Goal: Feedback & Contribution: Submit feedback/report problem

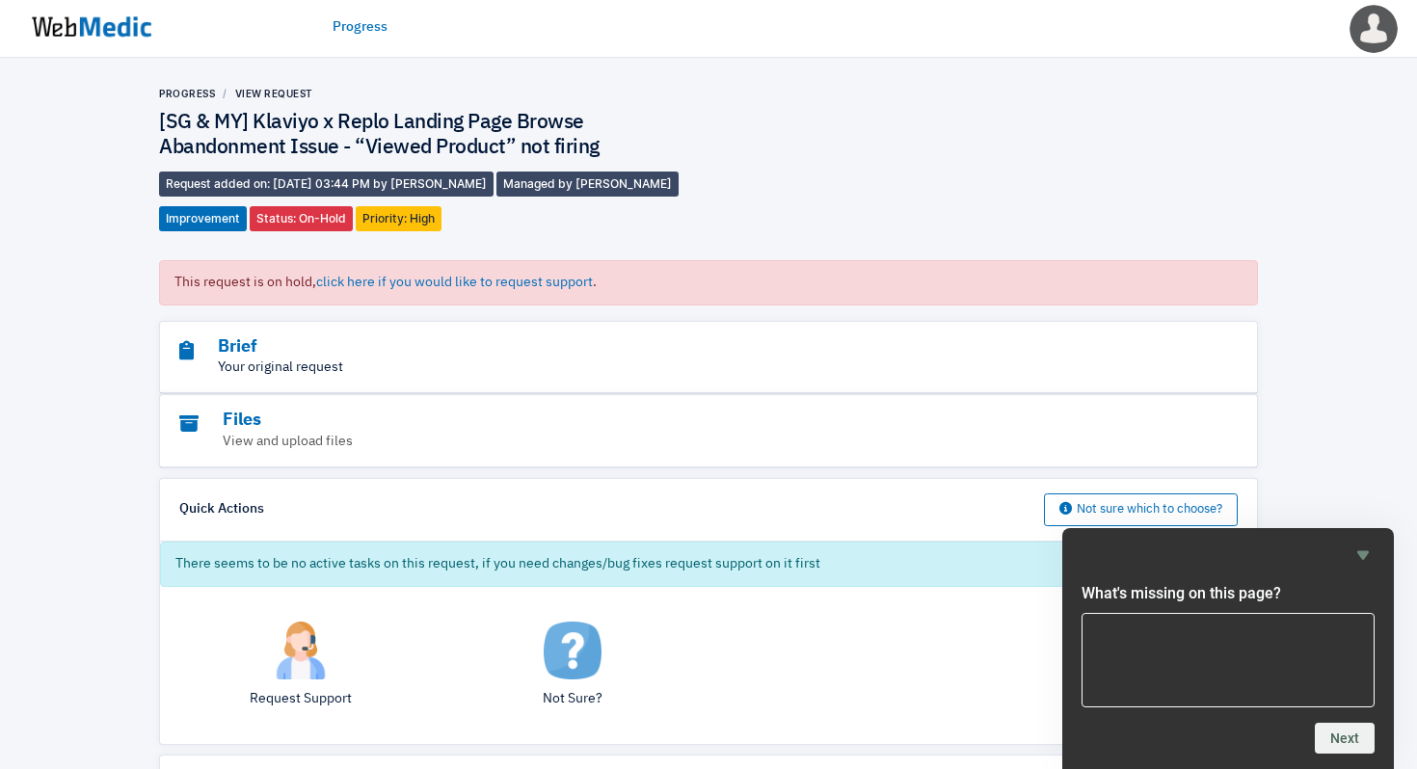
click at [592, 358] on p "Your original request" at bounding box center [655, 368] width 952 height 20
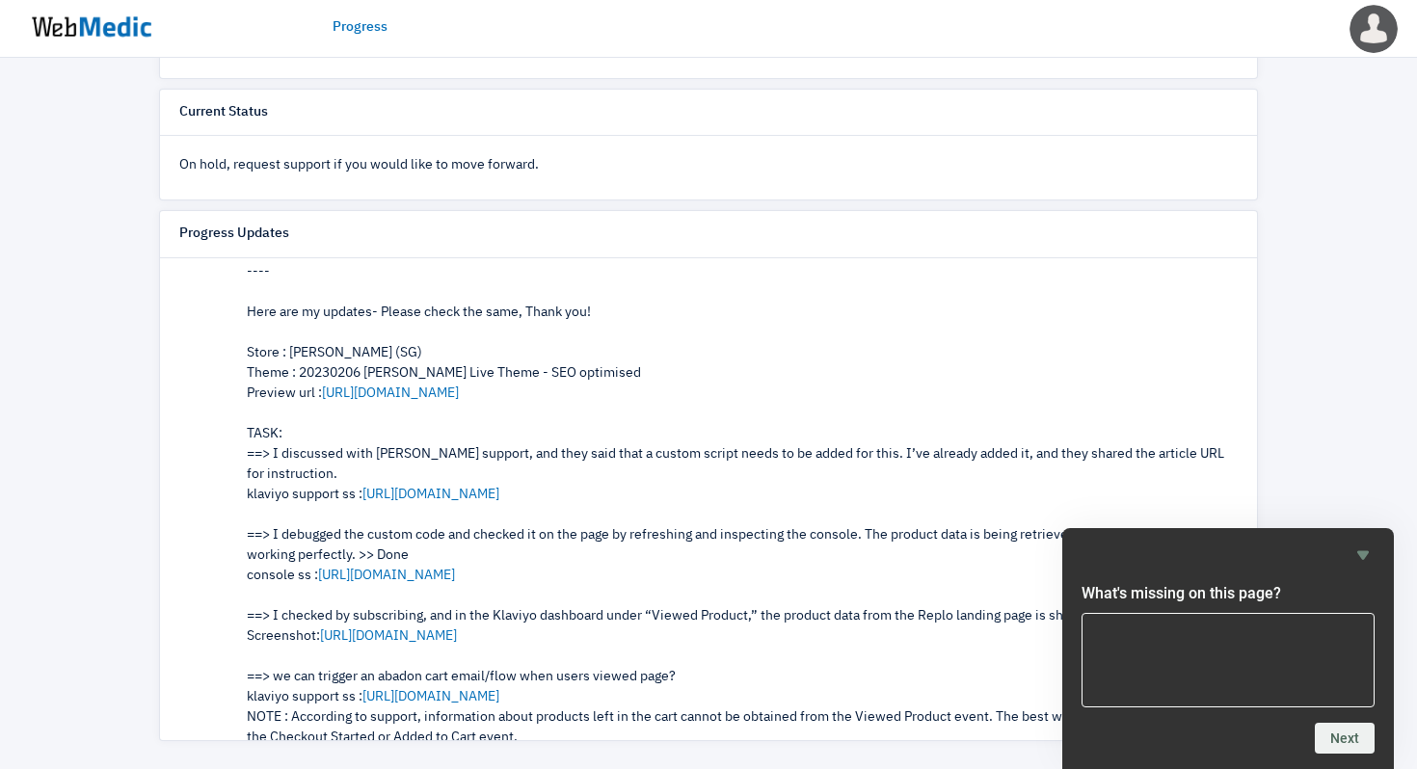
scroll to position [298, 0]
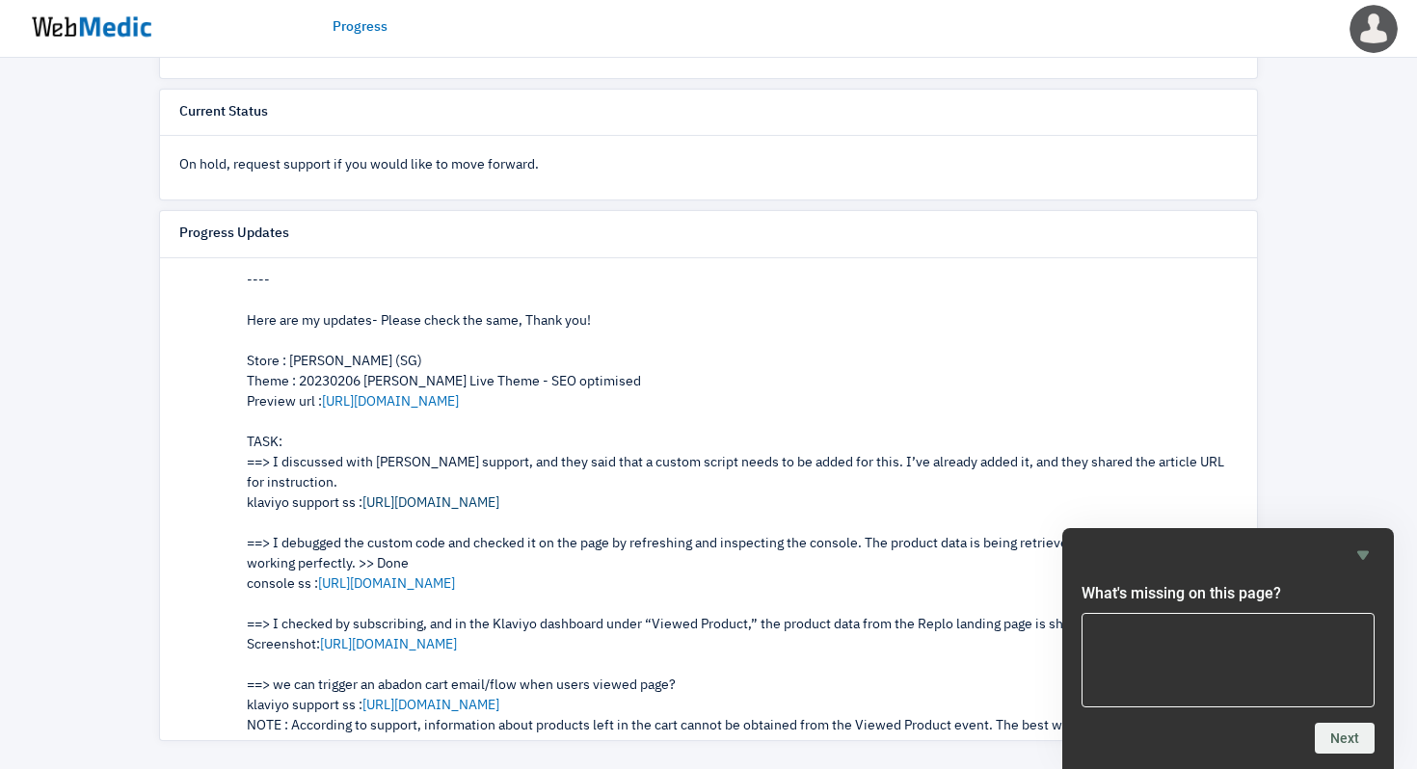
click at [499, 505] on link "https://prnt.sc/hB-Vjc8HLe-q" at bounding box center [430, 502] width 137 height 13
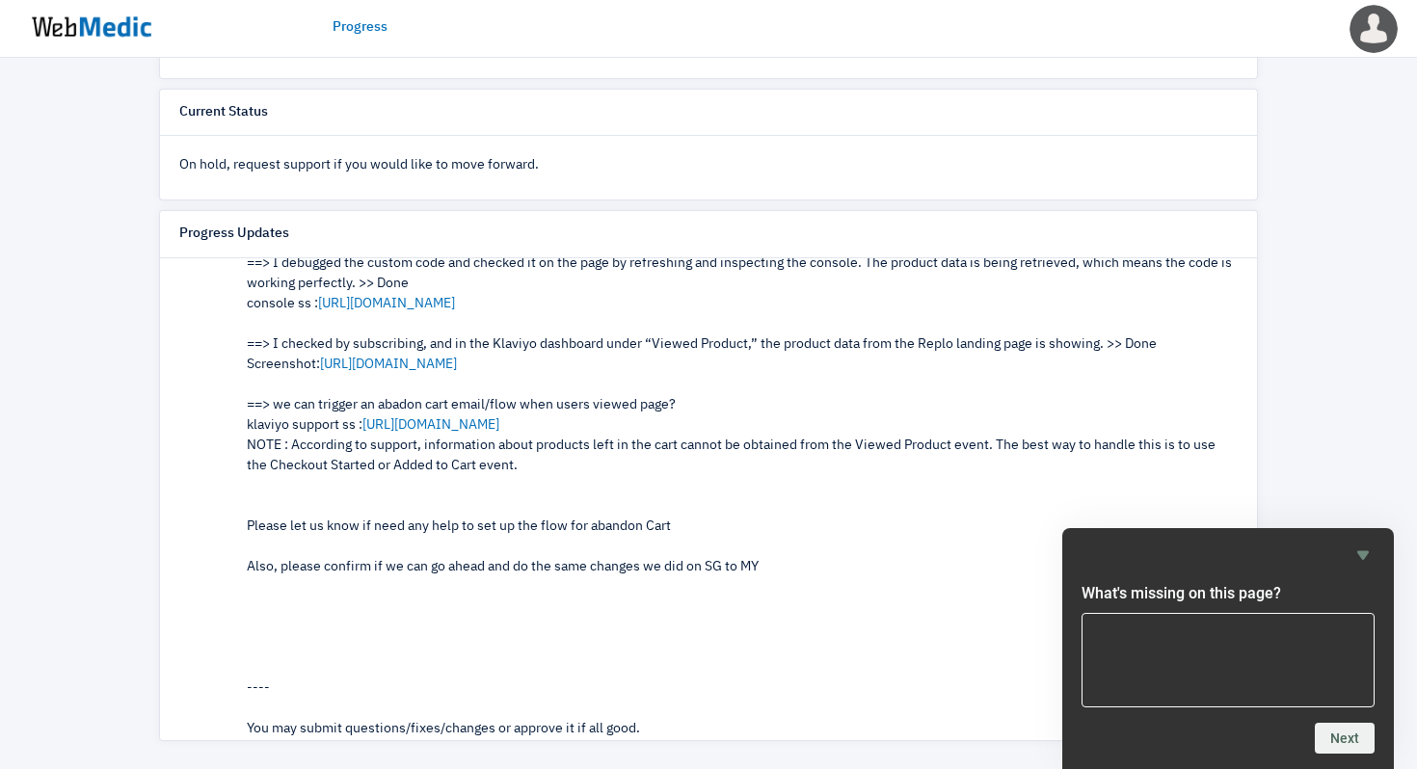
scroll to position [573, 0]
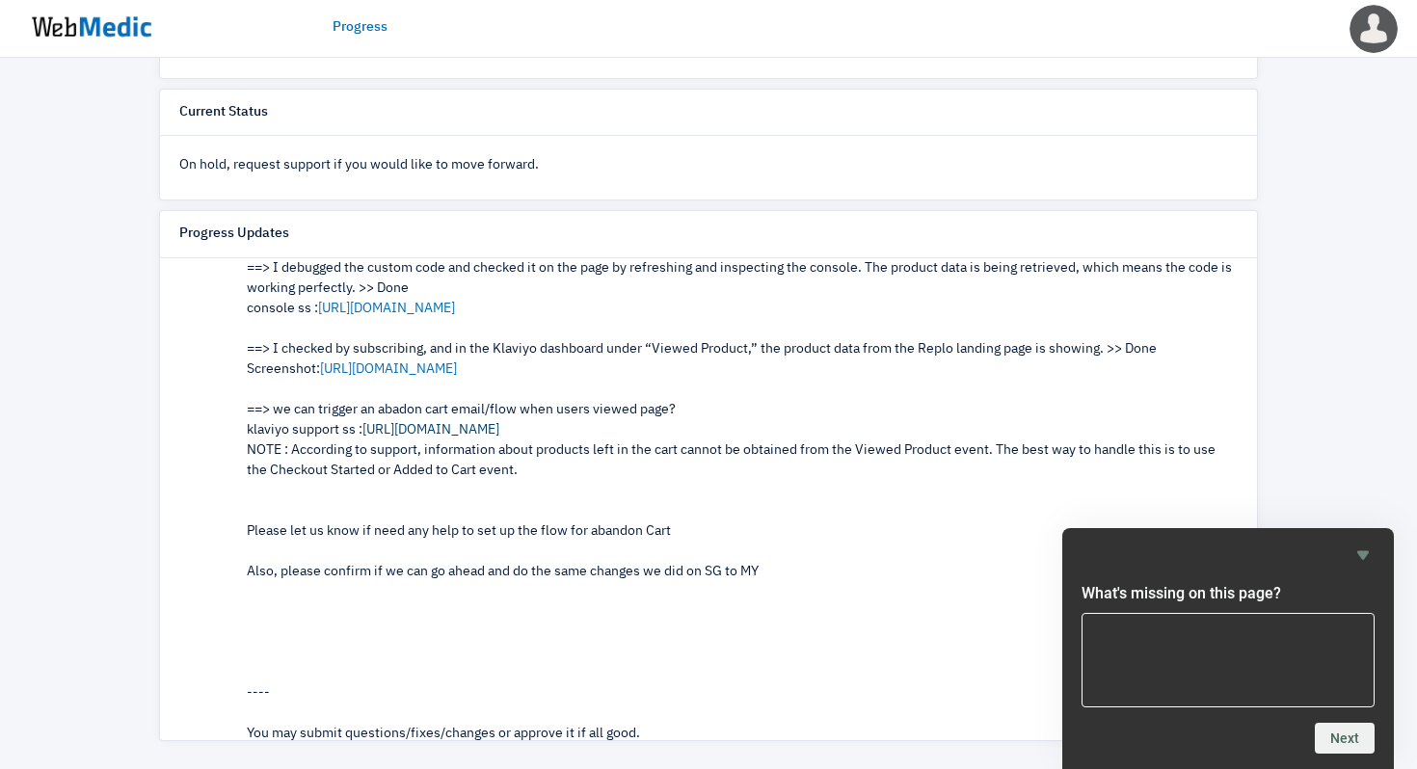
click at [499, 435] on link "https://prnt.sc/jJf7ZKgAlndR" at bounding box center [430, 429] width 137 height 13
click at [439, 371] on link "https://prnt.sc/3eBv8kUczKFf" at bounding box center [388, 368] width 137 height 13
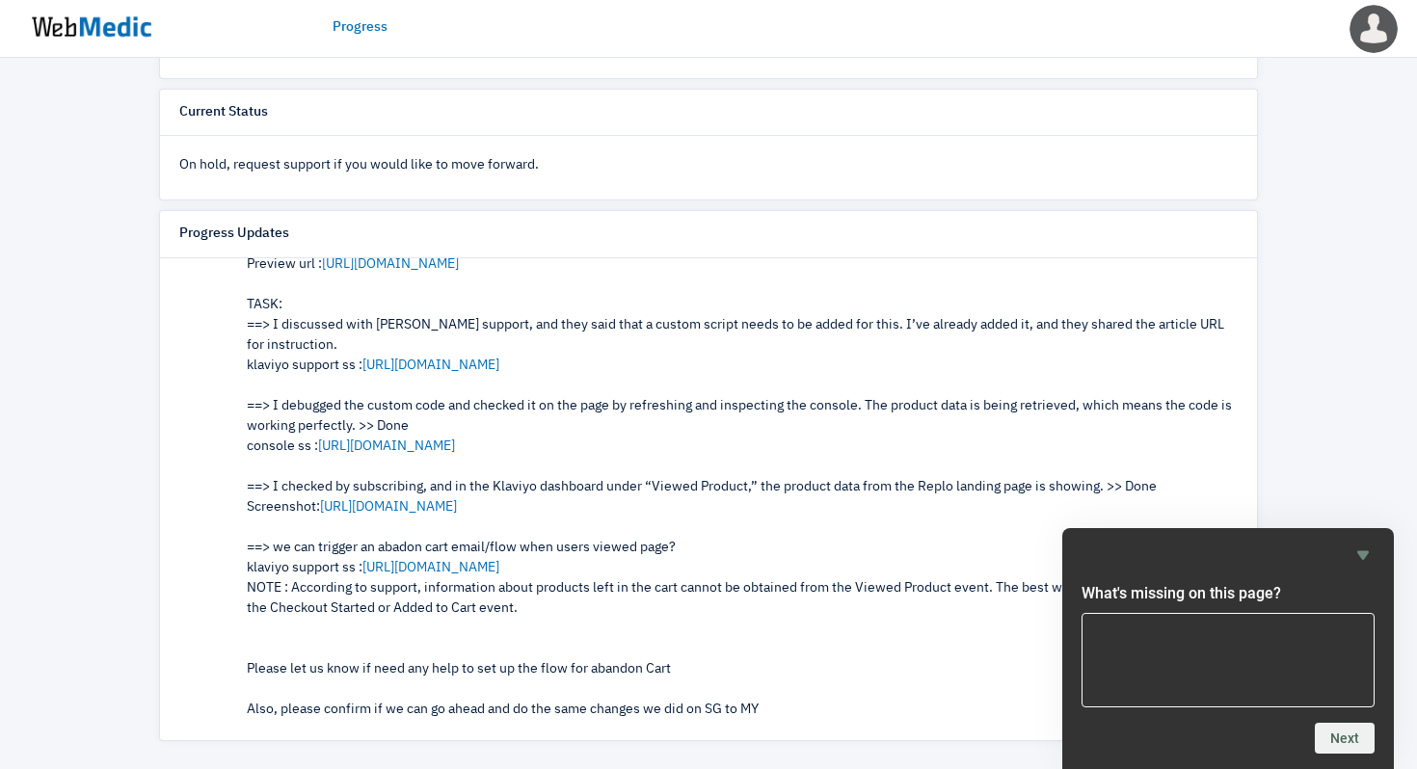
scroll to position [437, 0]
click at [1358, 552] on icon "Hide survey" at bounding box center [1363, 555] width 12 height 9
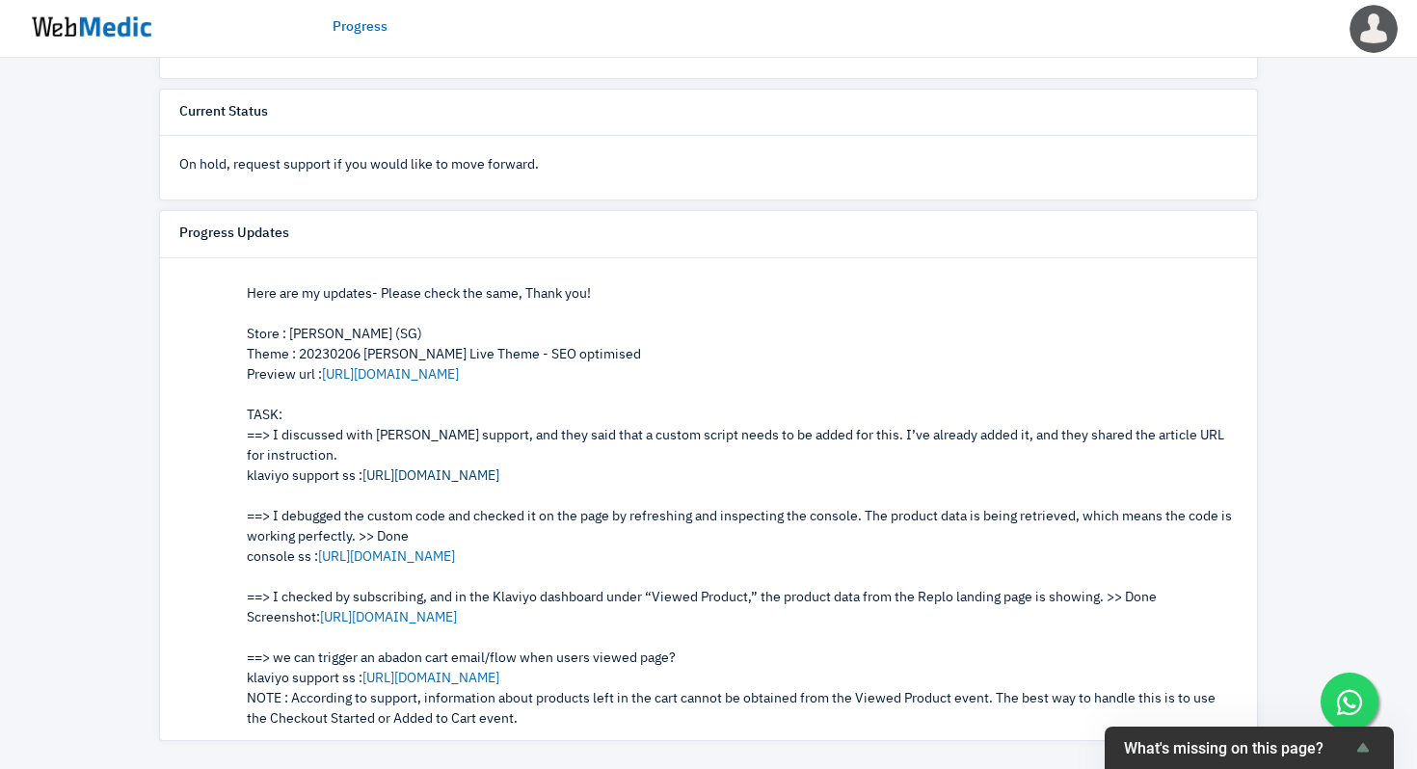
scroll to position [324, 0]
click at [499, 474] on link "https://prnt.sc/hB-Vjc8HLe-q" at bounding box center [430, 476] width 137 height 13
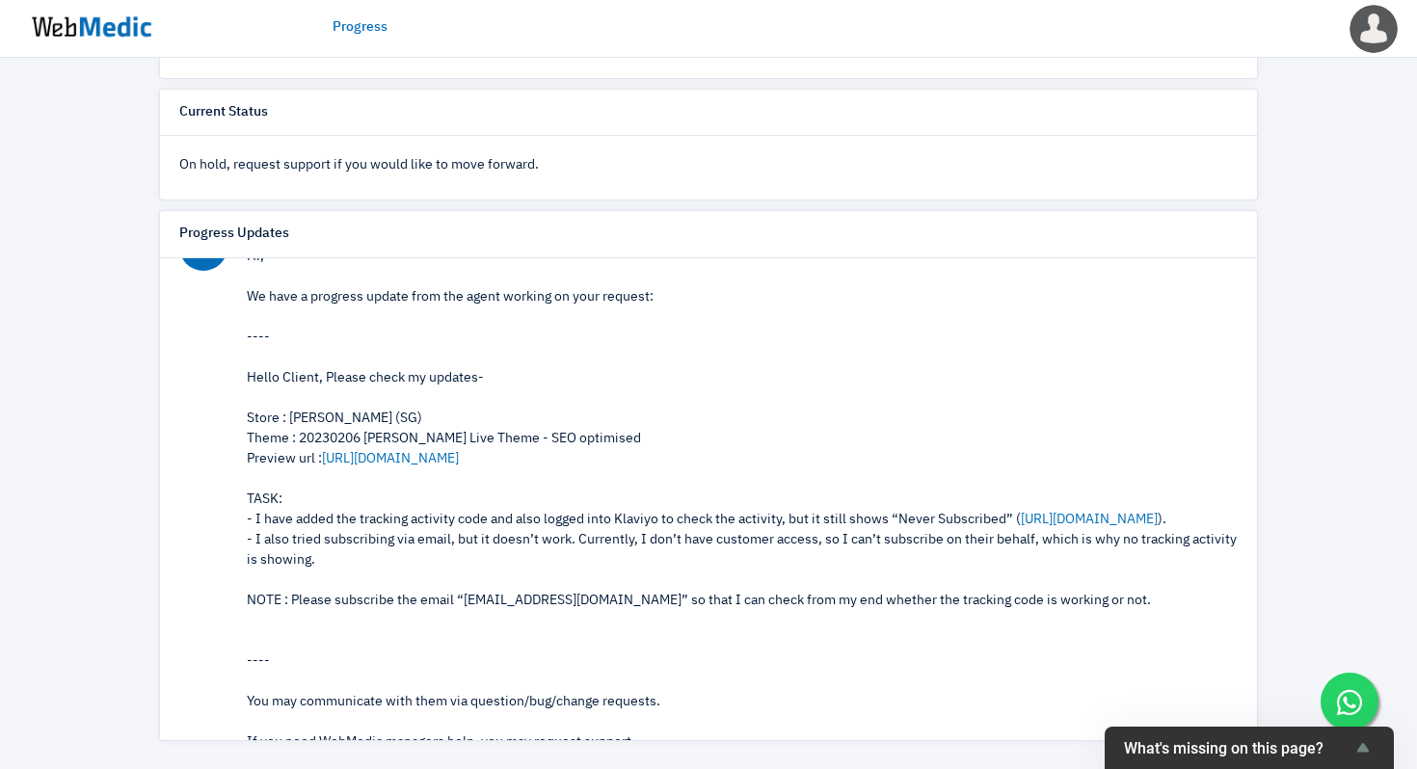
scroll to position [1267, 0]
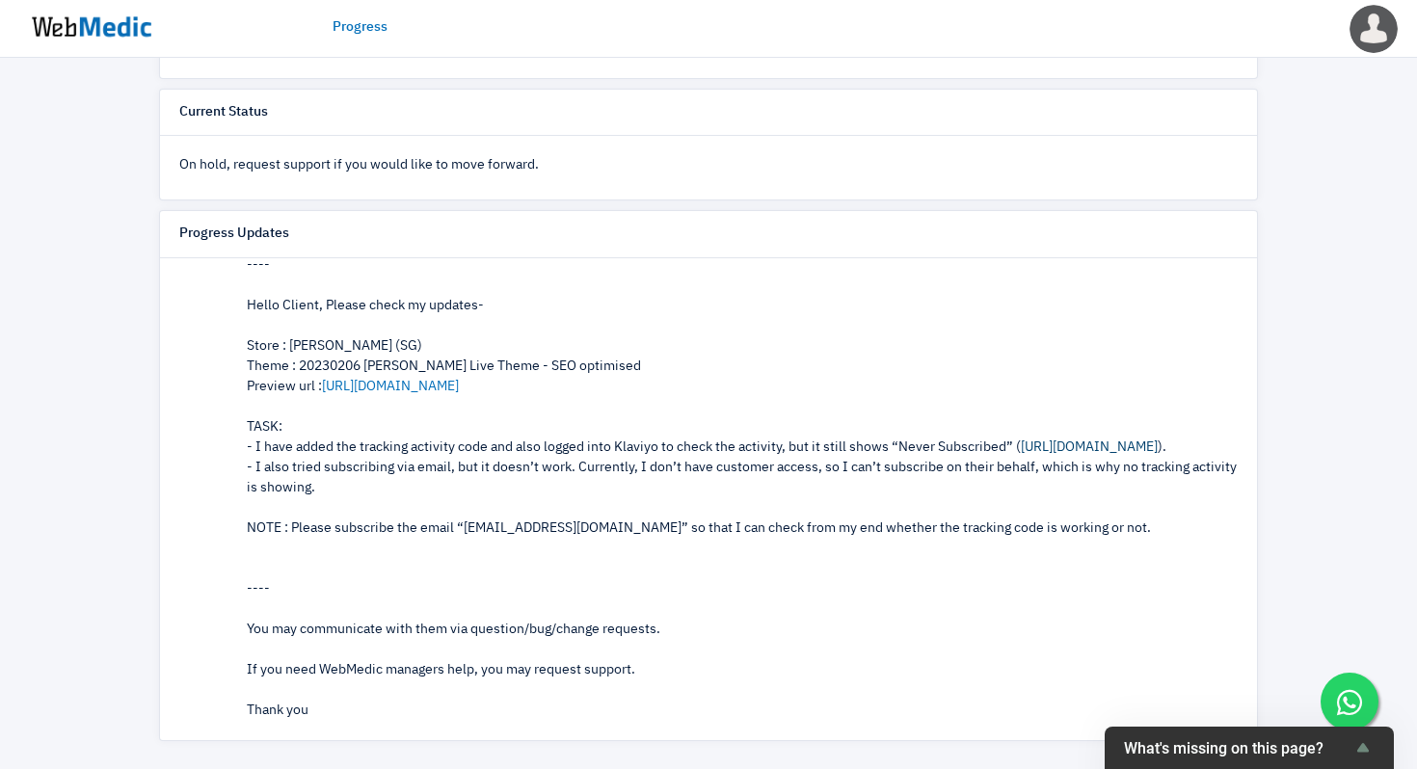
click at [1103, 445] on link "https://prnt.sc/17R4Bv1kGGJH" at bounding box center [1089, 446] width 137 height 13
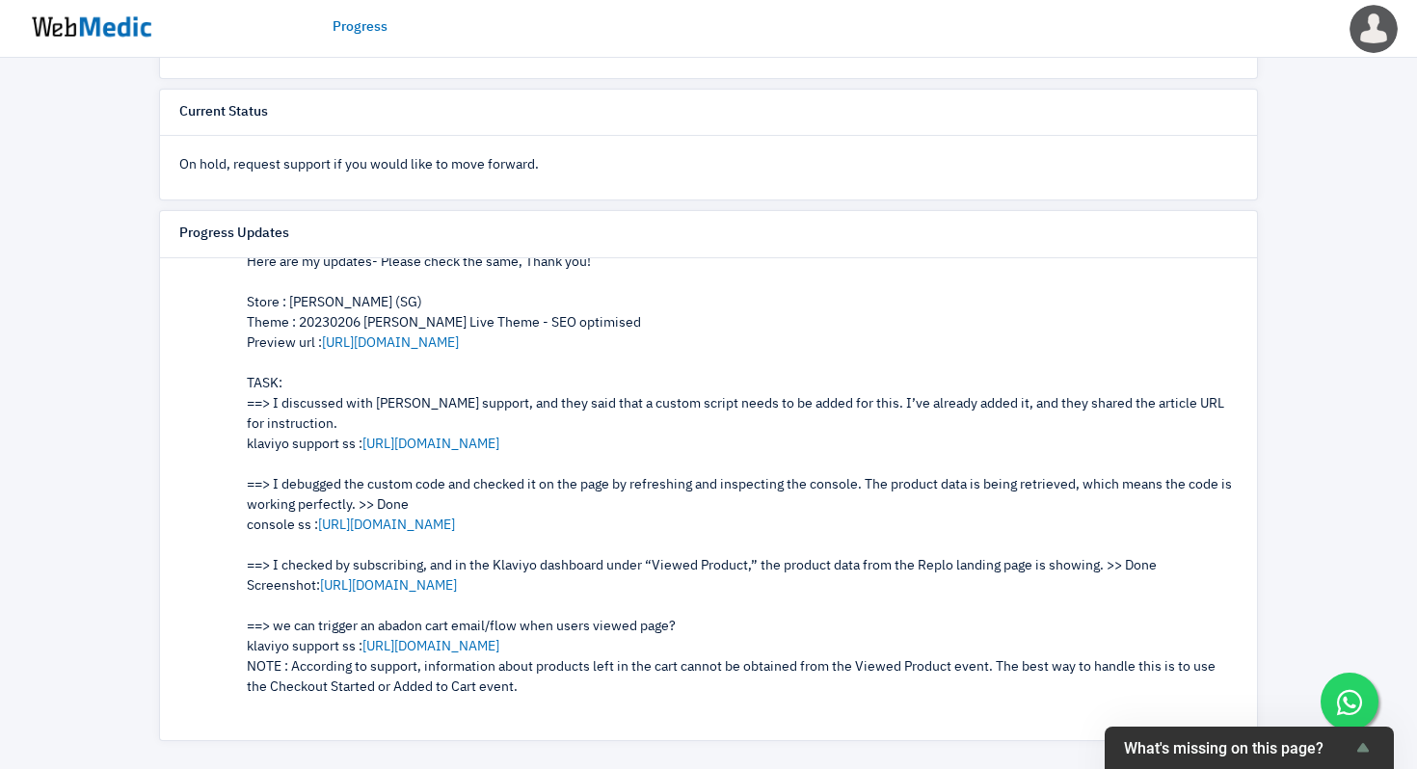
scroll to position [361, 0]
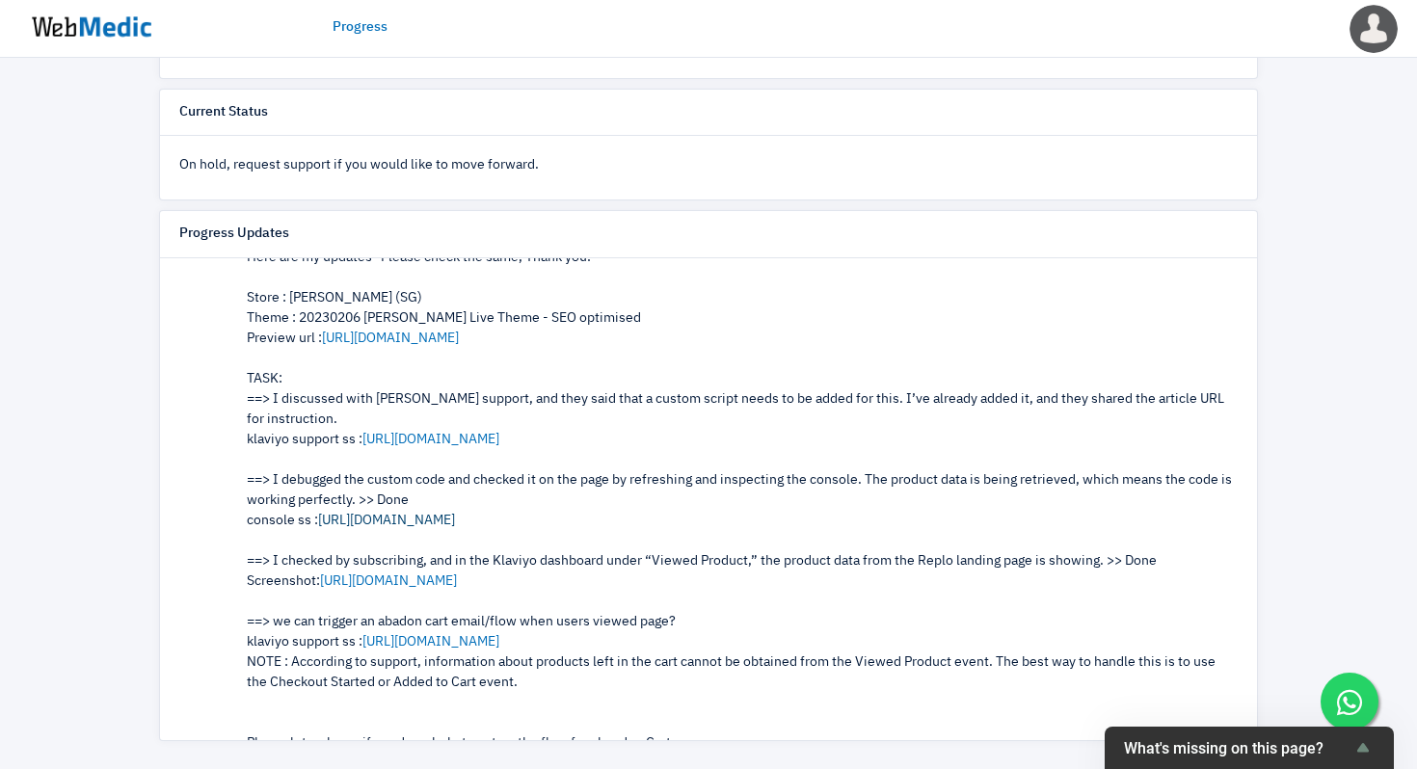
click at [396, 523] on link "https://prnt.sc/PksvPdiG6Bom" at bounding box center [386, 520] width 137 height 13
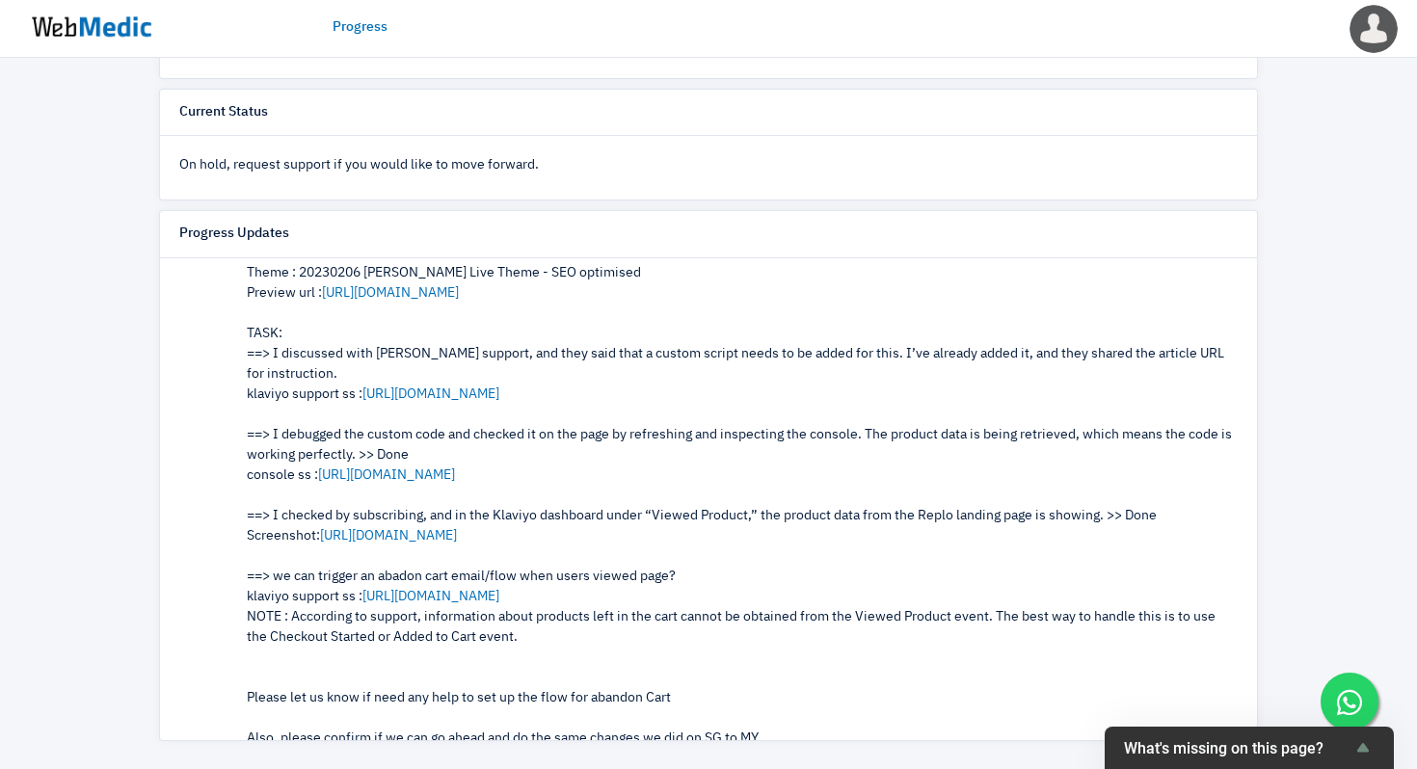
scroll to position [408, 0]
click at [499, 386] on link "https://prnt.sc/hB-Vjc8HLe-q" at bounding box center [430, 392] width 137 height 13
click at [468, 596] on link "https://prnt.sc/jJf7ZKgAlndR" at bounding box center [430, 595] width 137 height 13
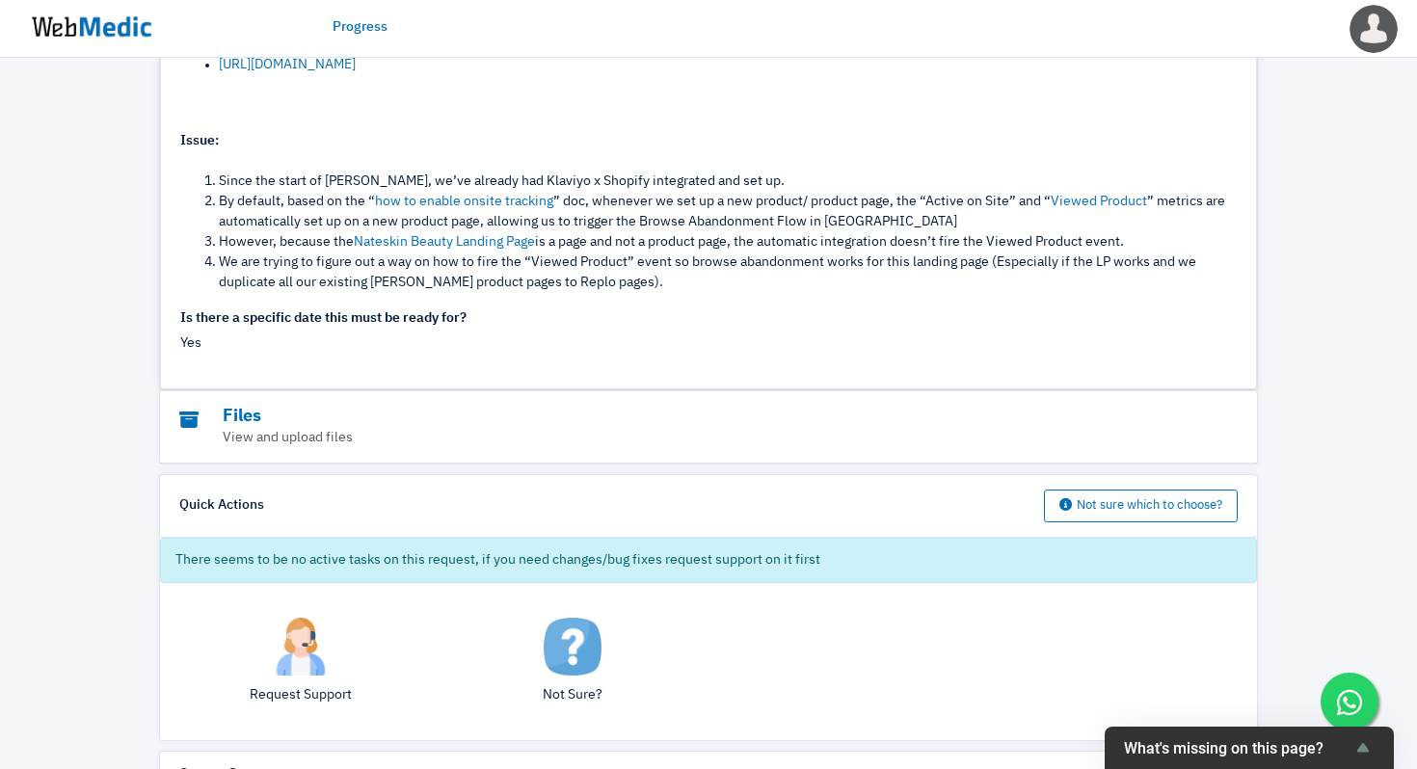
scroll to position [0, 0]
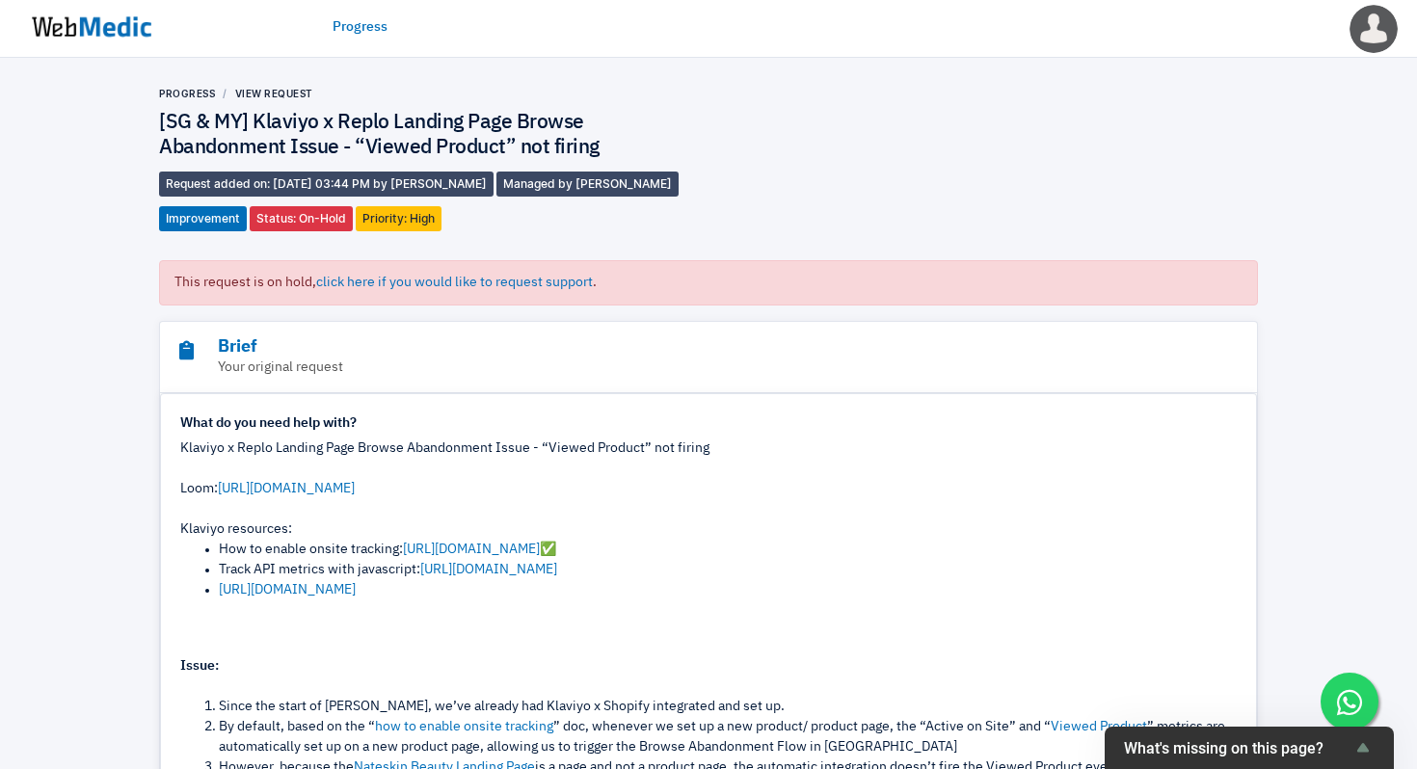
click at [122, 26] on img at bounding box center [91, 27] width 145 height 60
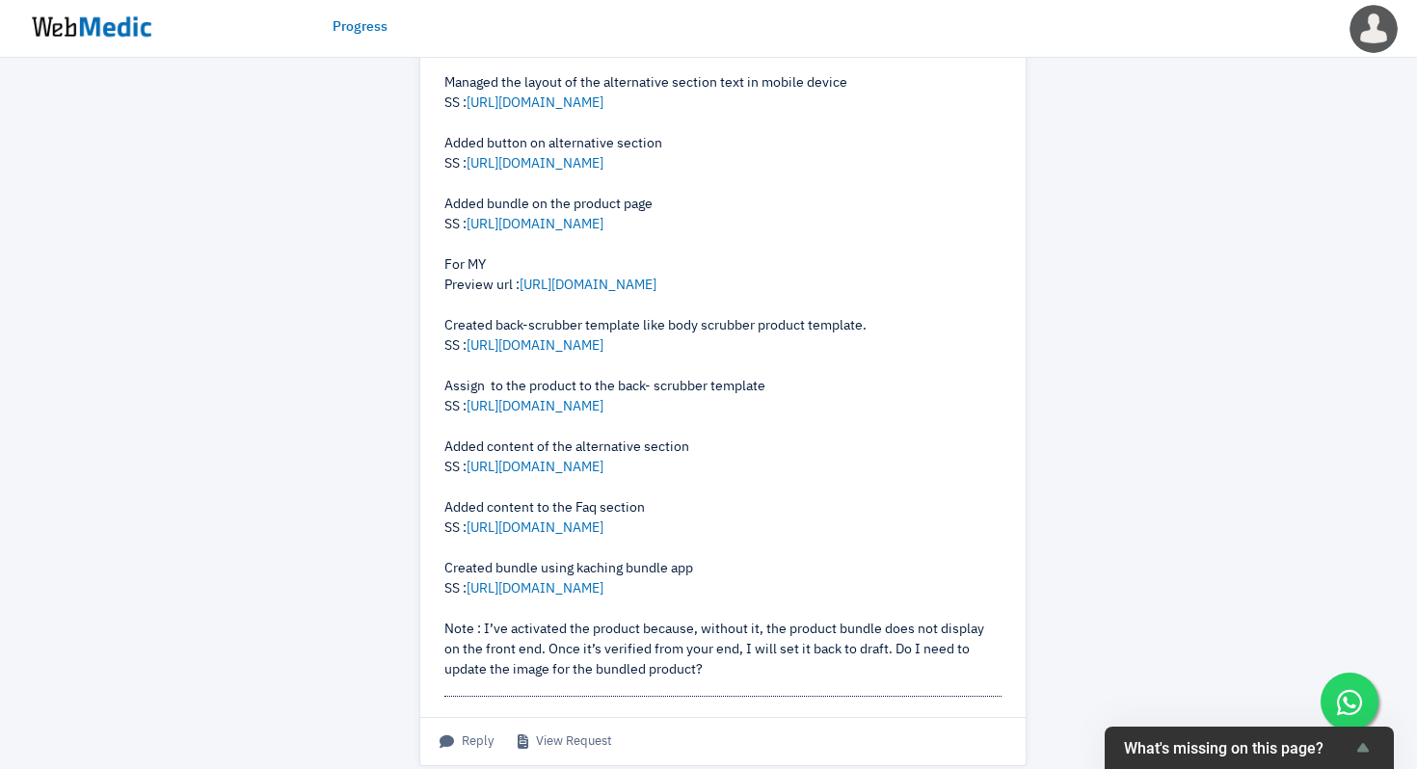
scroll to position [973, 0]
click at [610, 285] on link "[URL][DOMAIN_NAME]" at bounding box center [587, 284] width 137 height 13
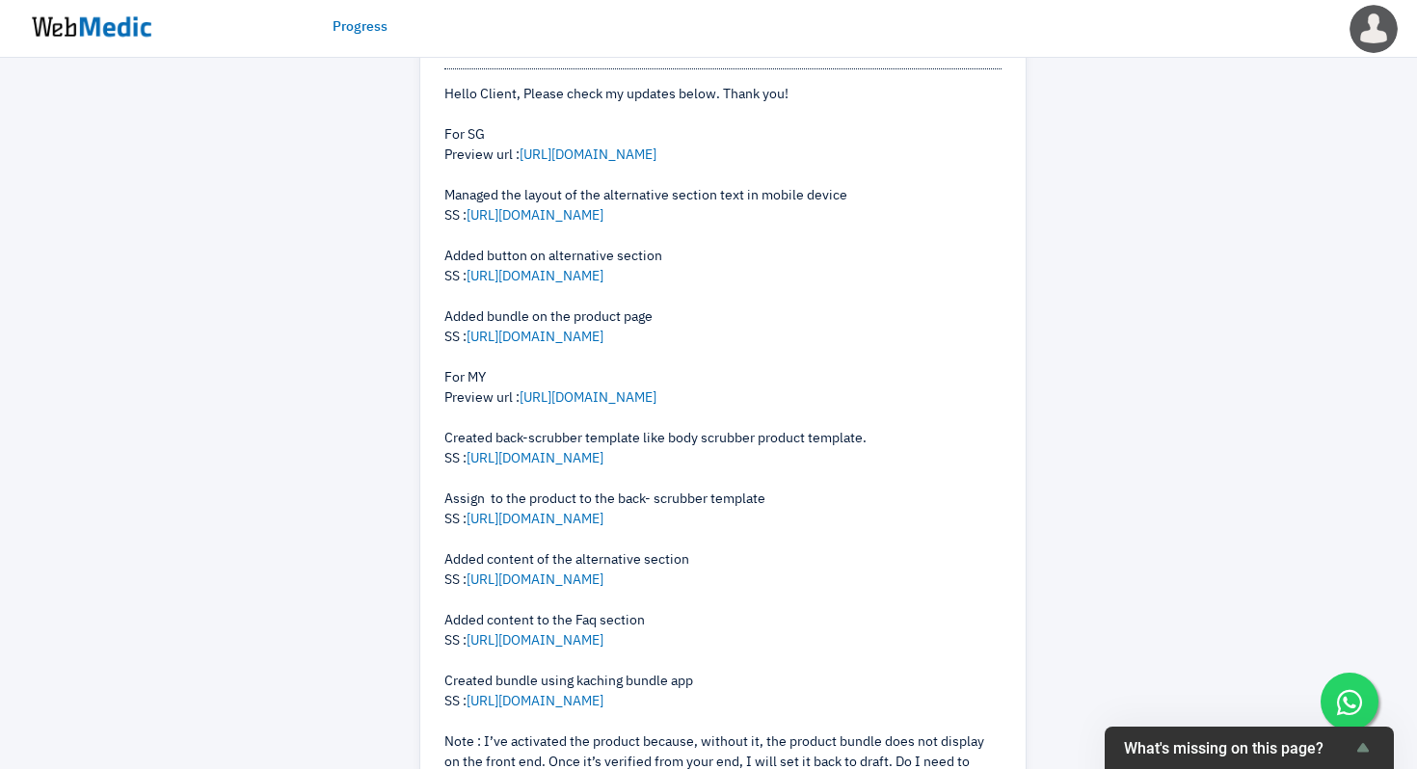
scroll to position [861, 0]
click at [872, 146] on div "Hello Client, Please check my updates below. Thank you! For SG Preview url : ht…" at bounding box center [722, 438] width 557 height 708
click at [887, 145] on div "Hello Client, Please check my updates below. Thank you! For SG Preview url : ht…" at bounding box center [722, 438] width 557 height 708
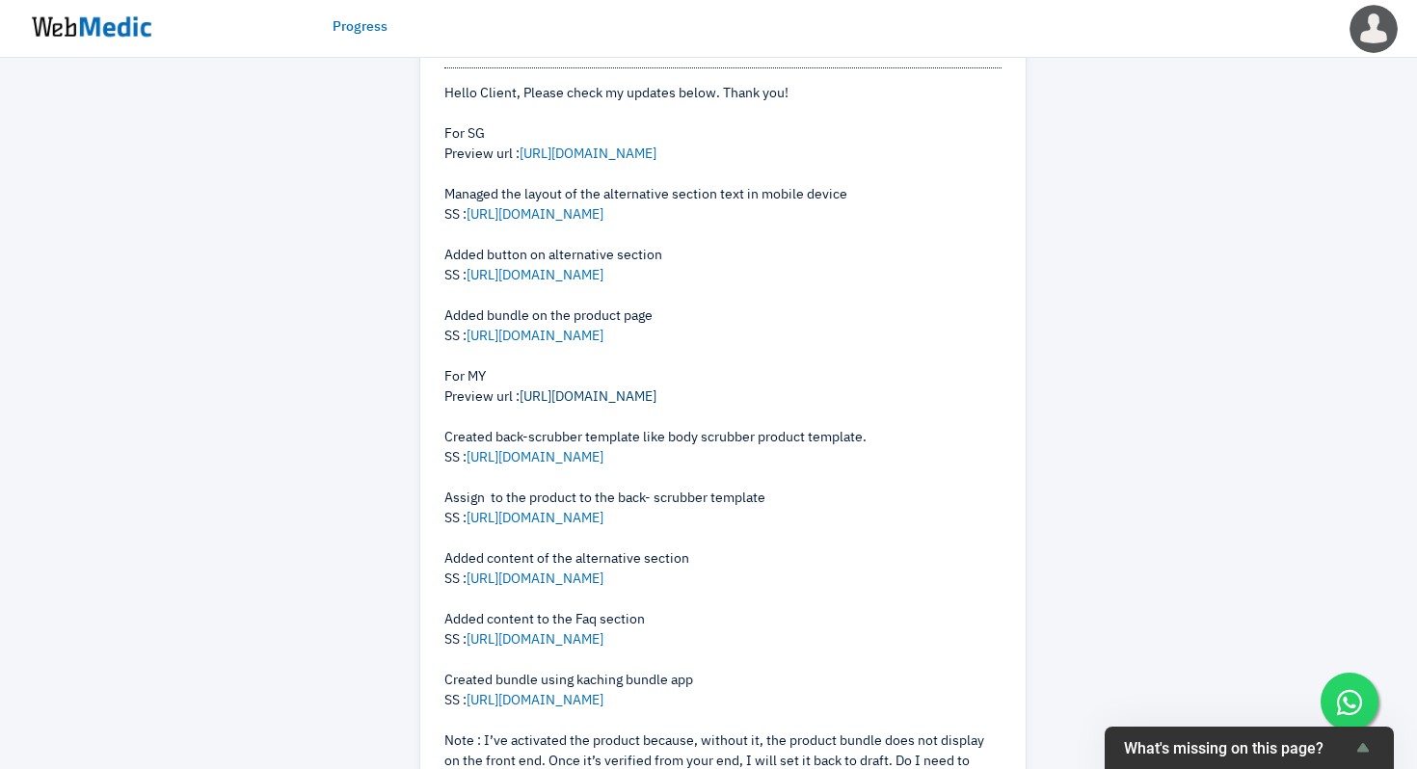
drag, startPoint x: 903, startPoint y: 395, endPoint x: 525, endPoint y: 391, distance: 377.8
click at [525, 391] on div "Hello Client, Please check my updates below. Thank you! For SG Preview url : ht…" at bounding box center [722, 438] width 557 height 708
click at [953, 393] on div "Hello Client, Please check my updates below. Thank you! For SG Preview url : ht…" at bounding box center [722, 438] width 557 height 708
drag, startPoint x: 937, startPoint y: 395, endPoint x: 524, endPoint y: 394, distance: 412.5
click at [524, 394] on div "Hello Client, Please check my updates below. Thank you! For SG Preview url : ht…" at bounding box center [722, 438] width 557 height 708
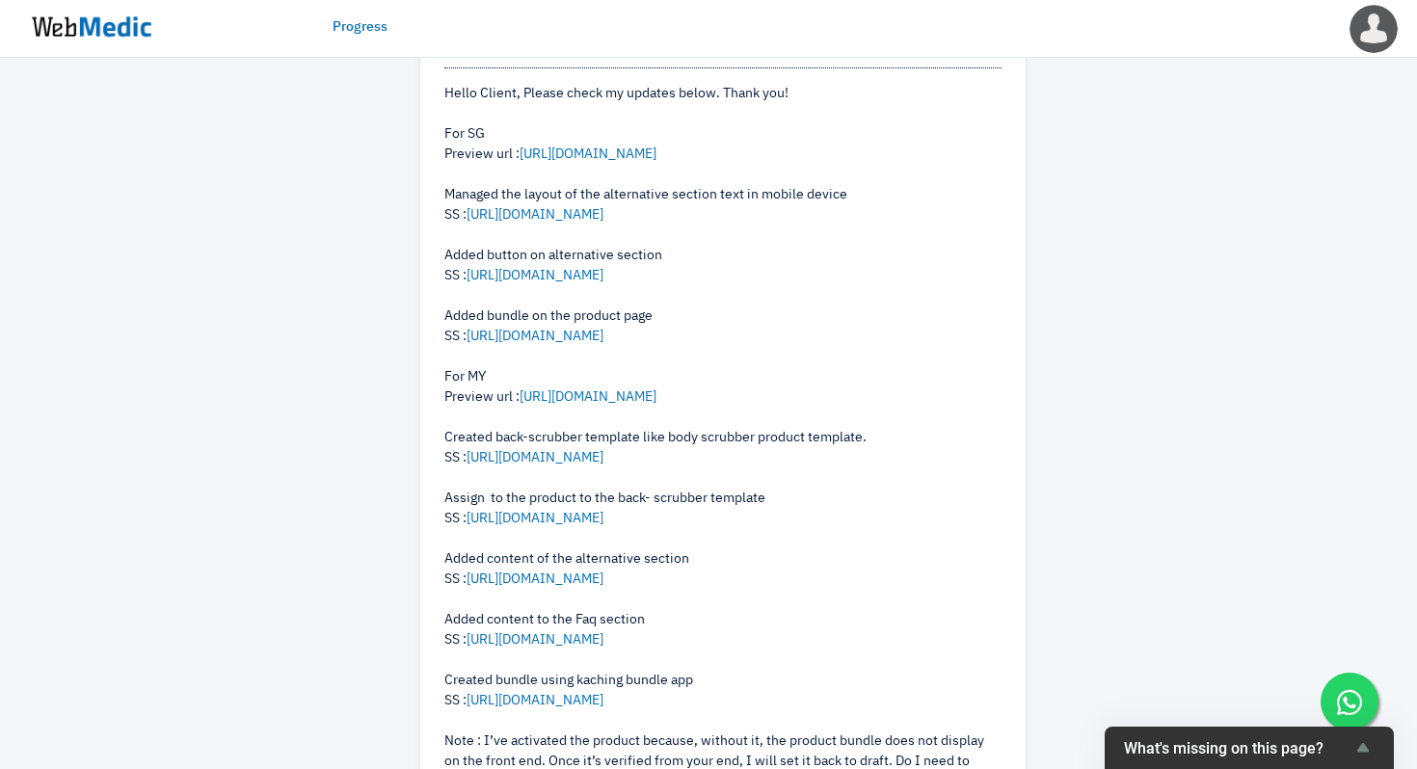
copy link "[URL][DOMAIN_NAME]"
click at [934, 313] on div "Hello Client, Please check my updates below. Thank you! For SG Preview url : ht…" at bounding box center [722, 438] width 557 height 708
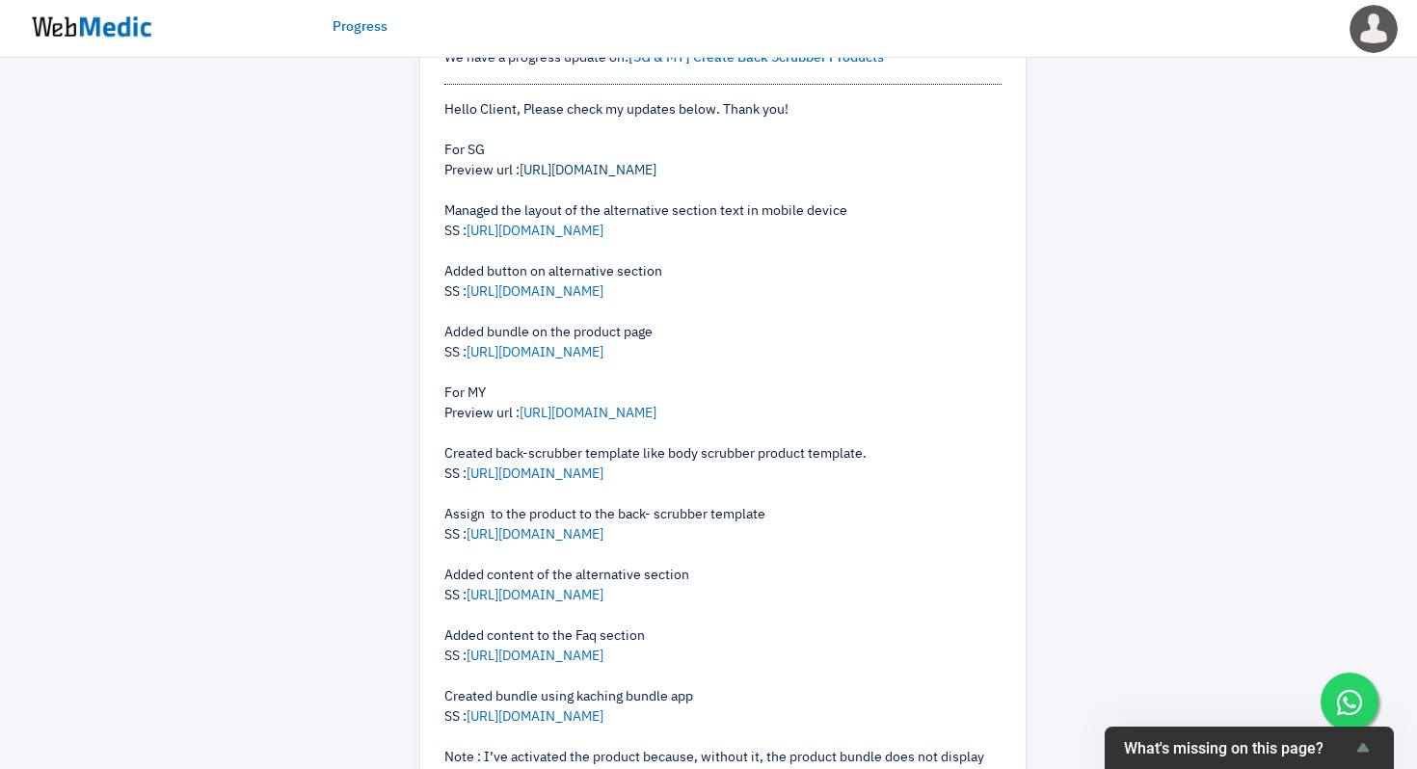
copy link "[URL][DOMAIN_NAME]"
click at [656, 168] on link "[URL][DOMAIN_NAME]" at bounding box center [587, 170] width 137 height 13
click at [656, 175] on link "[URL][DOMAIN_NAME]" at bounding box center [587, 170] width 137 height 13
click at [871, 169] on div "Hello Client, Please check my updates below. Thank you! For SG Preview url : ht…" at bounding box center [722, 454] width 557 height 708
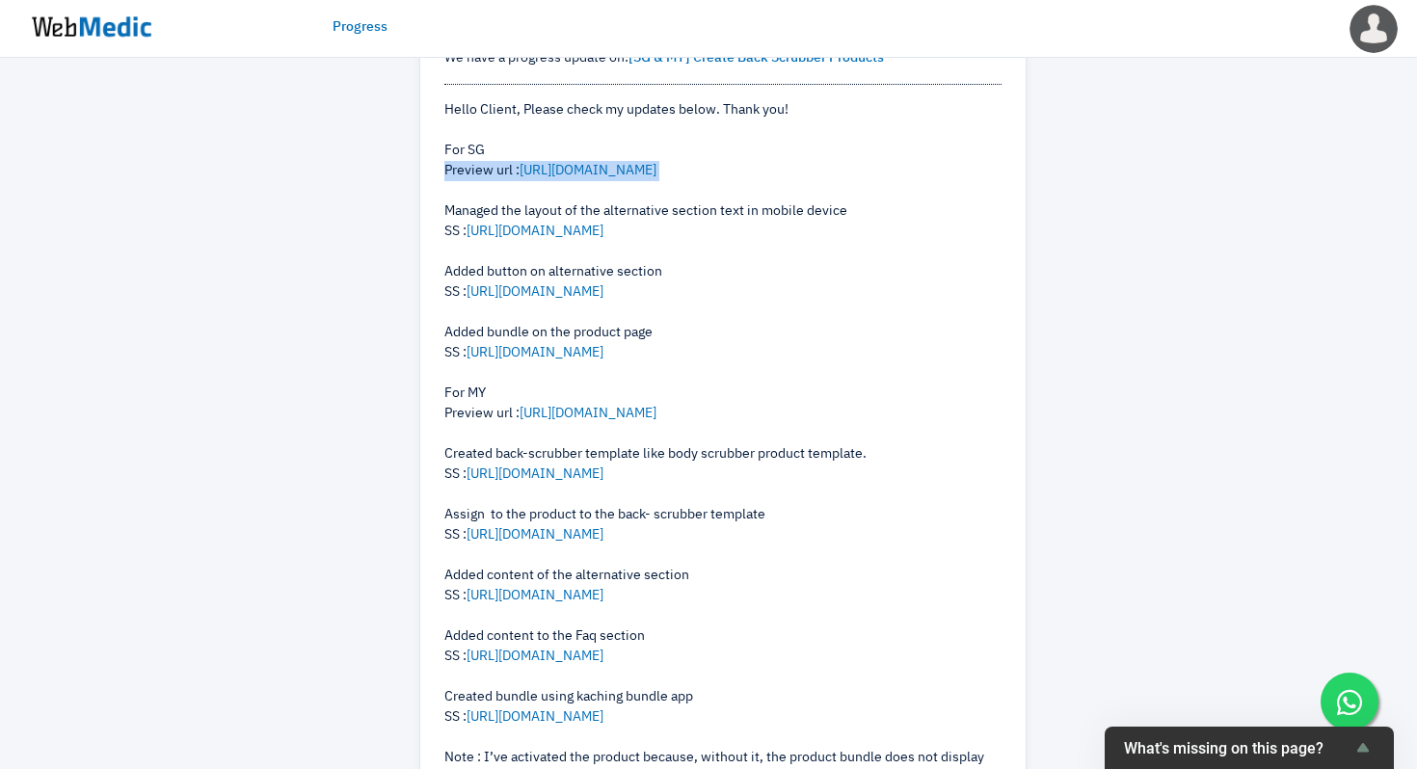
click at [871, 169] on div "Hello Client, Please check my updates below. Thank you! For SG Preview url : ht…" at bounding box center [722, 454] width 557 height 708
click at [656, 169] on link "[URL][DOMAIN_NAME]" at bounding box center [587, 170] width 137 height 13
click at [656, 418] on link "[URL][DOMAIN_NAME]" at bounding box center [587, 413] width 137 height 13
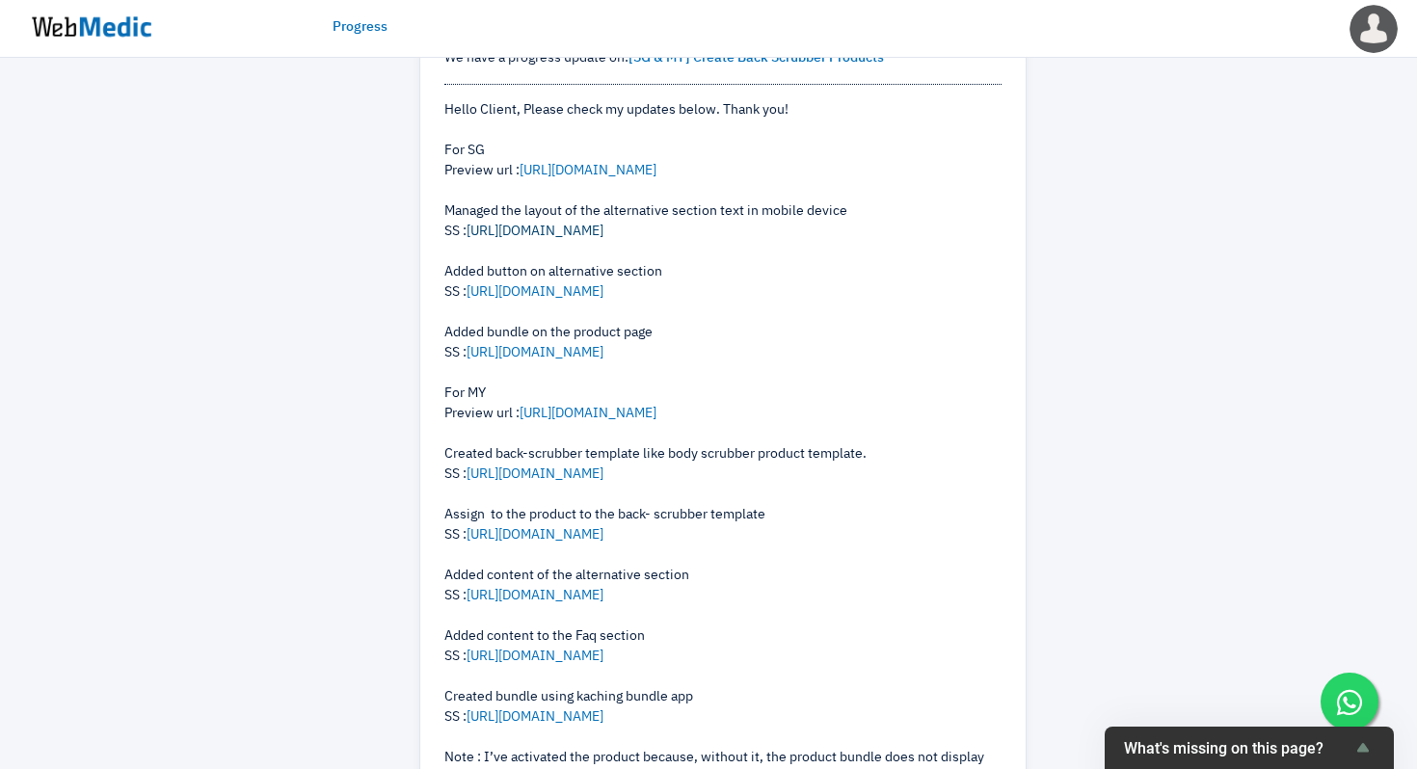
click at [603, 229] on link "[URL][DOMAIN_NAME]" at bounding box center [534, 231] width 137 height 13
click at [603, 293] on link "[URL][DOMAIN_NAME]" at bounding box center [534, 291] width 137 height 13
click at [584, 355] on link "[URL][DOMAIN_NAME]" at bounding box center [534, 352] width 137 height 13
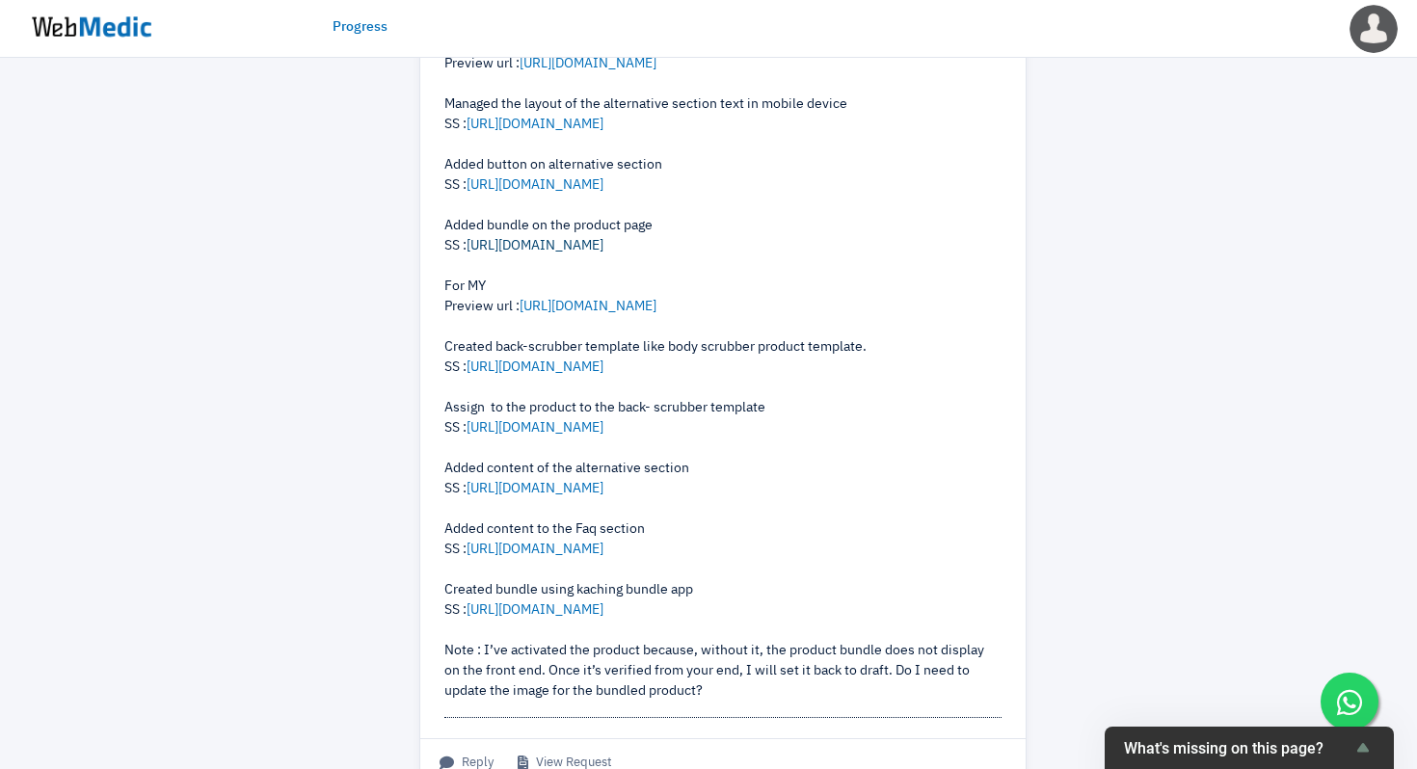
scroll to position [959, 0]
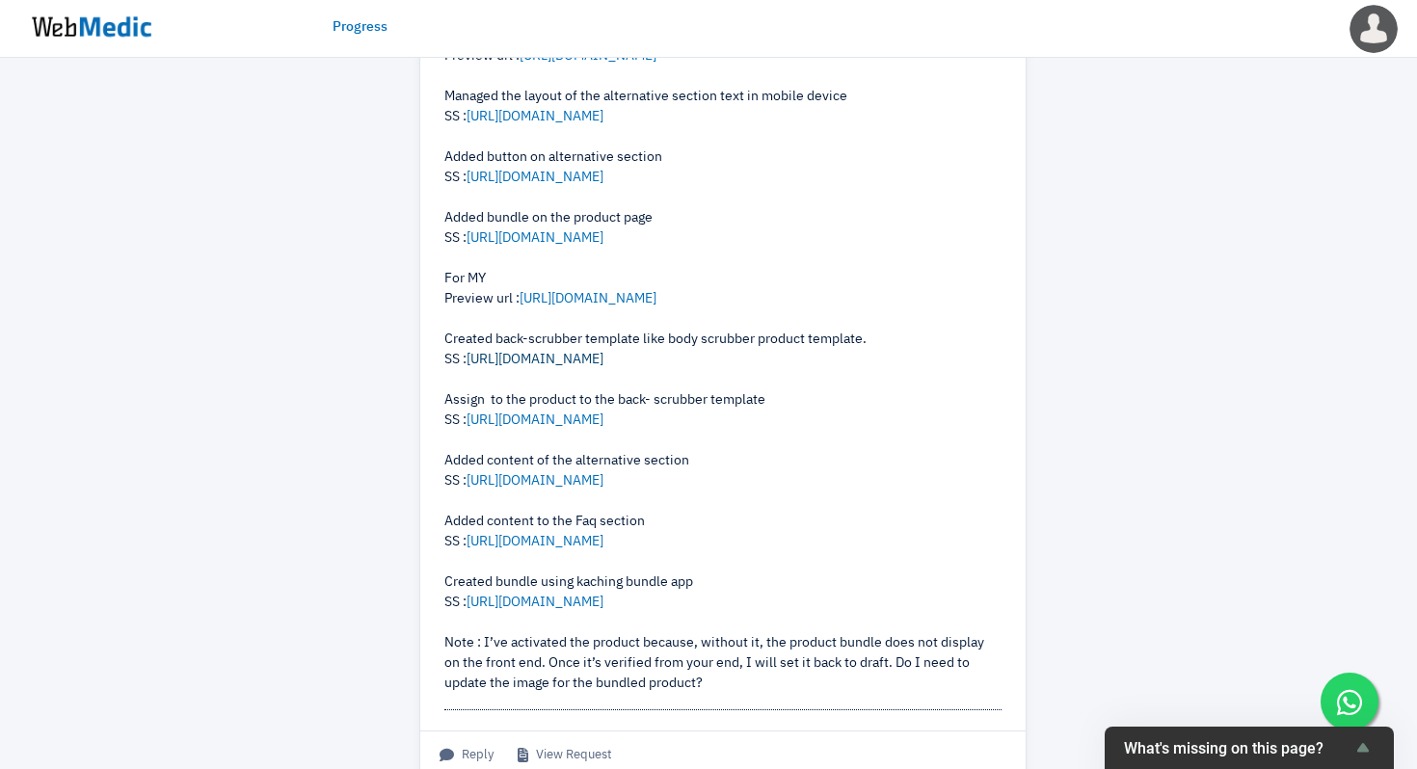
click at [603, 359] on link "[URL][DOMAIN_NAME]" at bounding box center [534, 359] width 137 height 13
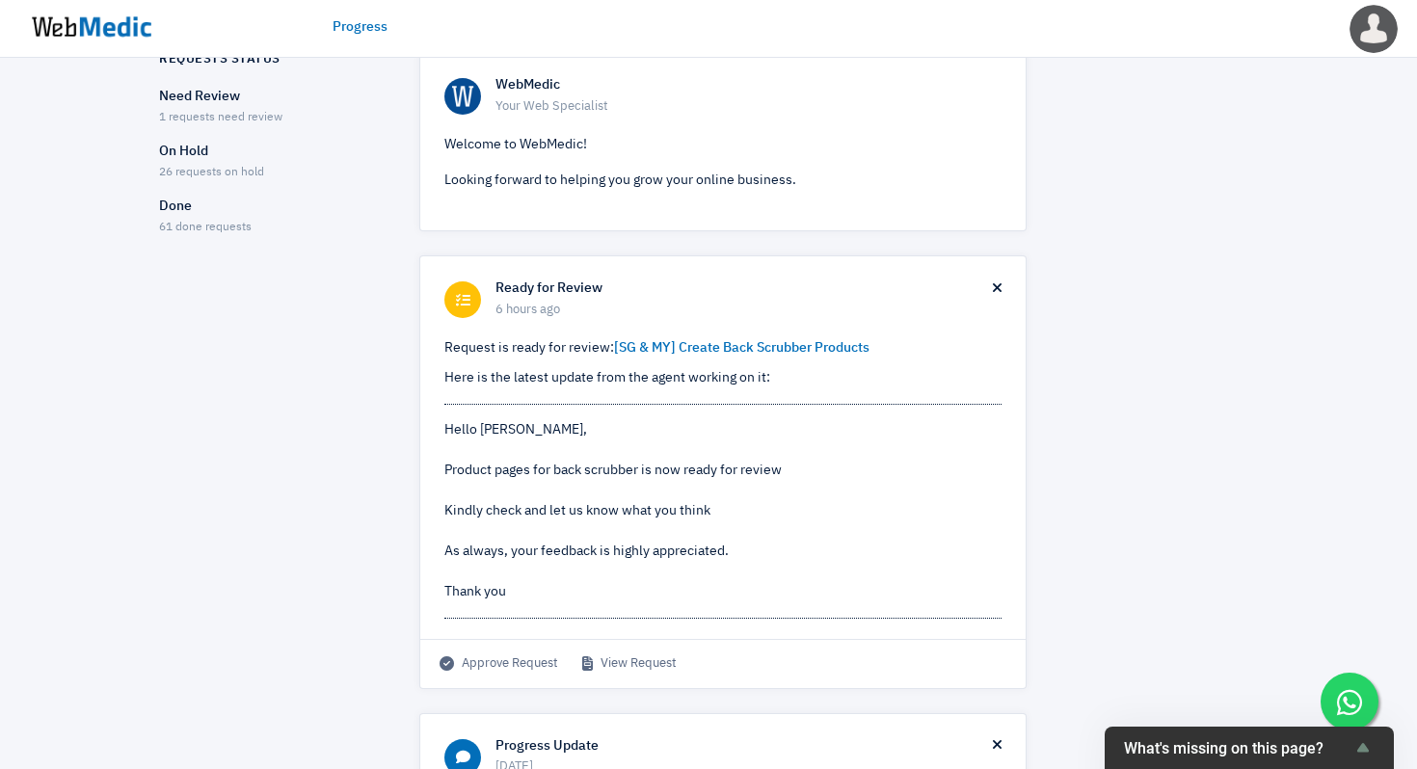
scroll to position [0, 0]
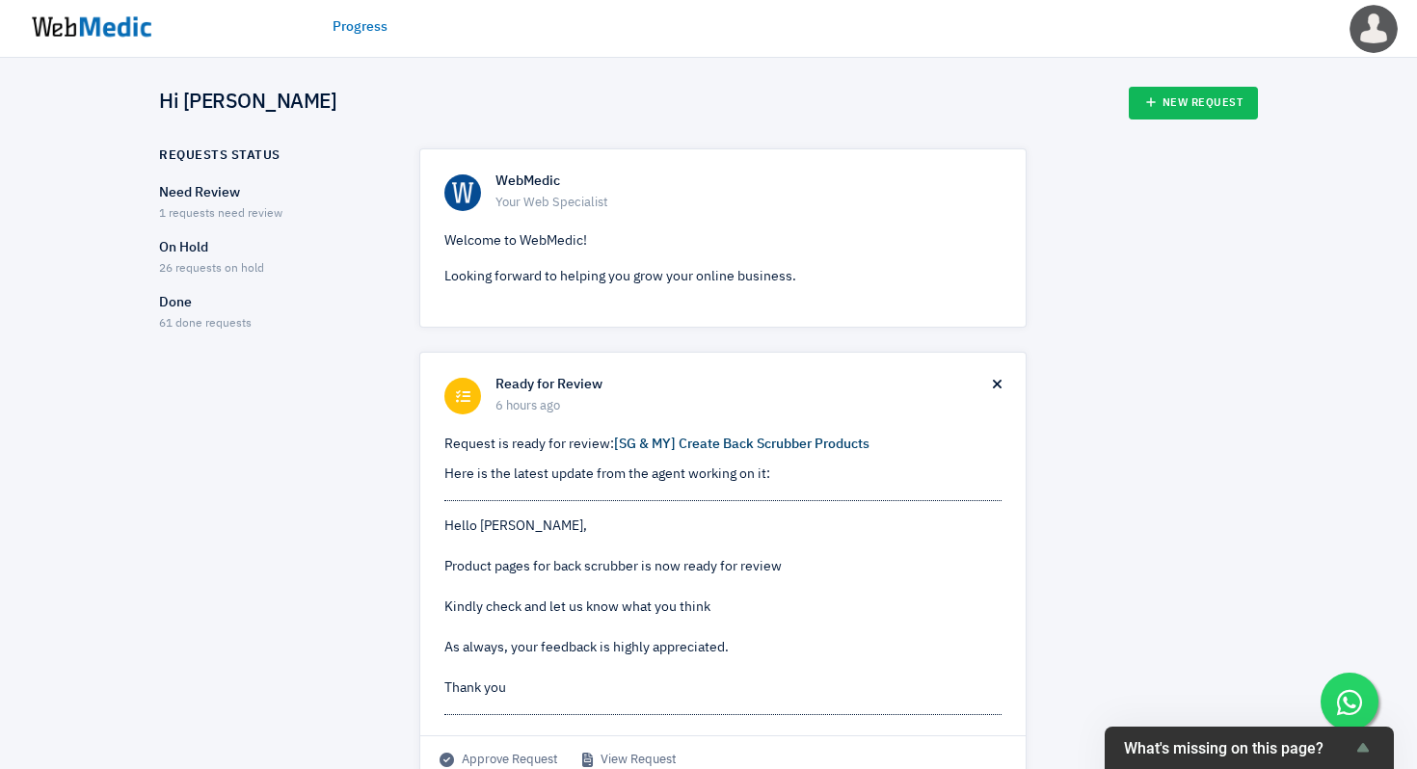
click at [784, 445] on link "[SG & MY] Create Back Scrubber Products" at bounding box center [741, 444] width 255 height 13
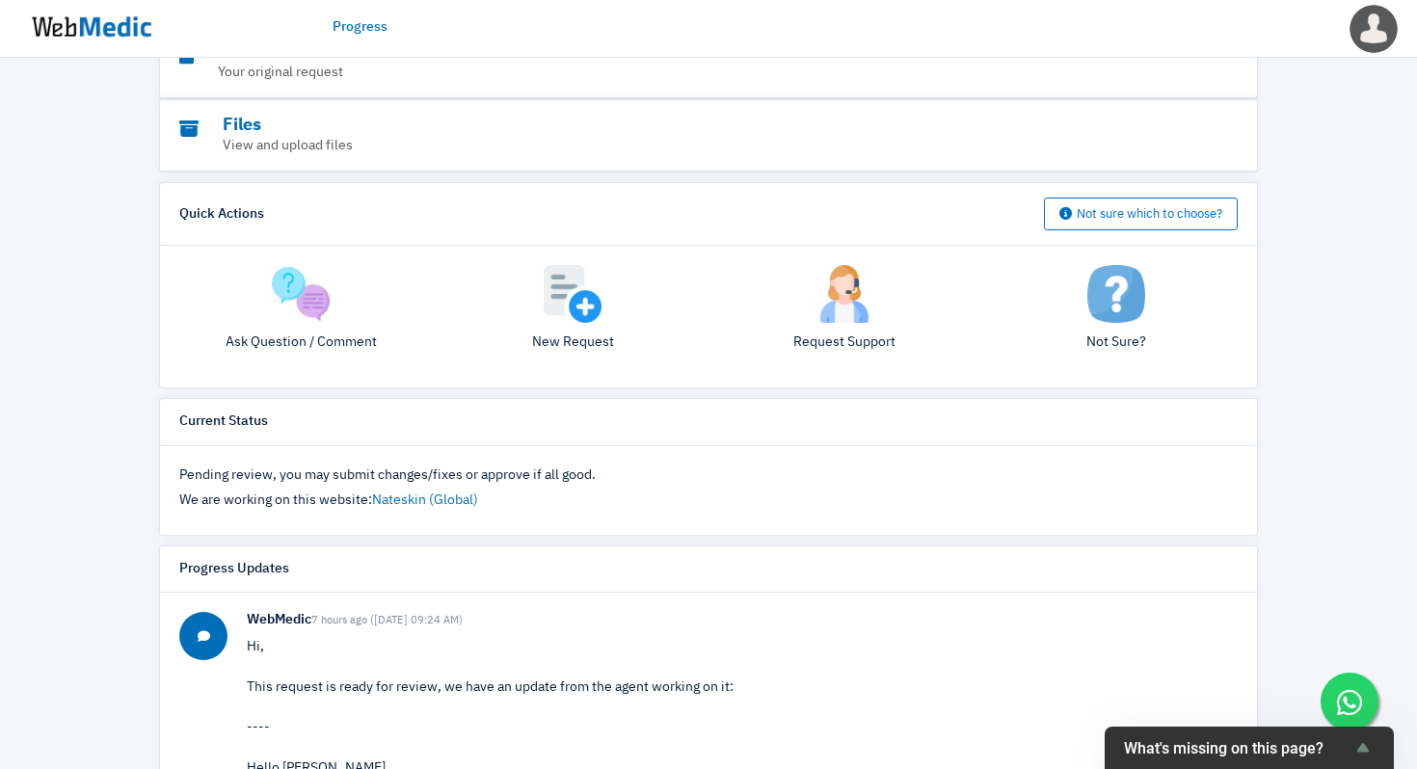
scroll to position [274, 0]
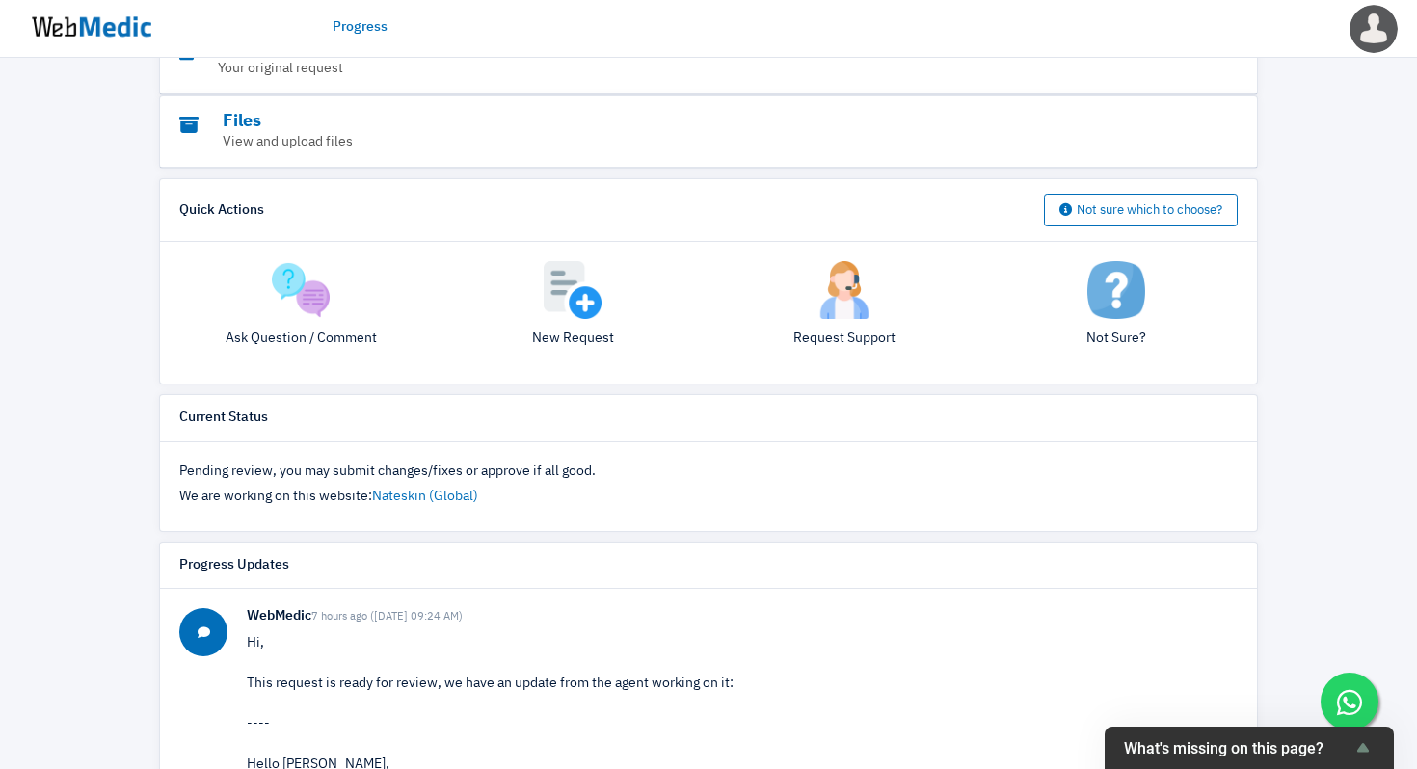
click at [292, 309] on img at bounding box center [301, 290] width 58 height 58
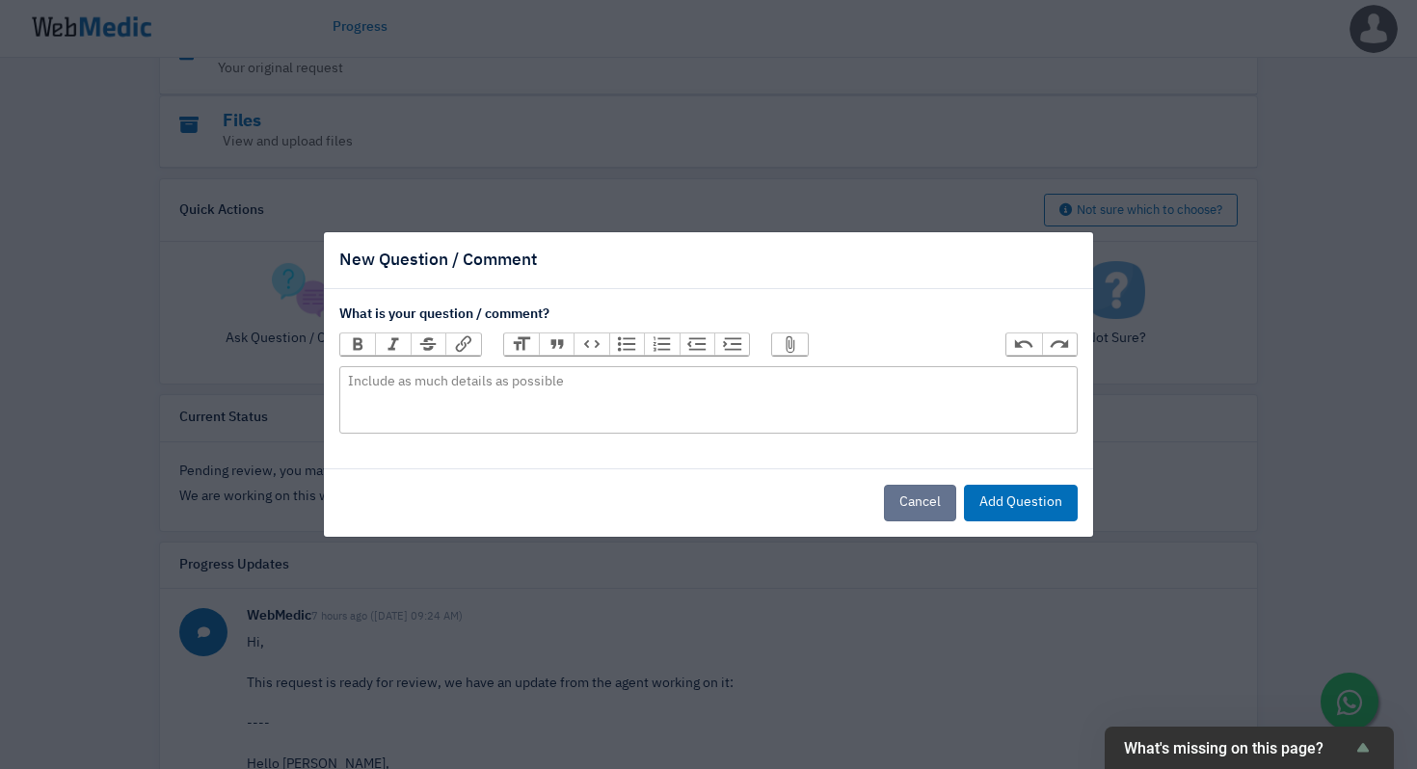
click at [931, 492] on button "Cancel" at bounding box center [920, 503] width 72 height 37
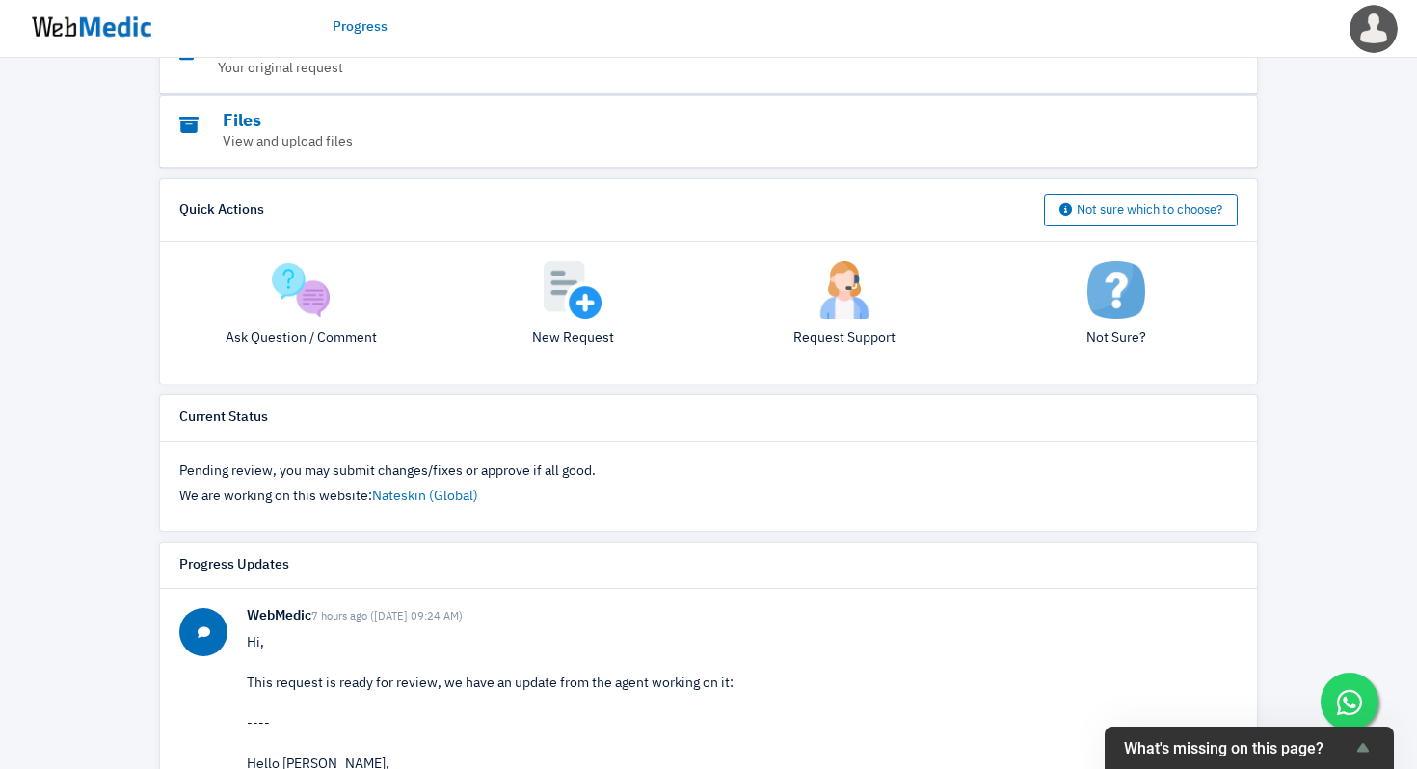
click at [579, 301] on img at bounding box center [573, 290] width 58 height 58
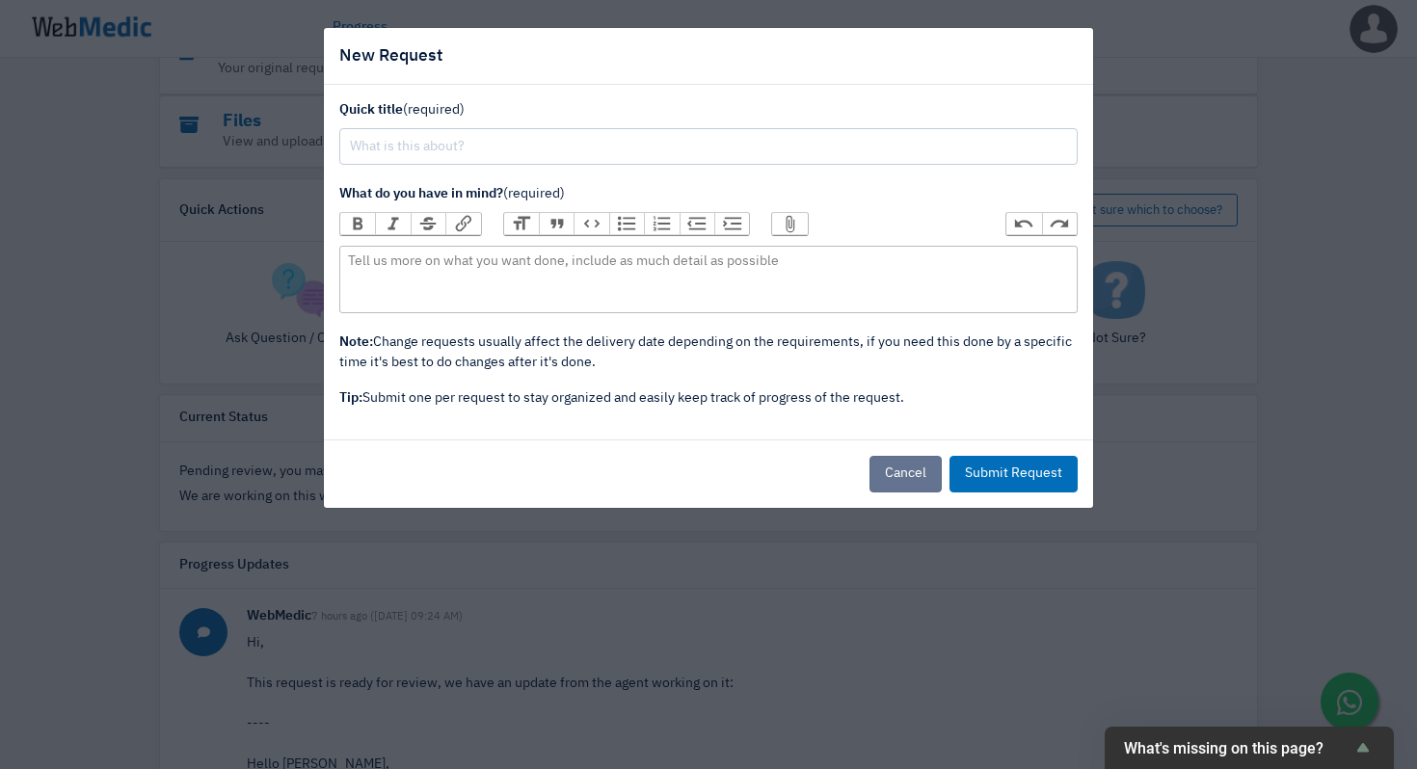
click at [890, 466] on button "Cancel" at bounding box center [905, 474] width 72 height 37
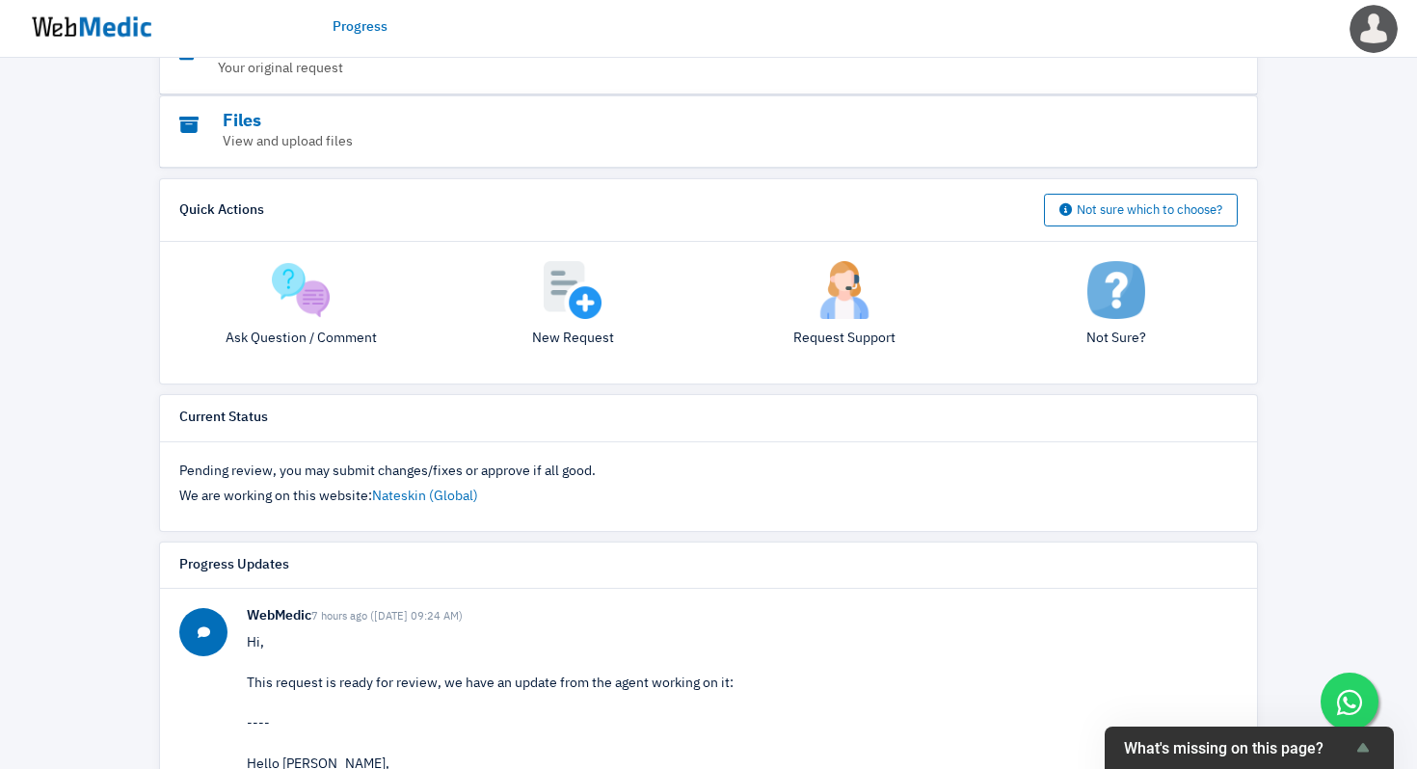
click at [843, 296] on img at bounding box center [844, 290] width 58 height 58
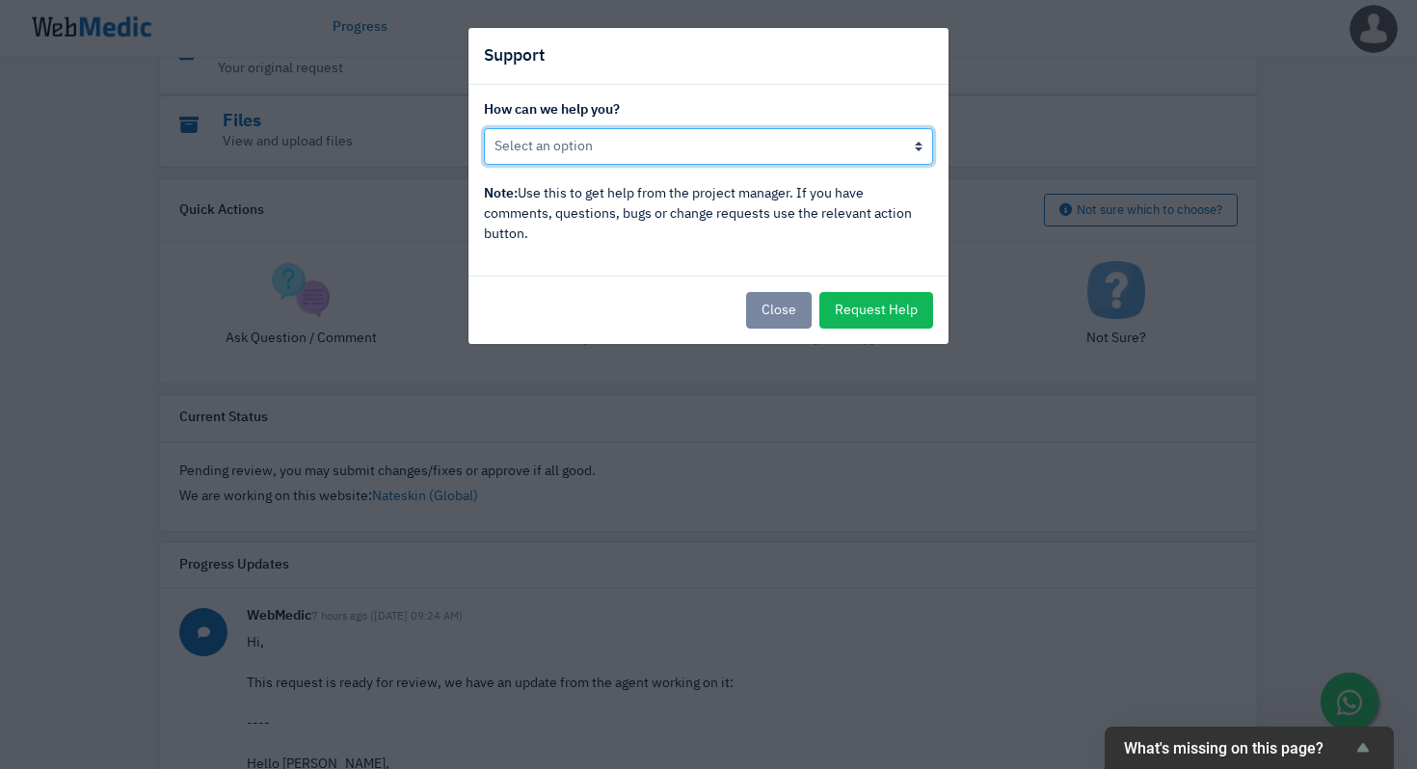
click at [800, 143] on select "Not happy with progress here Developer/designer is not responding There is a mi…" at bounding box center [708, 146] width 449 height 37
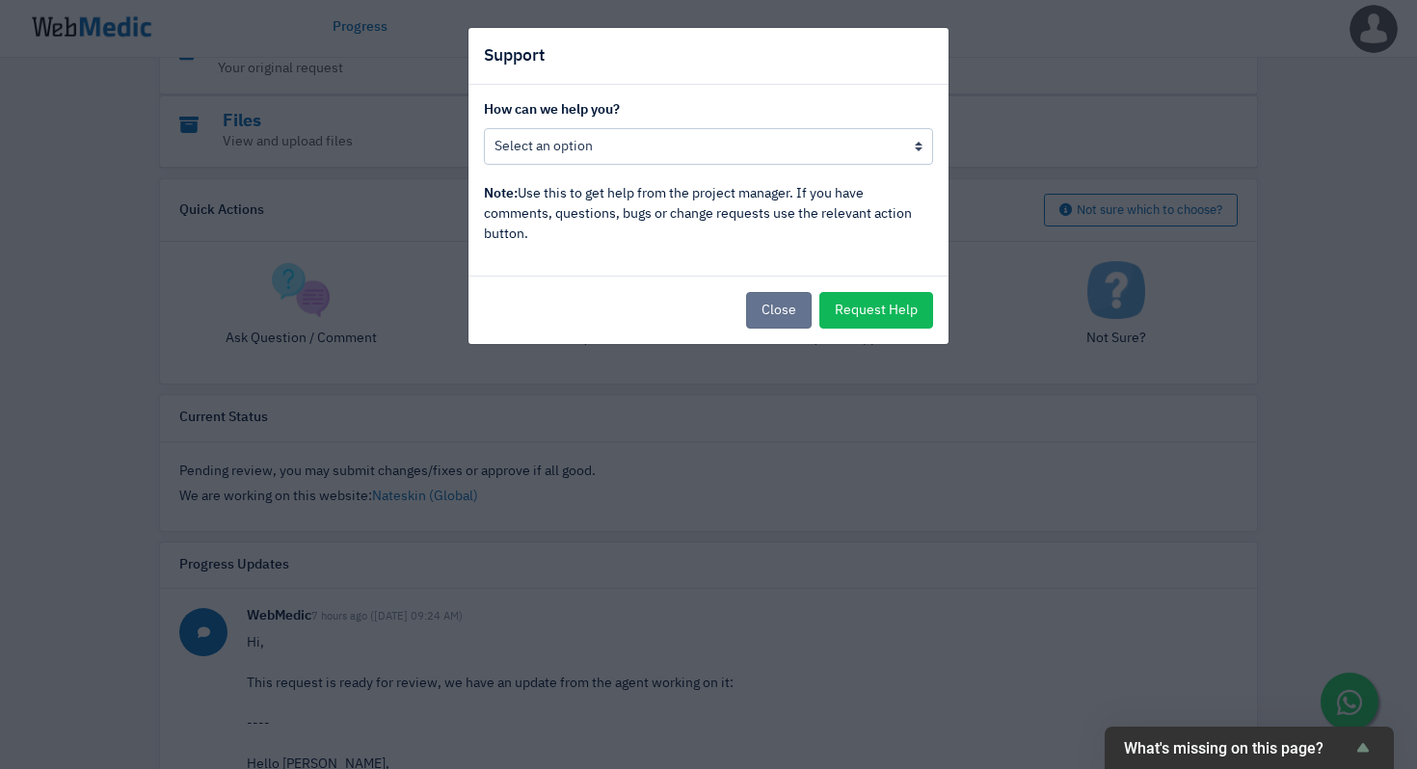
click at [780, 297] on button "Close" at bounding box center [779, 310] width 66 height 37
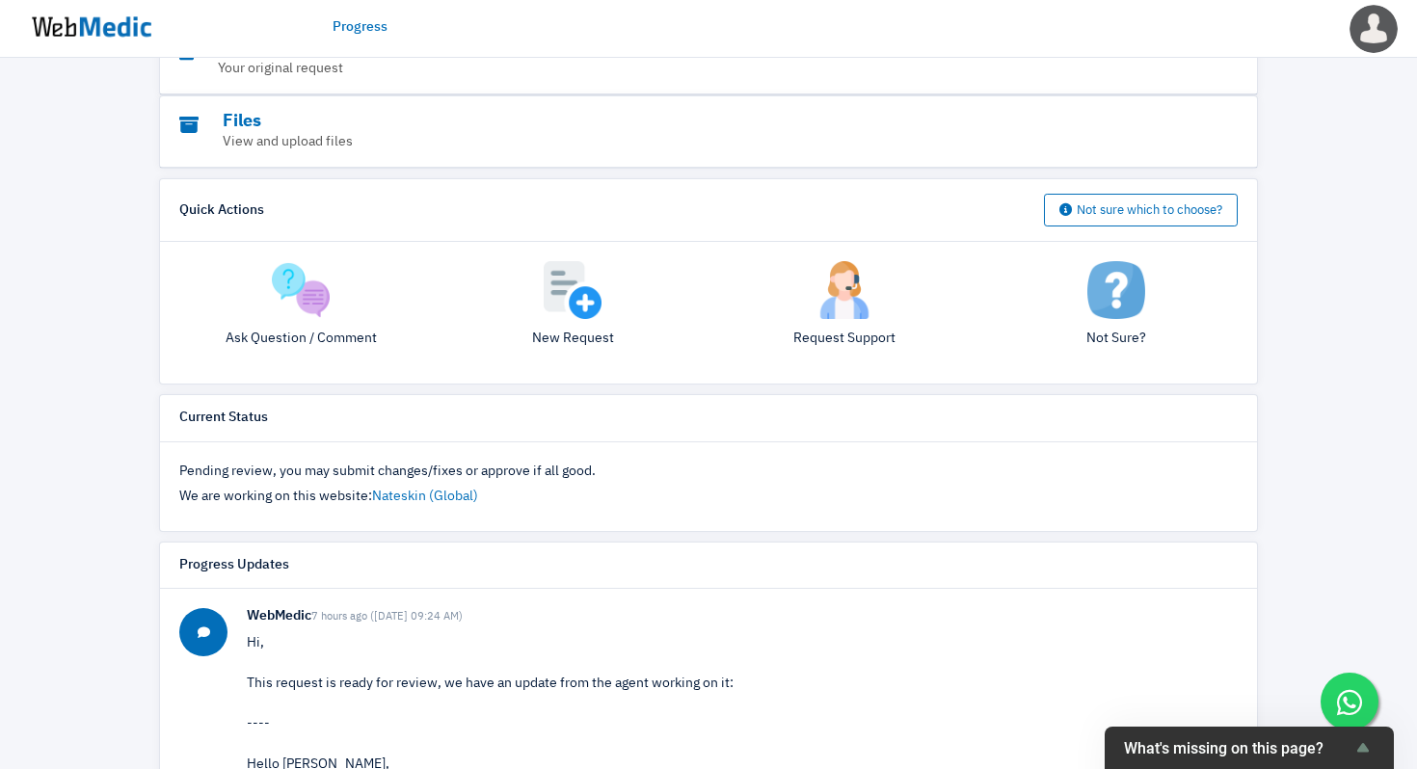
click at [301, 315] on img at bounding box center [301, 290] width 58 height 58
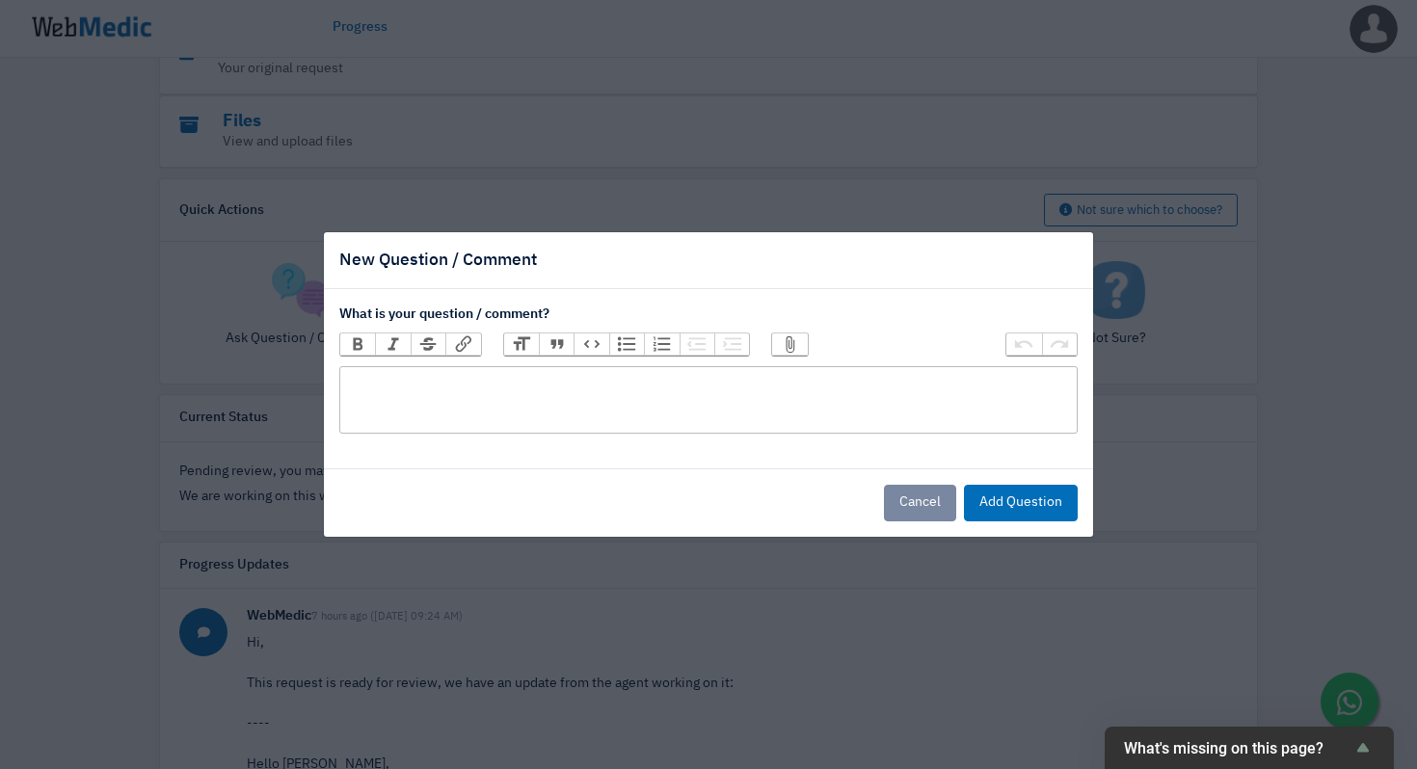
click at [518, 386] on trix-editor at bounding box center [708, 399] width 738 height 67
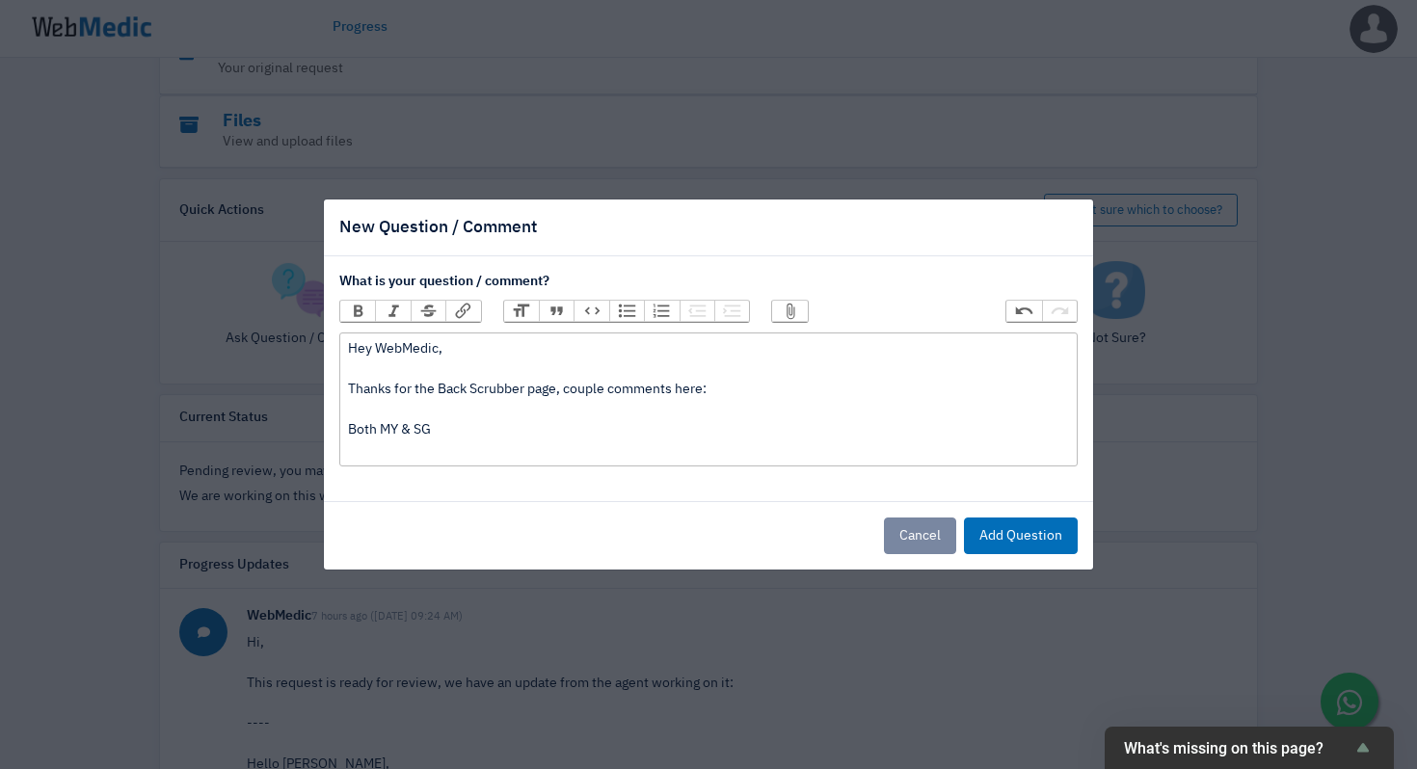
click at [516, 450] on div "Hey WebMedic, Thanks for the Back Scrubber page, couple comments here: Both MY …" at bounding box center [708, 399] width 720 height 121
paste trix-editor "strong><em>More Lather, Less Effort</em></strong></div><div><br><"
paste trix-editor "More Lather, Less Effort<br><br>"
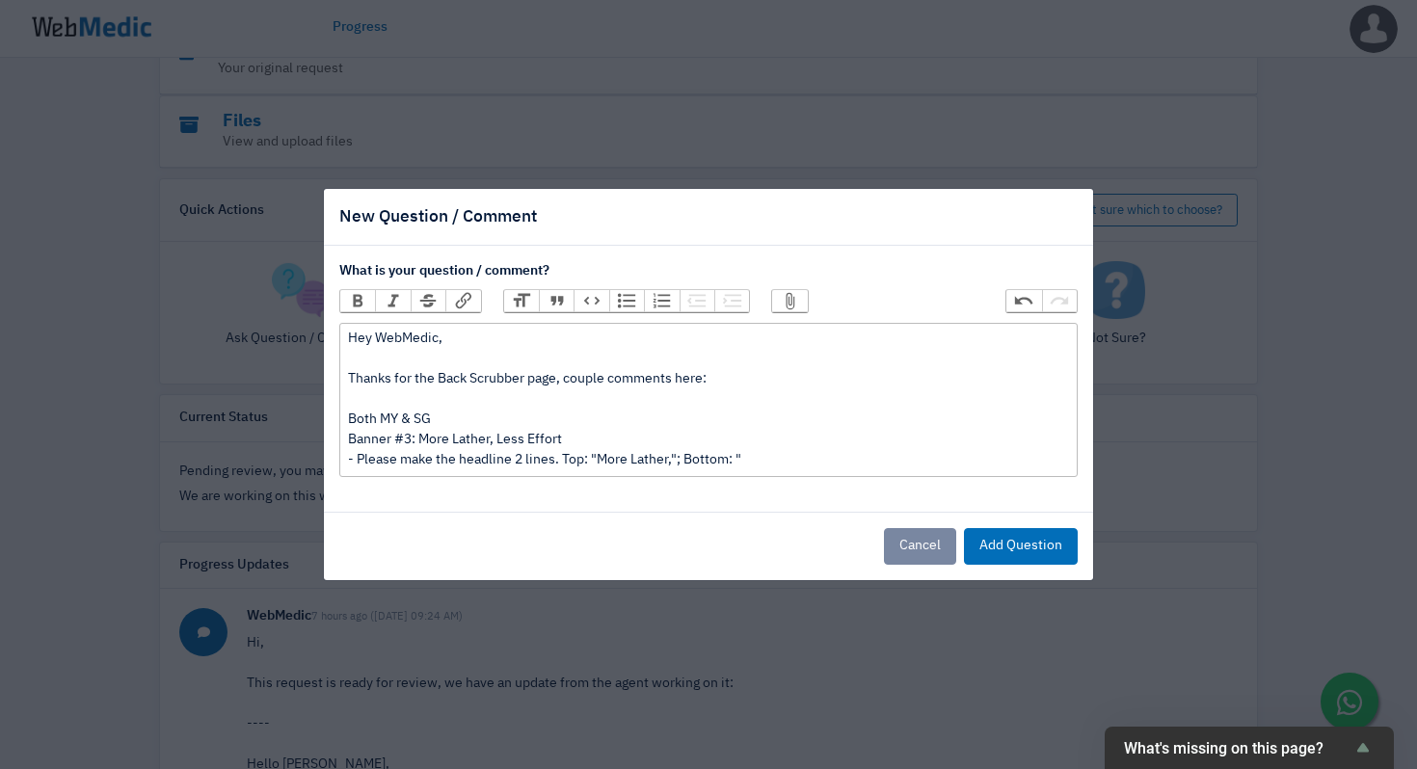
paste trix-editor "<br><br>Thanks for the Back Scrubber page, couple comments here:<br><br>Both MY…"
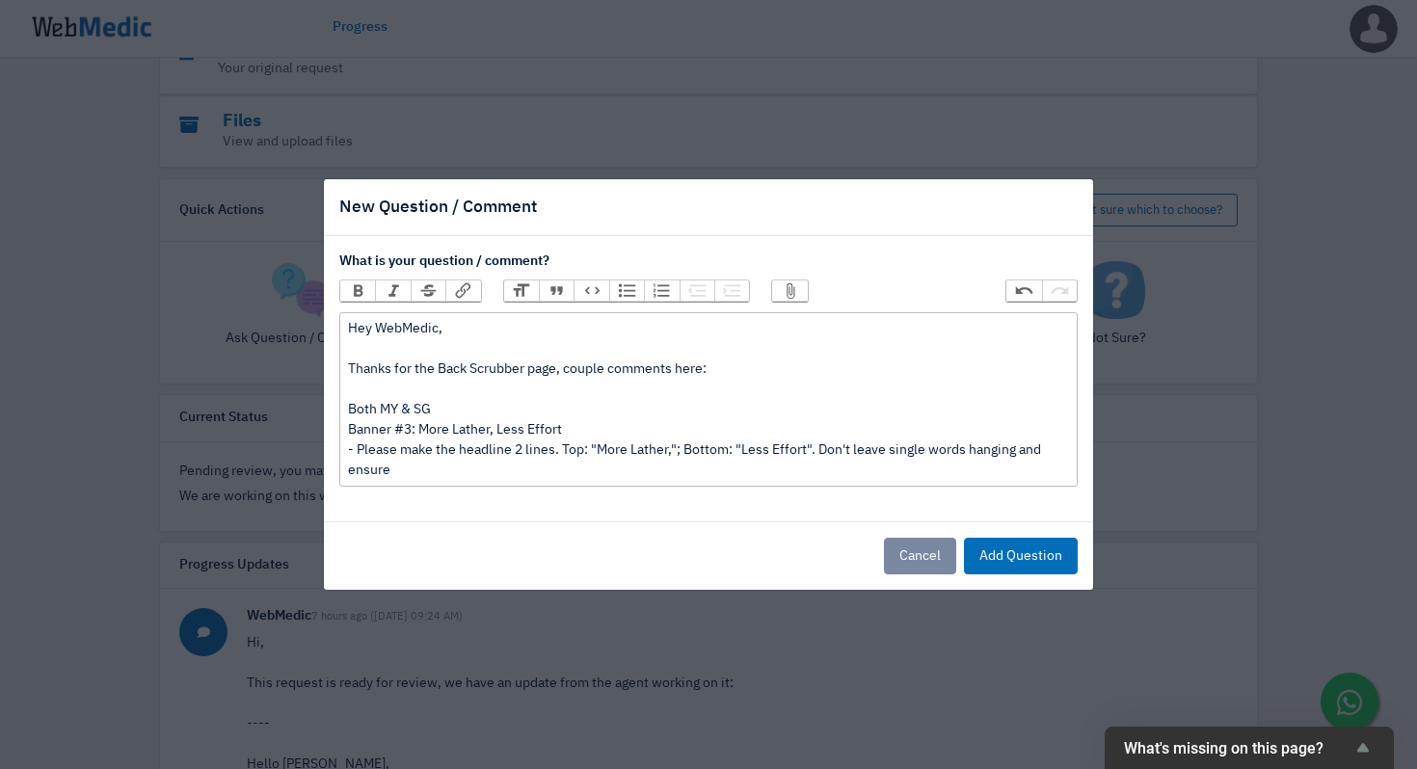
click at [570, 410] on div "Hey WebMedic, Thanks for the Back Scrubber page, couple comments here: Both MY …" at bounding box center [708, 400] width 720 height 162
click at [610, 411] on div "Hey WebMedic, Thanks for the Back Scrubber page, couple comments here: Both MY …" at bounding box center [708, 400] width 720 height 162
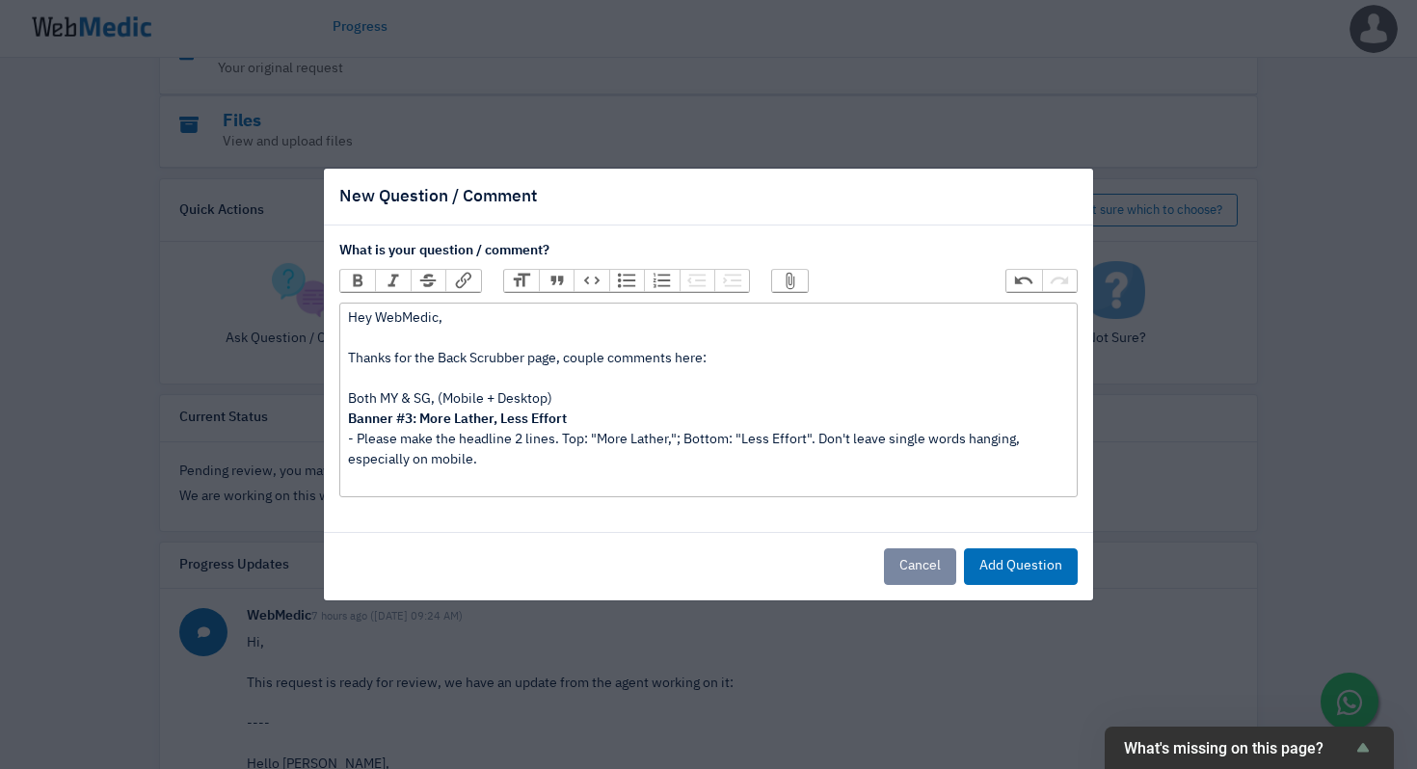
click at [592, 361] on div "Hey WebMedic, Thanks for the Back Scrubber page, couple comments here: Both MY …" at bounding box center [708, 399] width 720 height 182
type trix-editor "<div>Hey WebMedic, <br><br>Thanks for the Back Scrubber page. Looks good, just …"
click at [783, 435] on div "Hey WebMedic, Thanks for the Back Scrubber page. Looks good, just one comment h…" at bounding box center [708, 399] width 720 height 182
click at [970, 478] on div "Hey WebMedic, Thanks for the Back Scrubber page. Looks good, just one comment h…" at bounding box center [708, 399] width 720 height 182
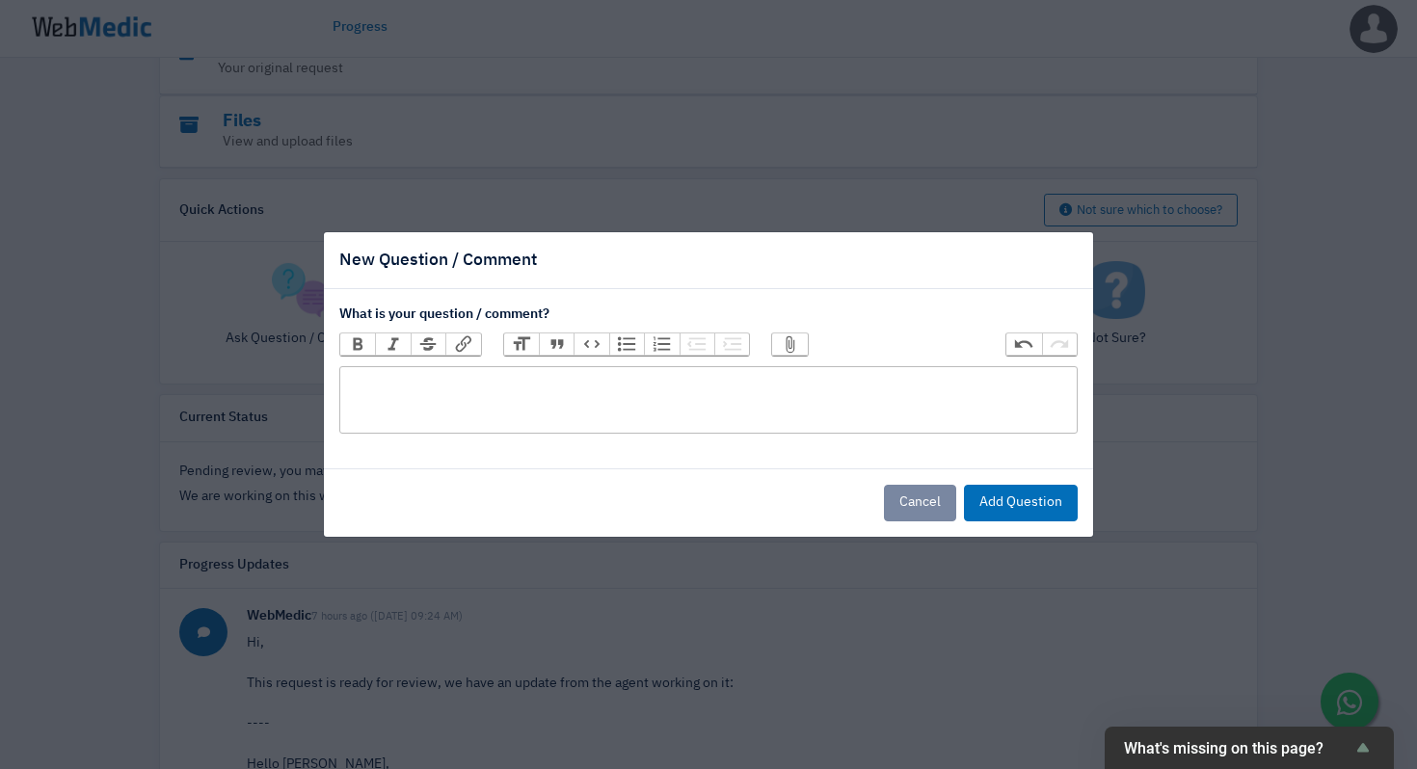
paste trix-editor "<div>Hey WebMedic,<br><br>Thanks for the Back Scrubber page. Looks good, just o…"
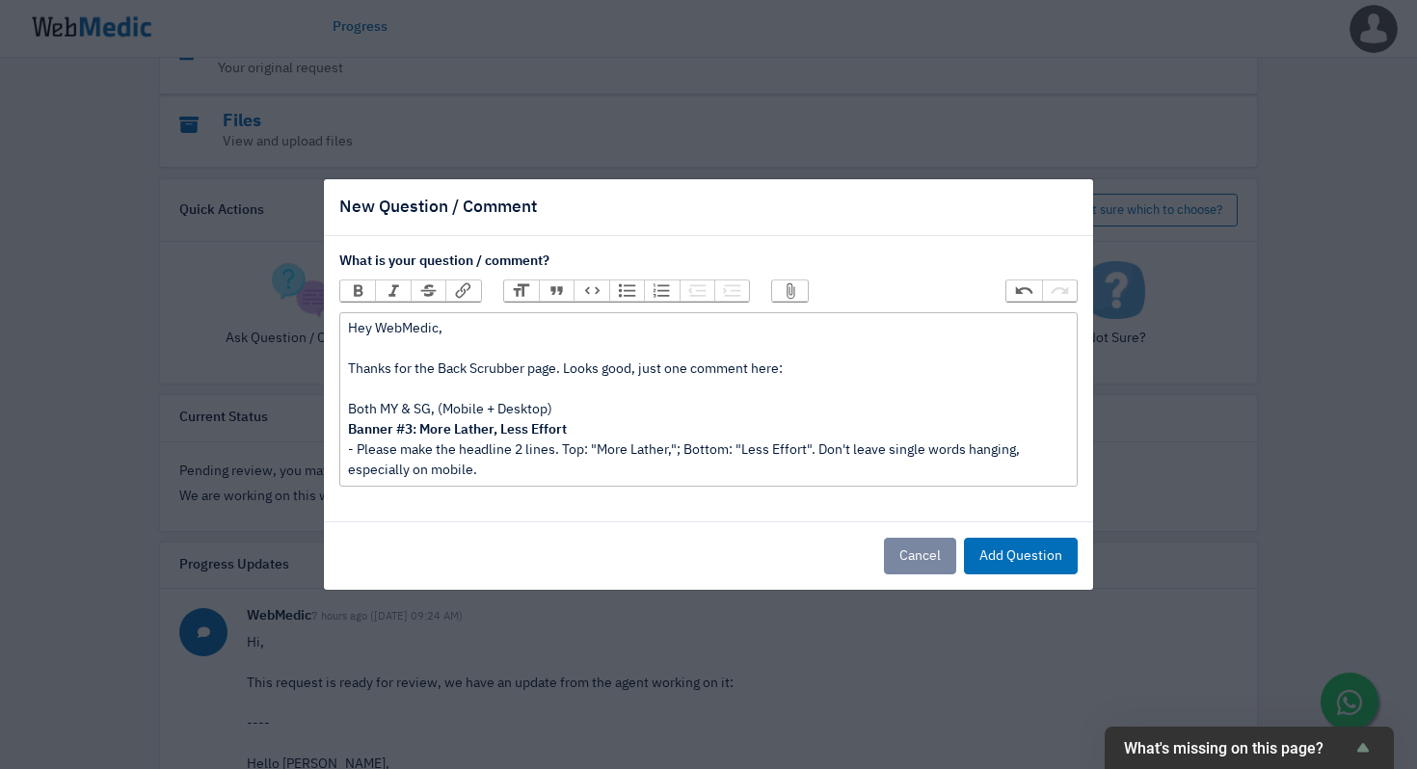
type trix-editor "<div>Hey WebMedic,<br><br>Thanks for the Back Scrubber page. Looks good, just o…"
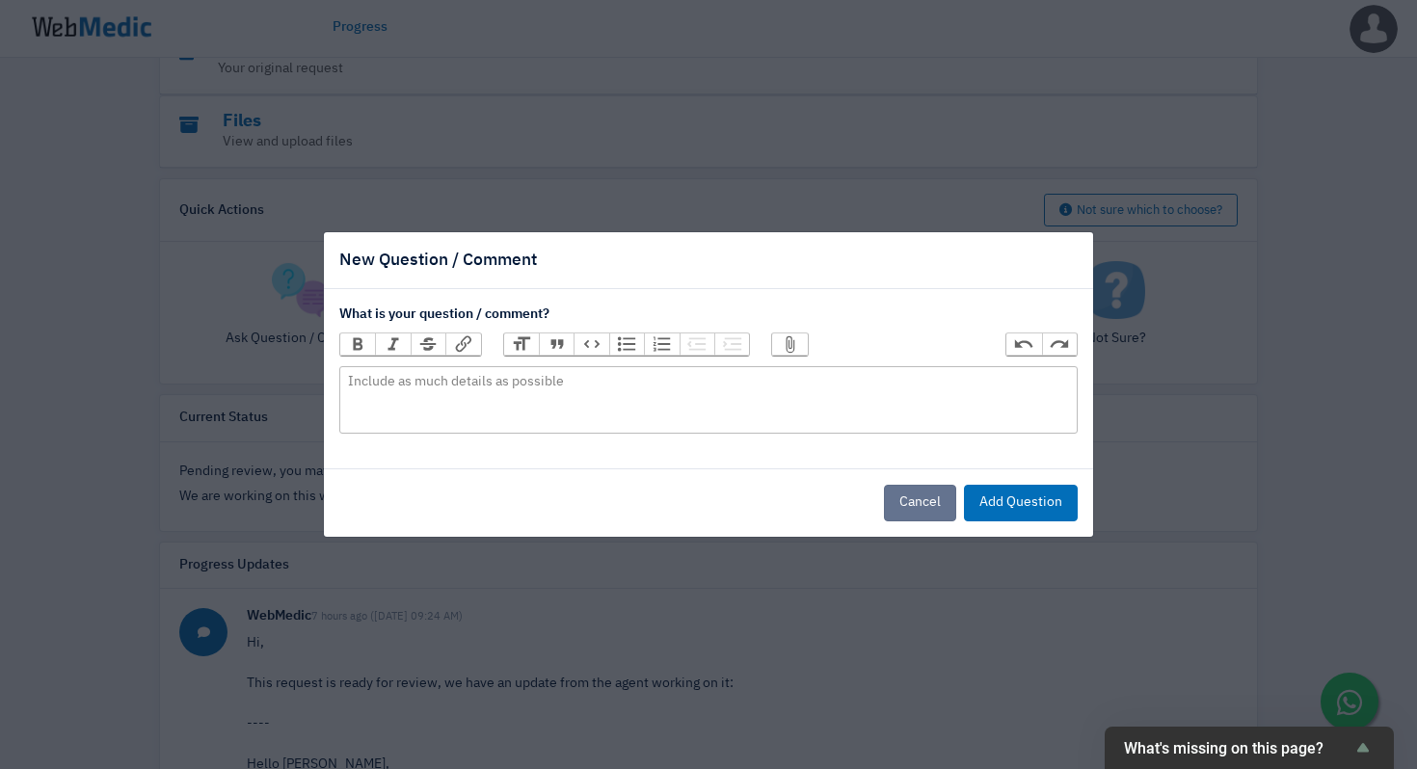
click at [934, 509] on button "Cancel" at bounding box center [920, 503] width 72 height 37
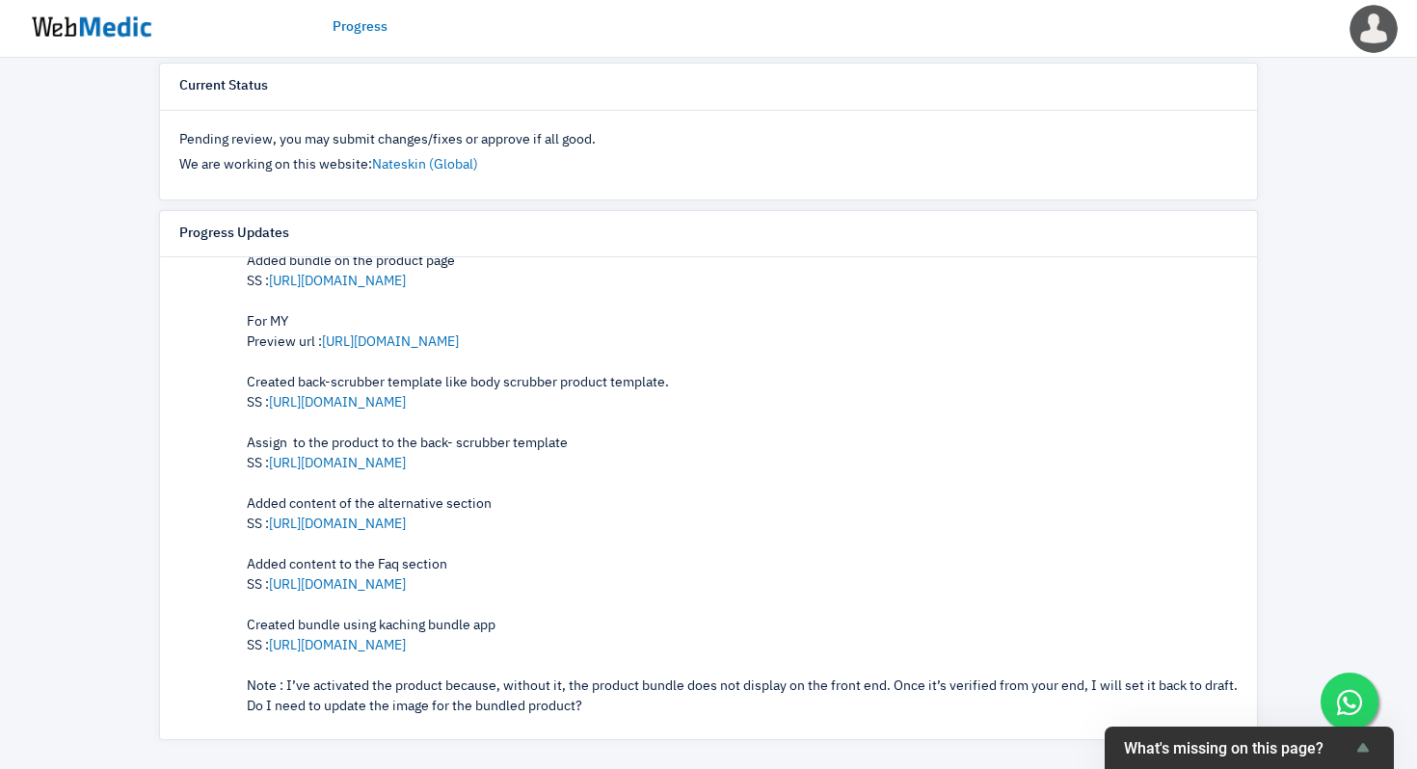
scroll to position [930, 0]
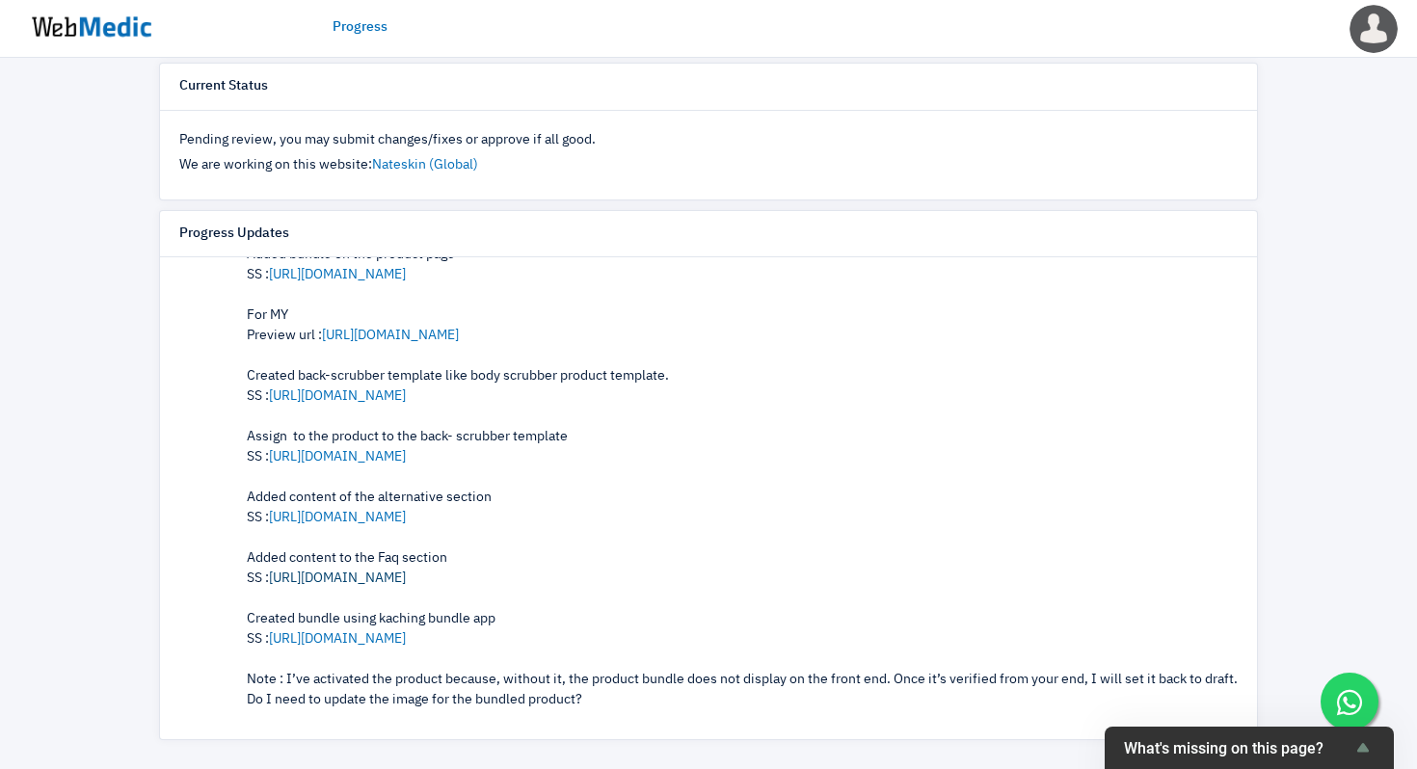
click at [383, 581] on link "[URL][DOMAIN_NAME]" at bounding box center [337, 578] width 137 height 13
click at [393, 637] on link "[URL][DOMAIN_NAME]" at bounding box center [337, 638] width 137 height 13
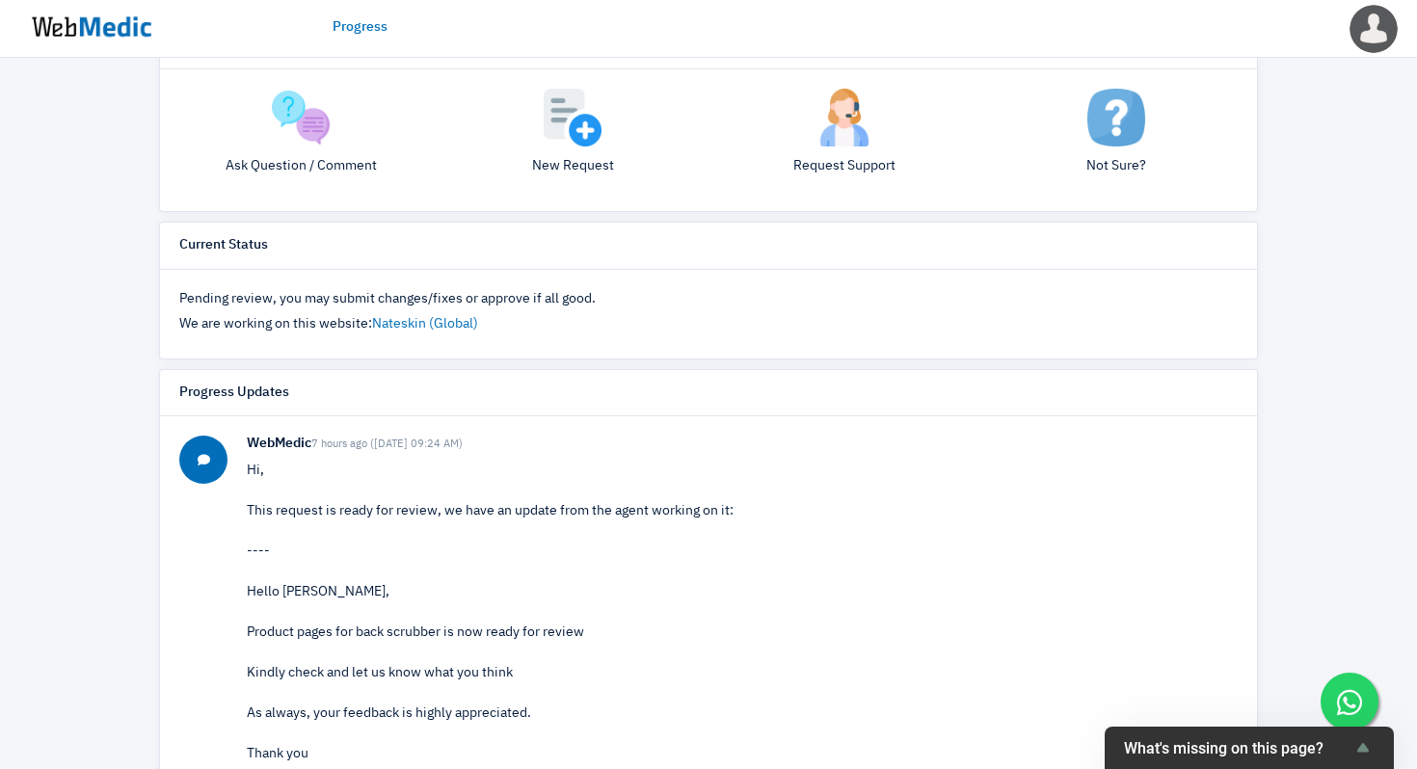
scroll to position [0, 0]
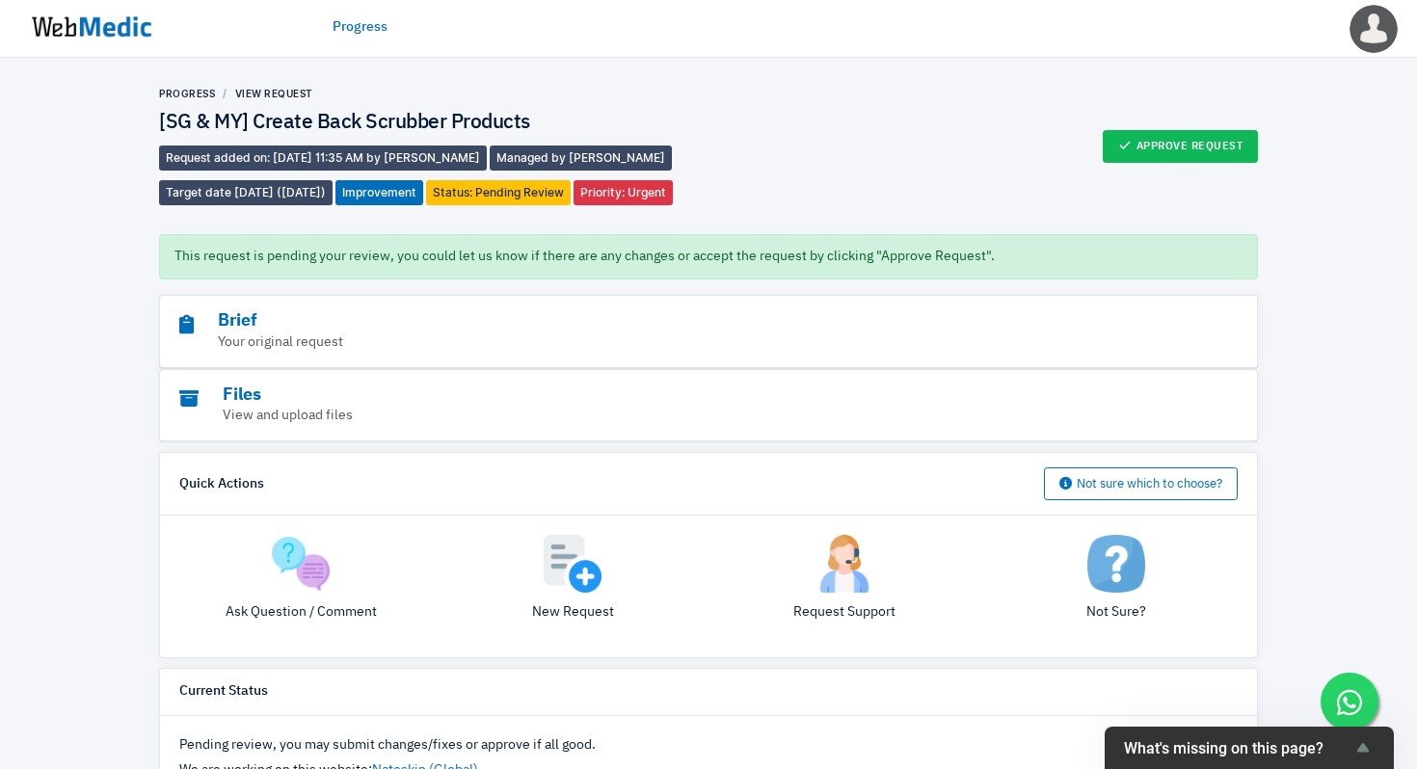
click at [318, 573] on img at bounding box center [301, 564] width 58 height 58
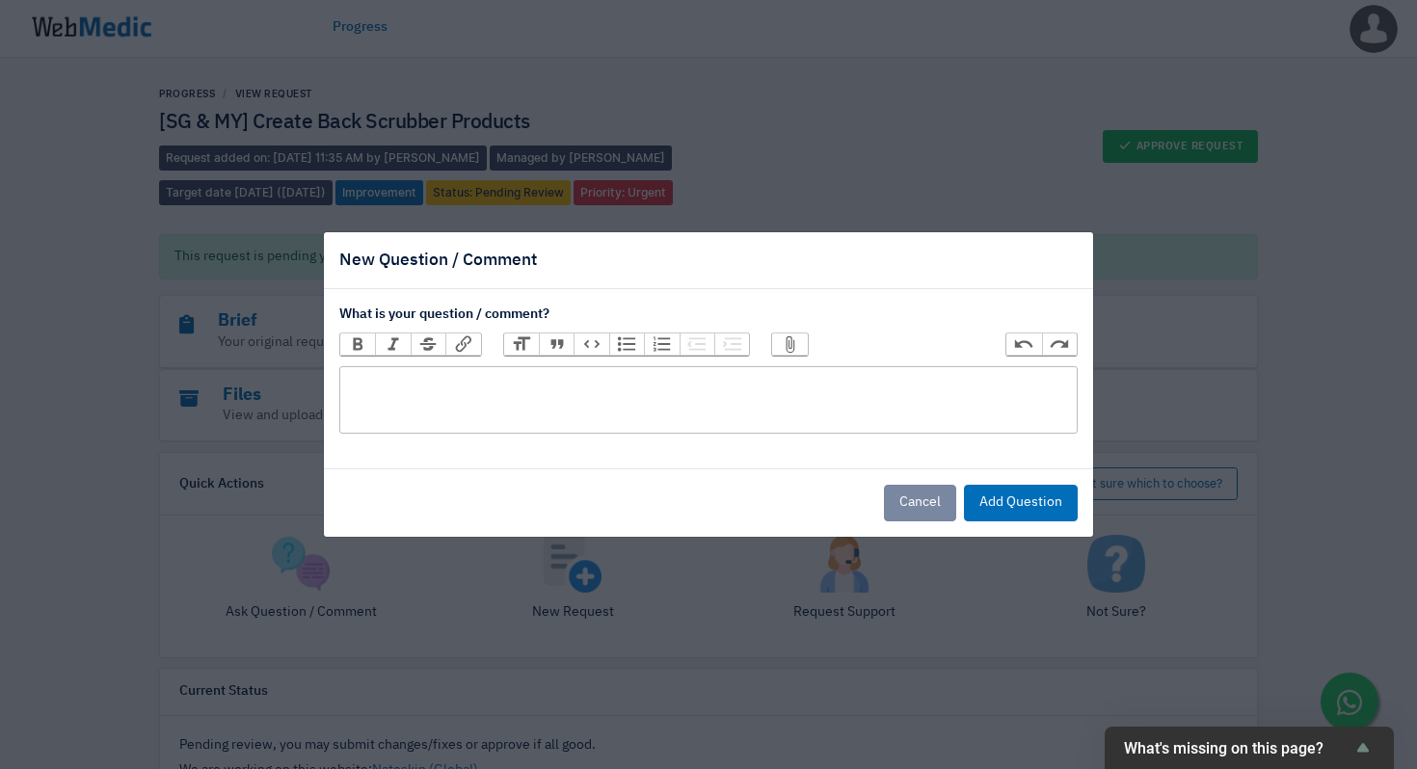
click at [582, 380] on trix-editor at bounding box center [708, 399] width 738 height 67
paste trix-editor "<div>Hey WebMedic,<br><br>Thanks for the Back Scrubber page. Looks good, just o…"
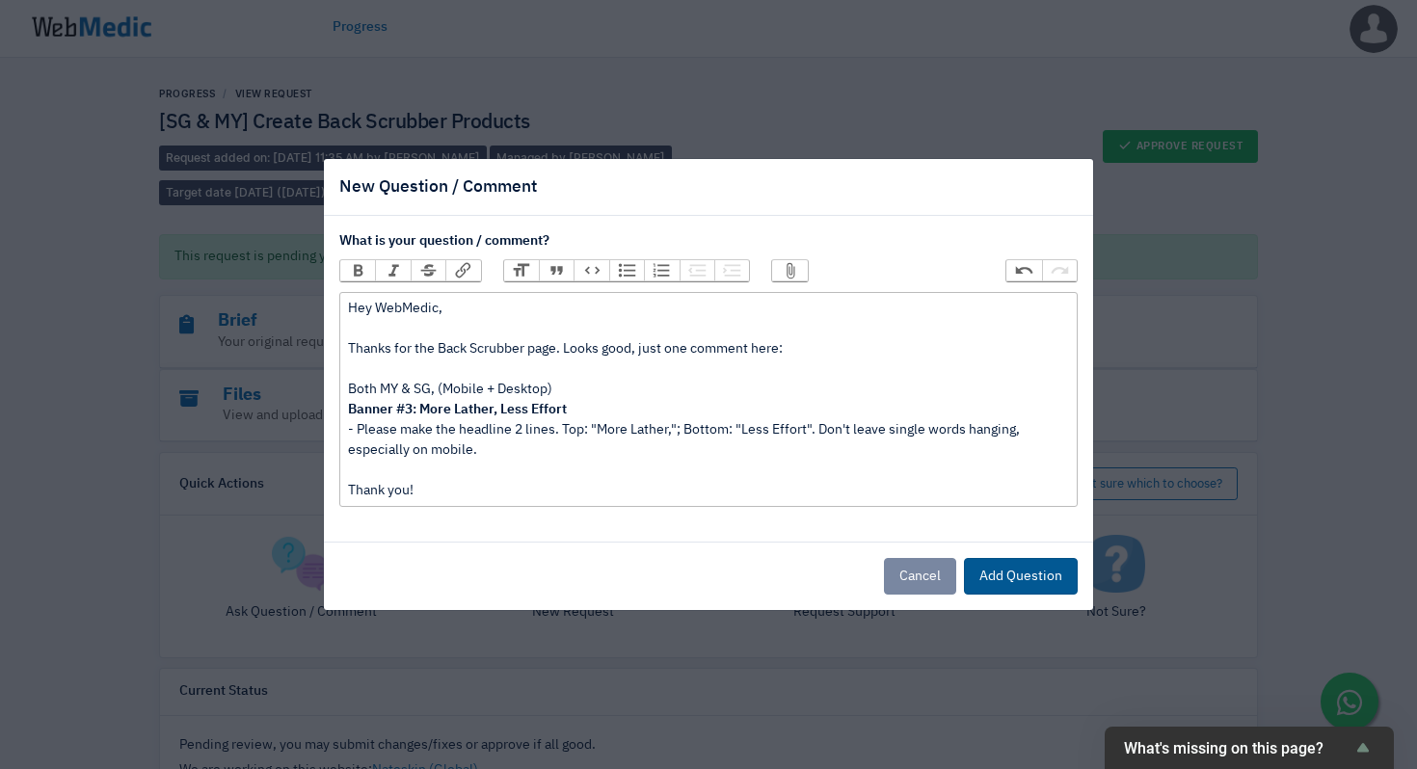
type trix-editor "<div>Hey WebMedic,<br><br>Thanks for the Back Scrubber page. Looks good, just o…"
click at [1037, 568] on button "Add Question" at bounding box center [1021, 576] width 114 height 37
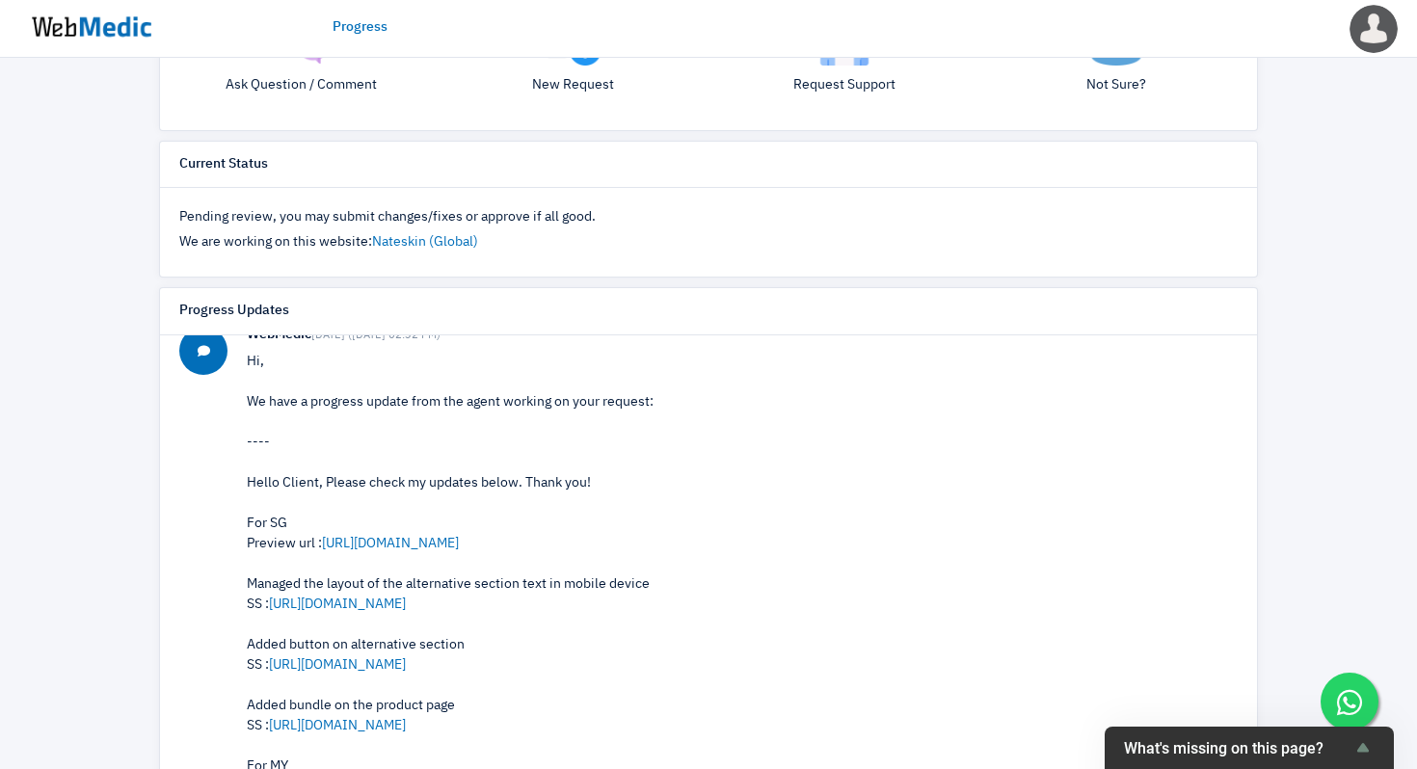
scroll to position [546, 0]
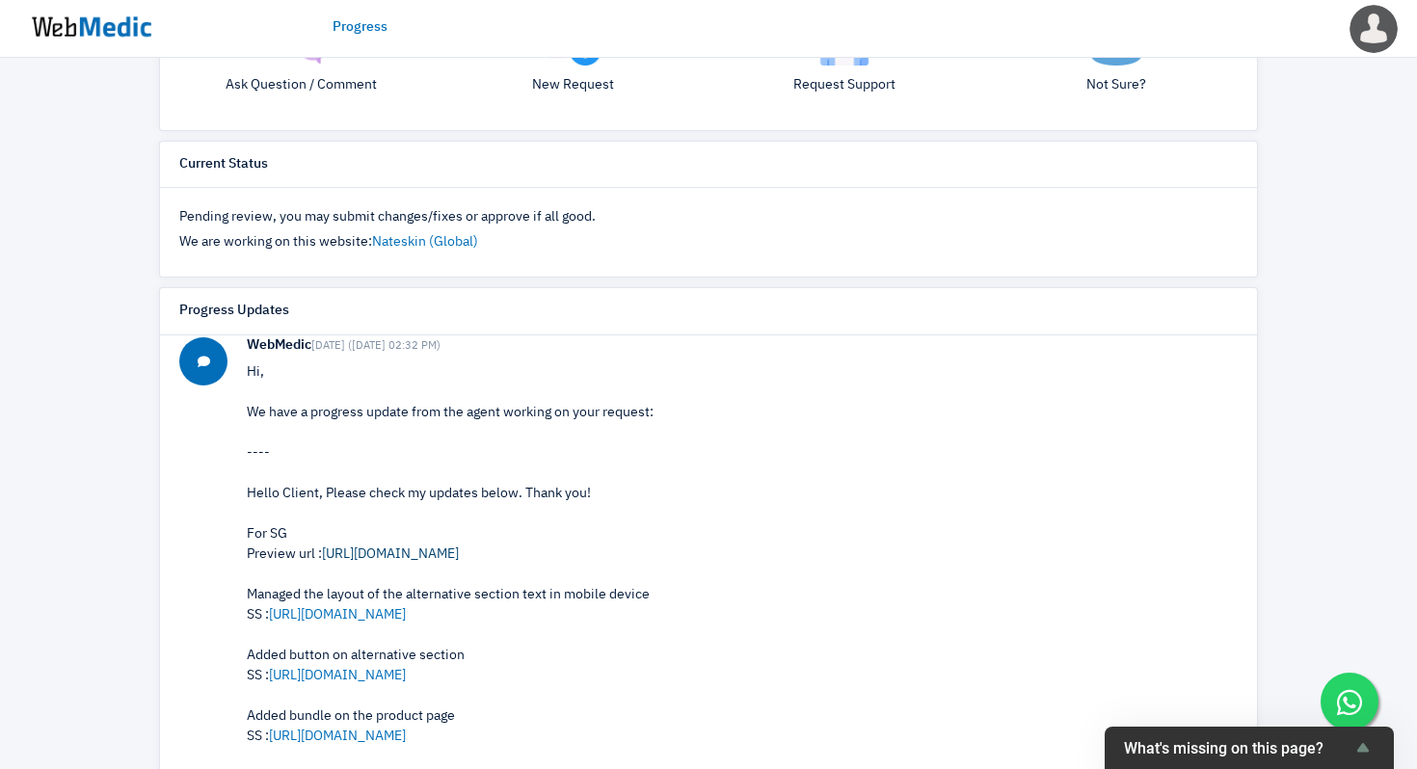
click at [459, 555] on link "[URL][DOMAIN_NAME]" at bounding box center [390, 553] width 137 height 13
click at [459, 557] on link "[URL][DOMAIN_NAME]" at bounding box center [390, 553] width 137 height 13
click at [459, 556] on link "[URL][DOMAIN_NAME]" at bounding box center [390, 553] width 137 height 13
copy link "[URL][DOMAIN_NAME]"
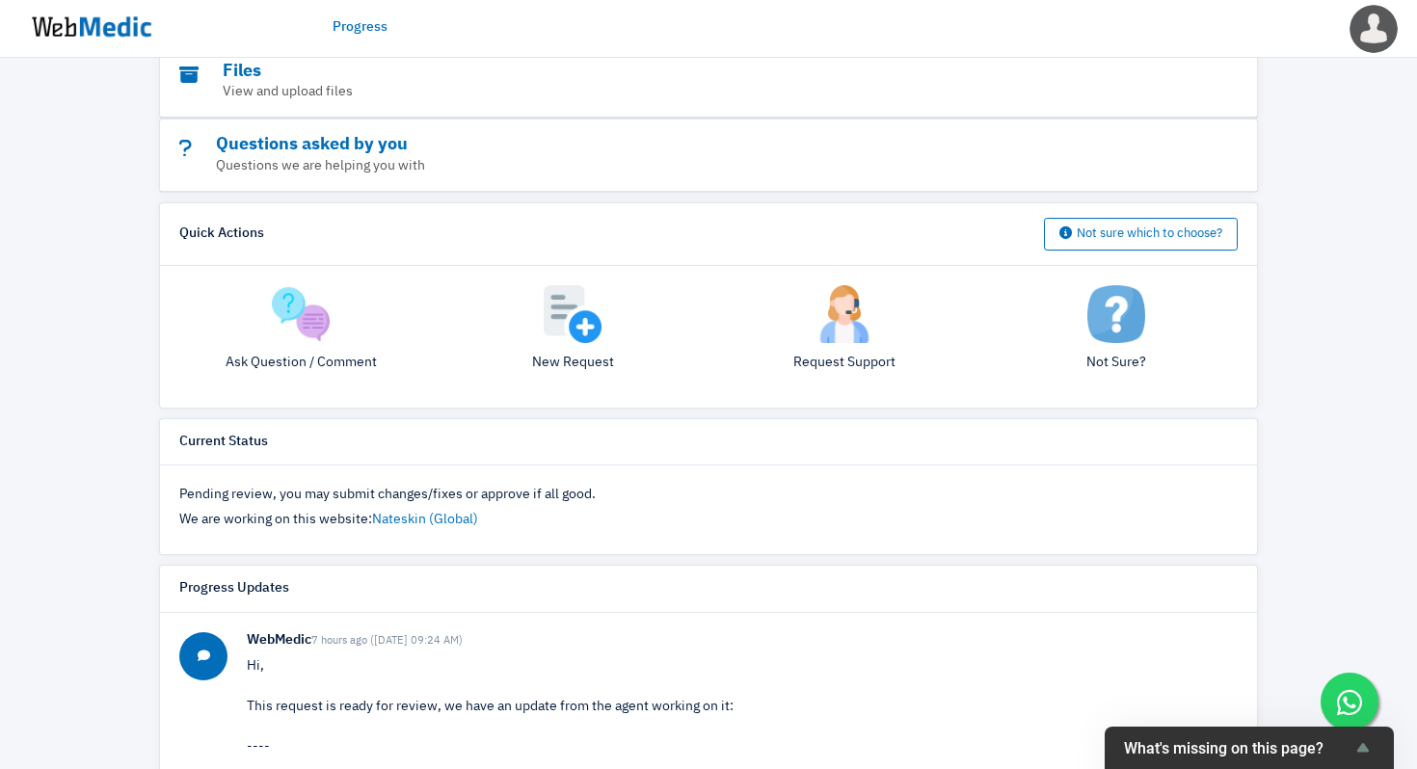
scroll to position [679, 0]
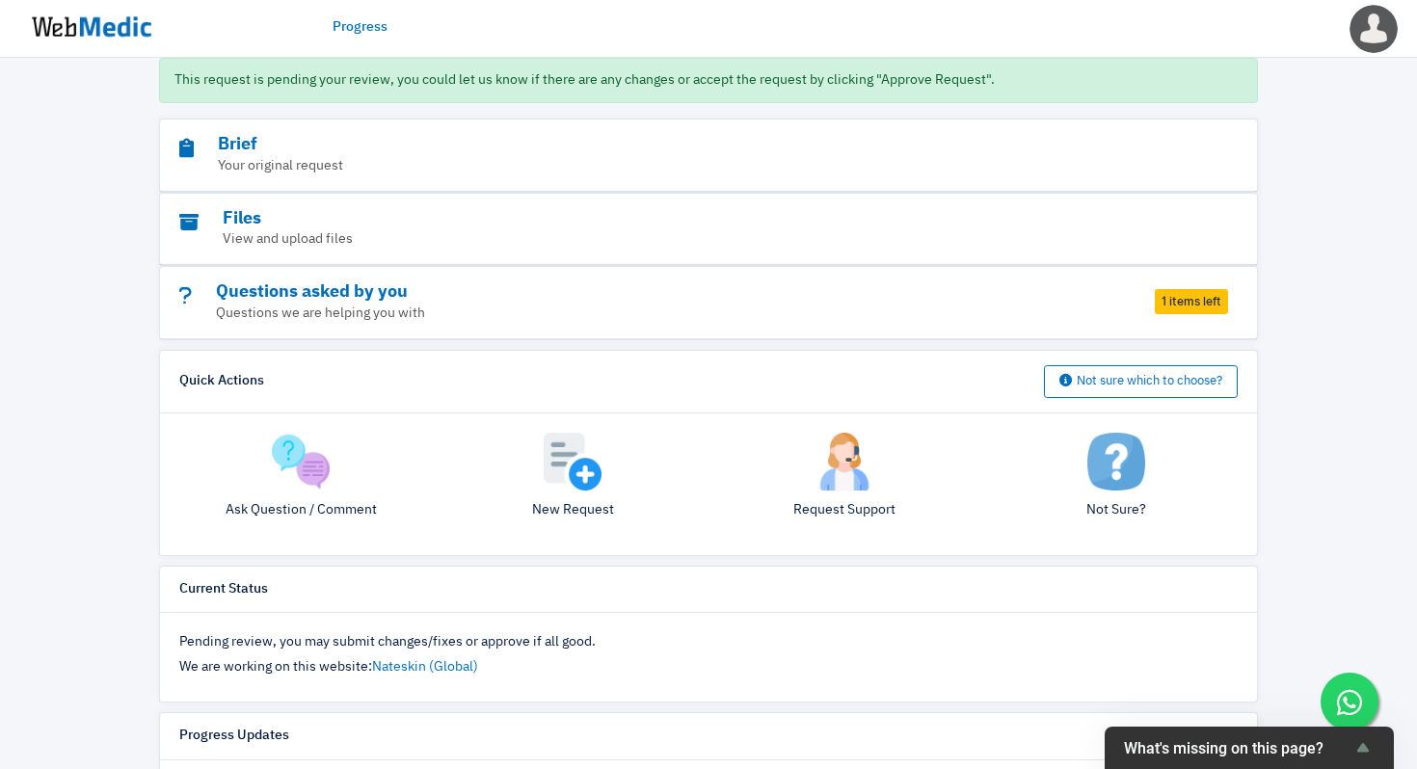
scroll to position [156, 0]
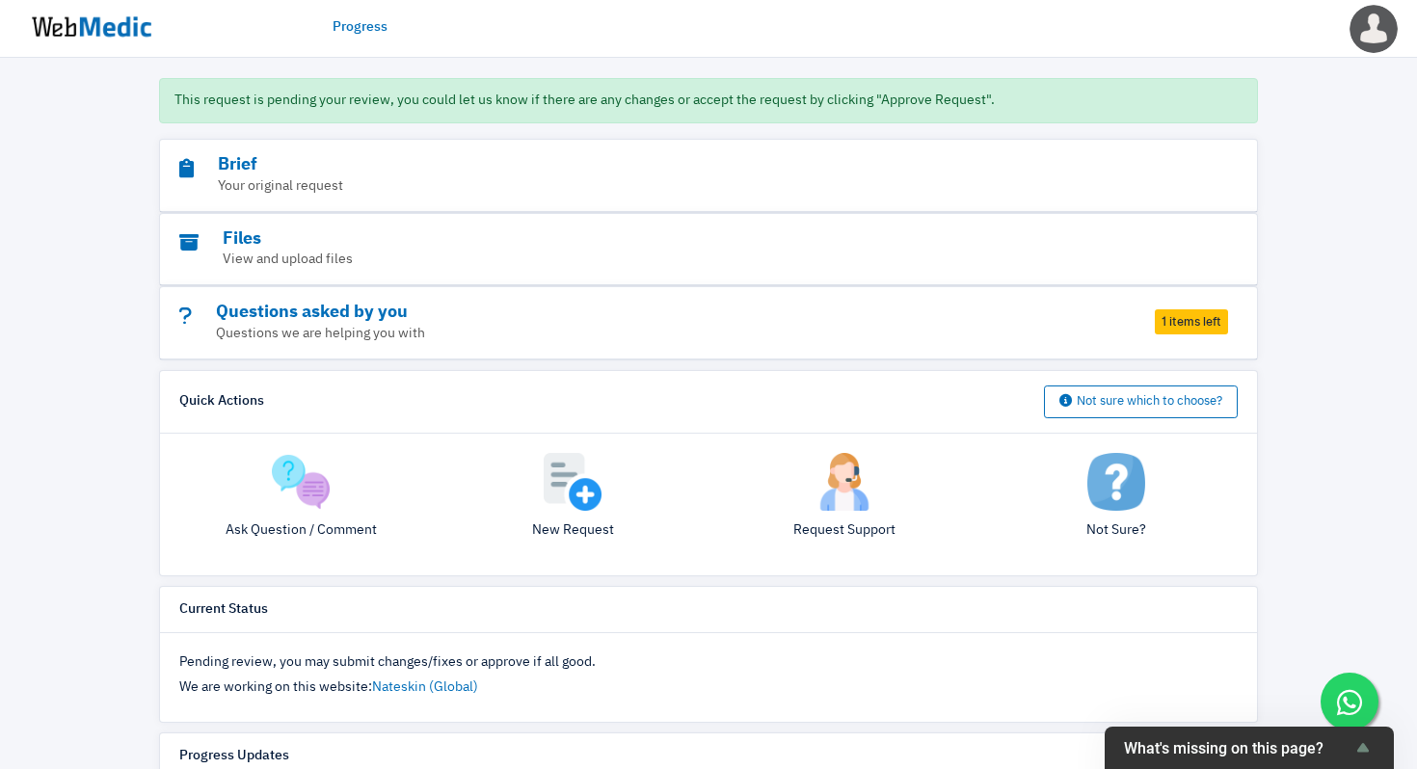
click at [305, 502] on img at bounding box center [301, 482] width 58 height 58
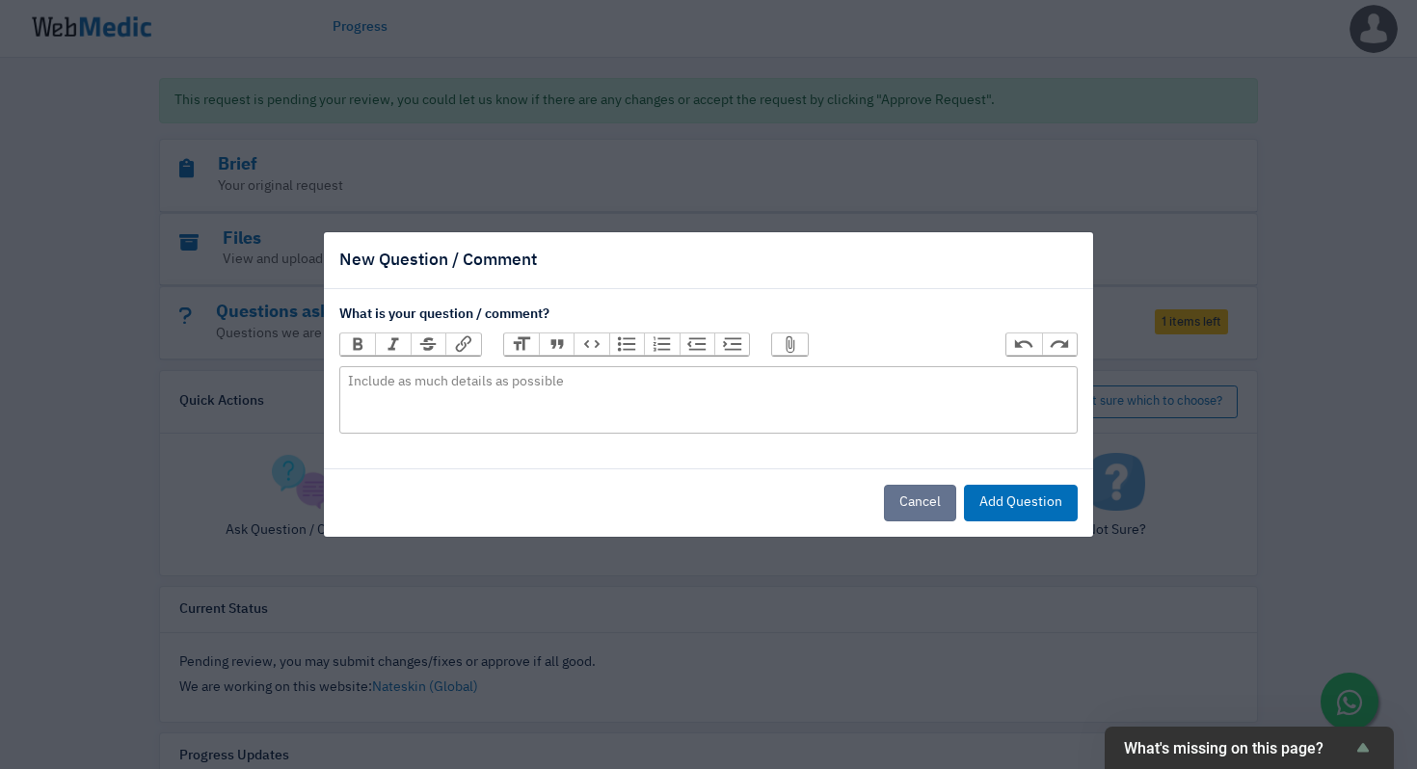
click at [927, 510] on button "Cancel" at bounding box center [920, 503] width 72 height 37
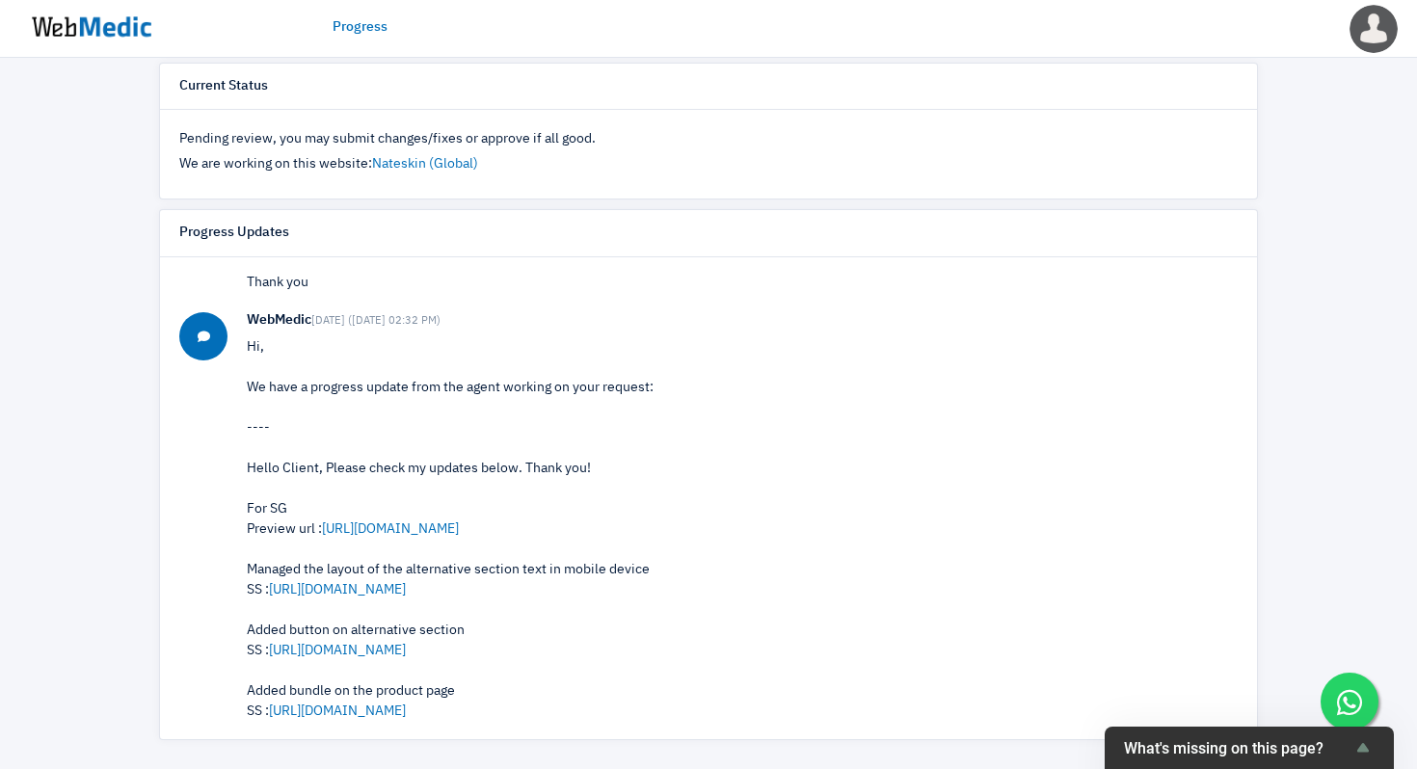
scroll to position [0, 0]
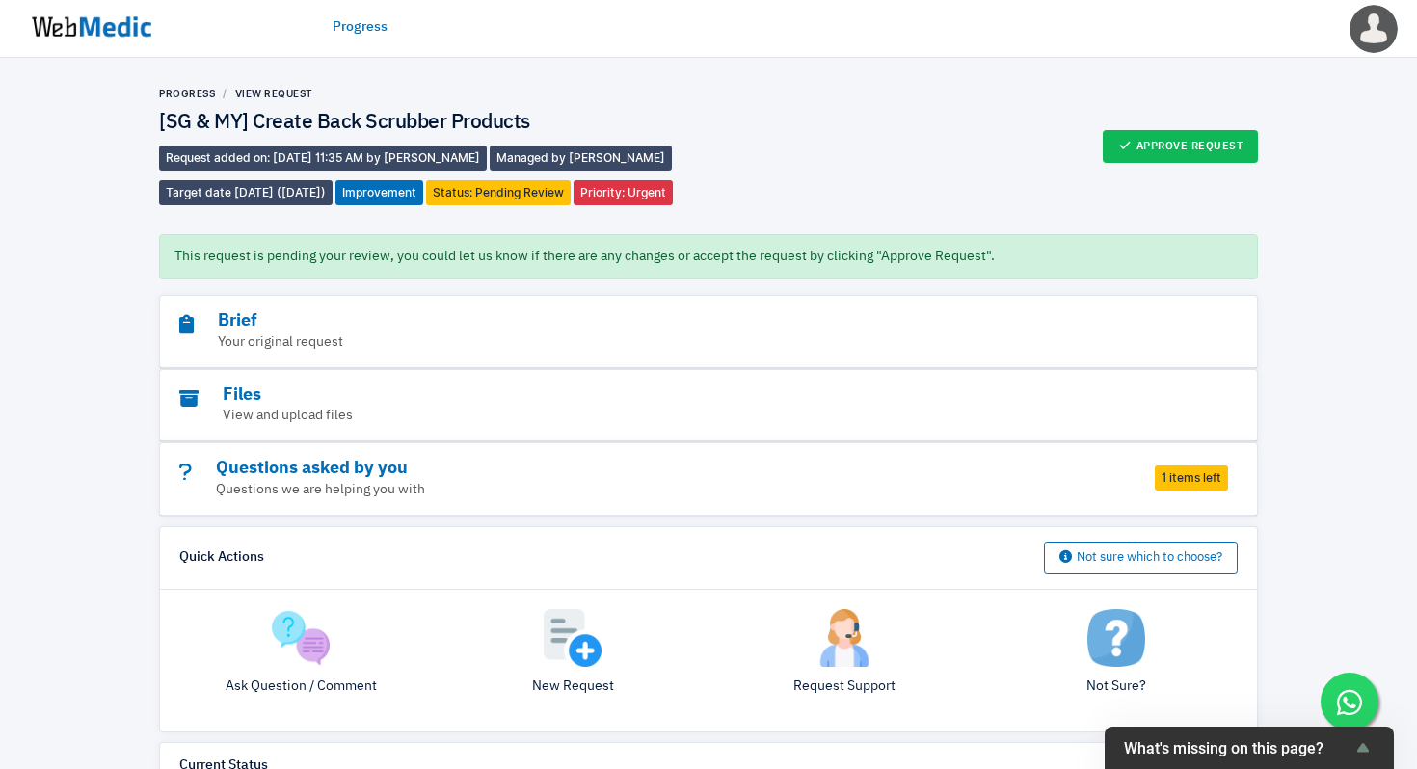
click at [319, 663] on img at bounding box center [301, 638] width 58 height 58
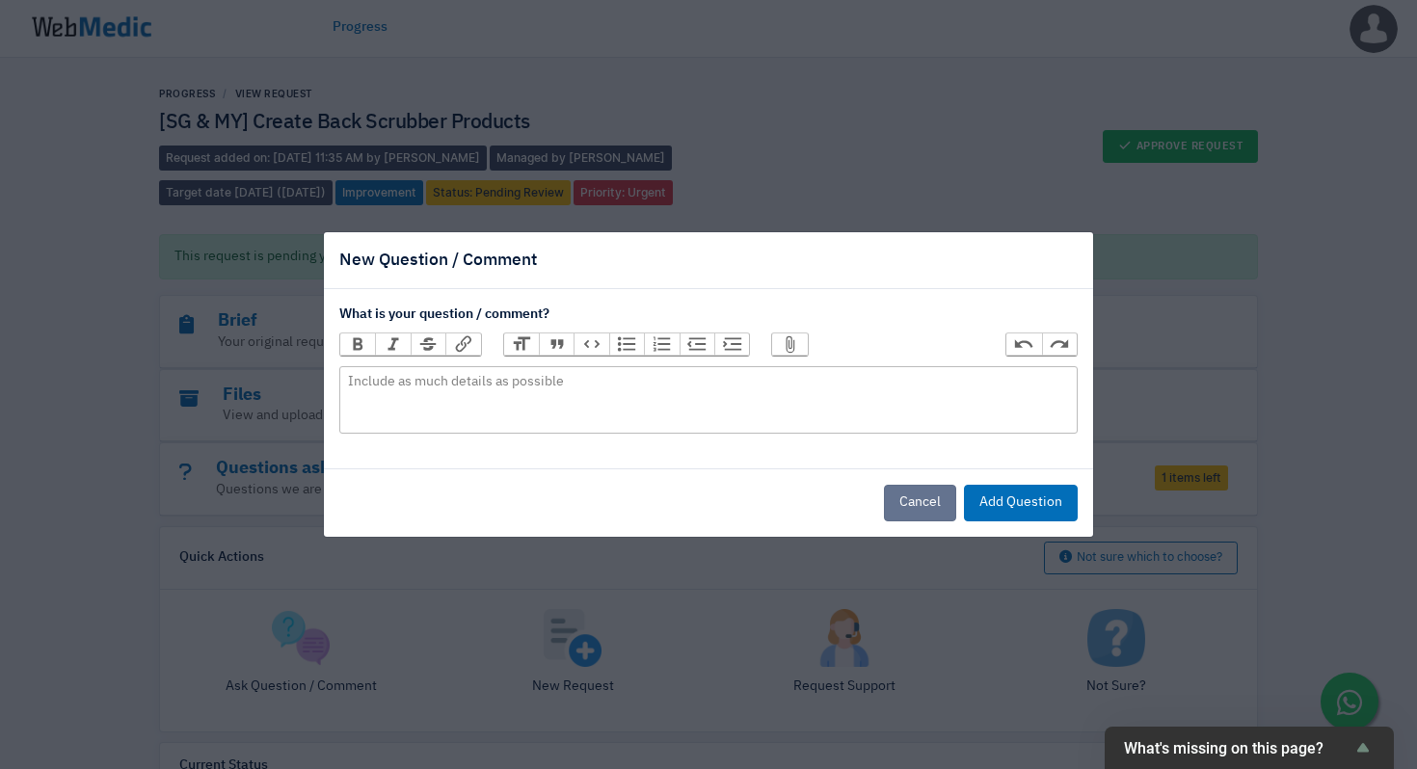
click at [935, 513] on button "Cancel" at bounding box center [920, 503] width 72 height 37
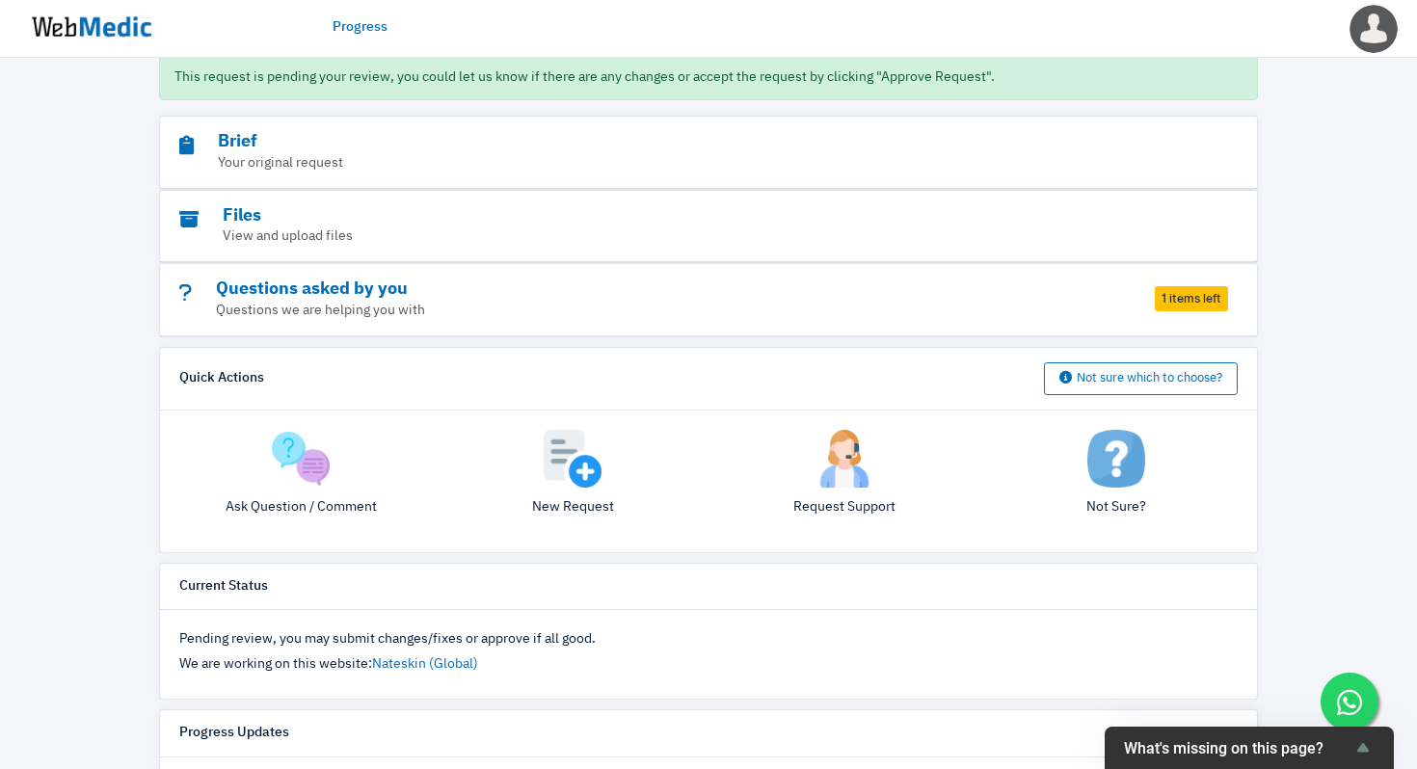
scroll to position [173, 0]
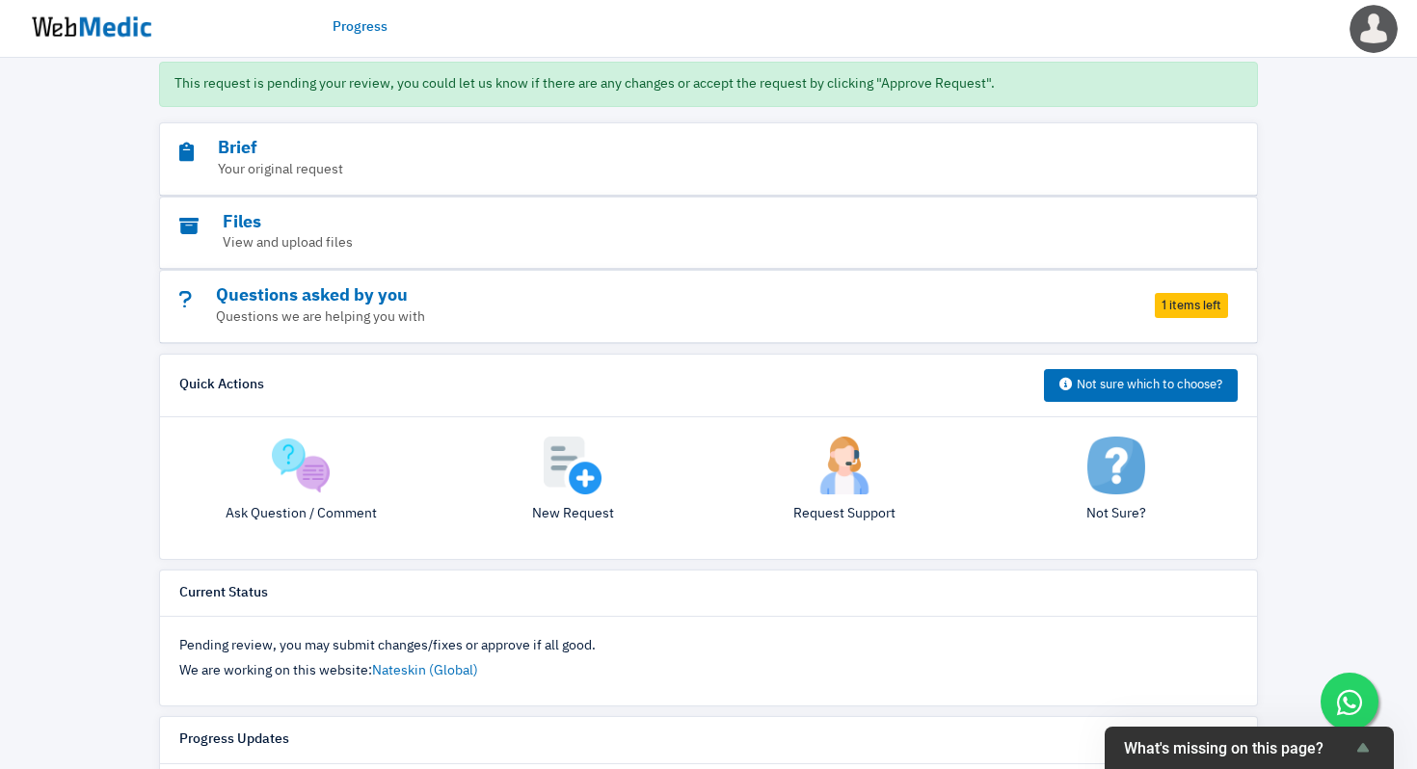
click at [1117, 382] on button "Not sure which to choose?" at bounding box center [1141, 385] width 194 height 33
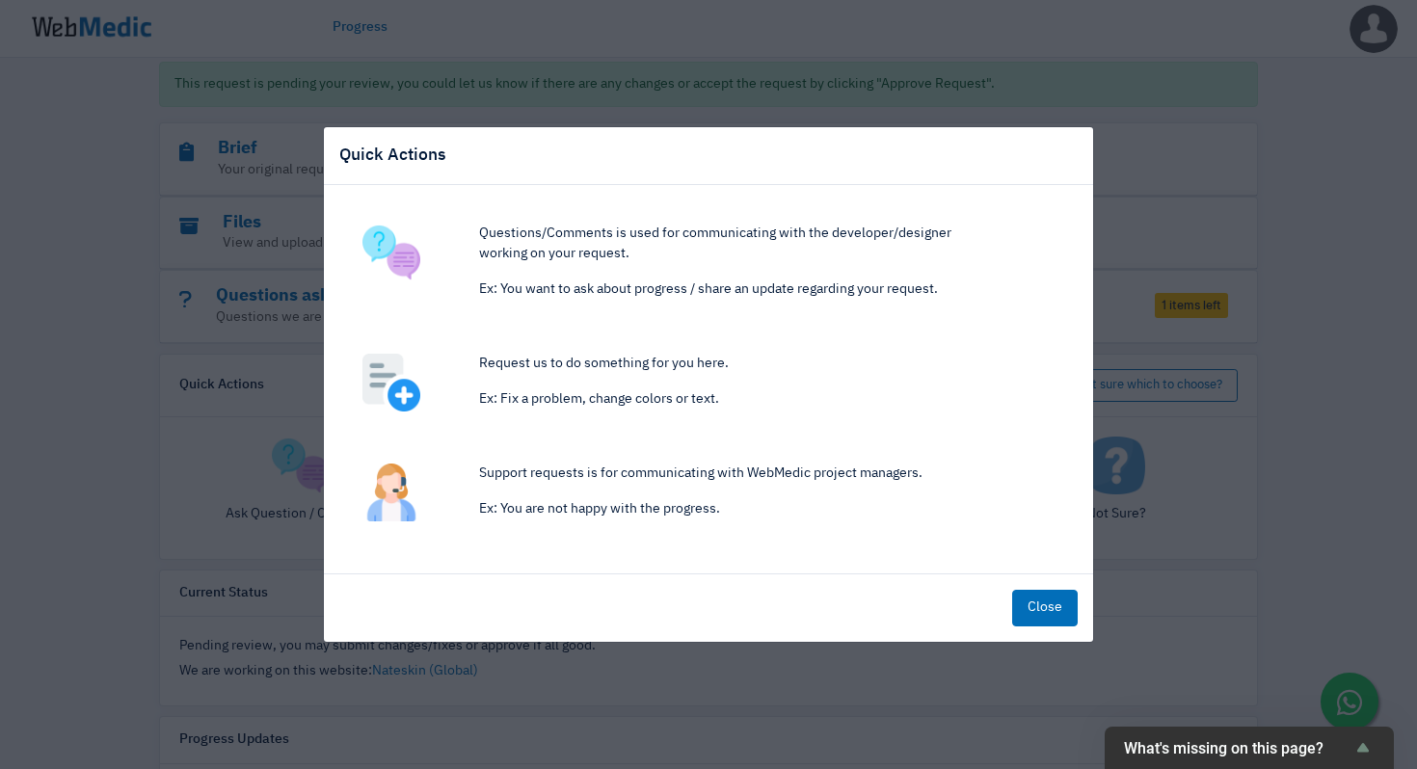
click at [74, 531] on div "Quick Actions Questions/Comments is used for communicating with the developer/d…" at bounding box center [708, 384] width 1417 height 769
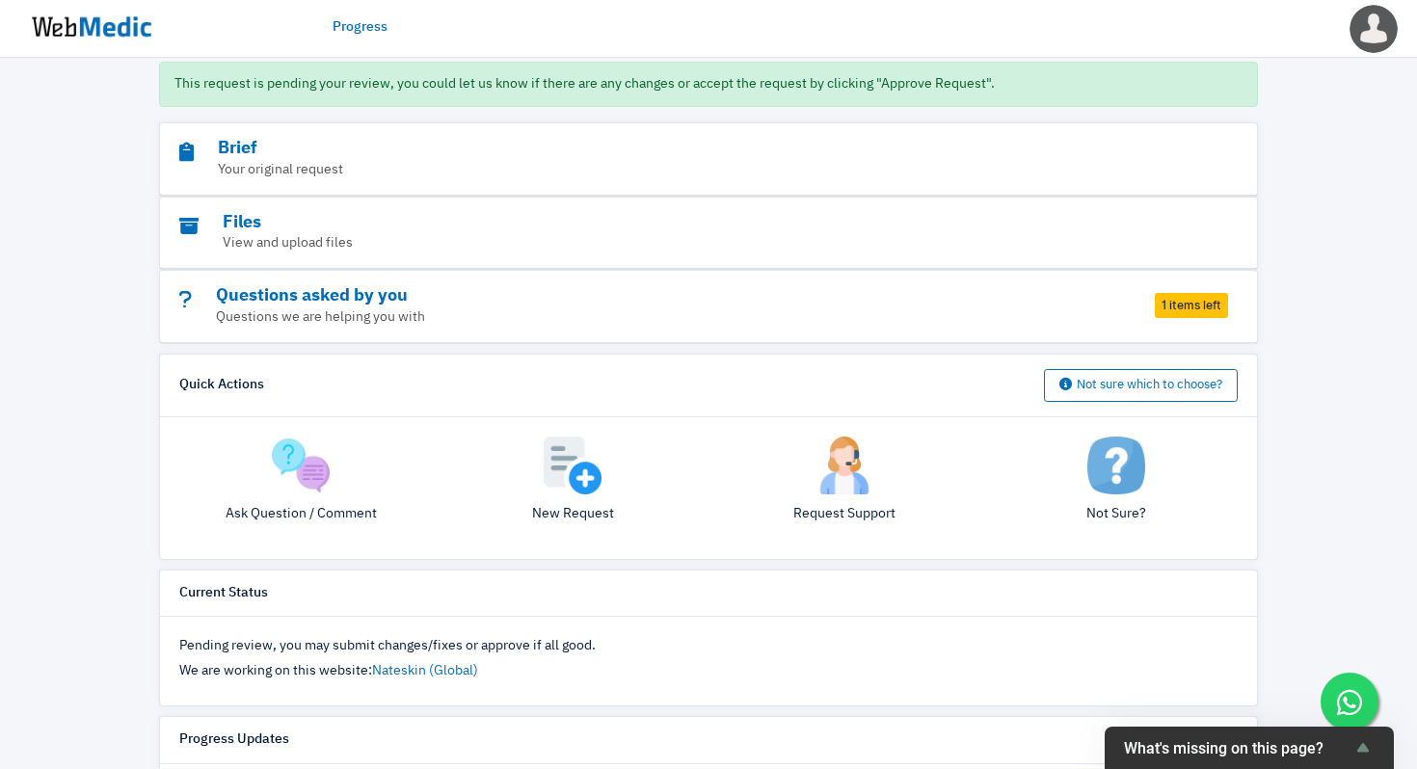
click at [587, 477] on img at bounding box center [573, 466] width 58 height 58
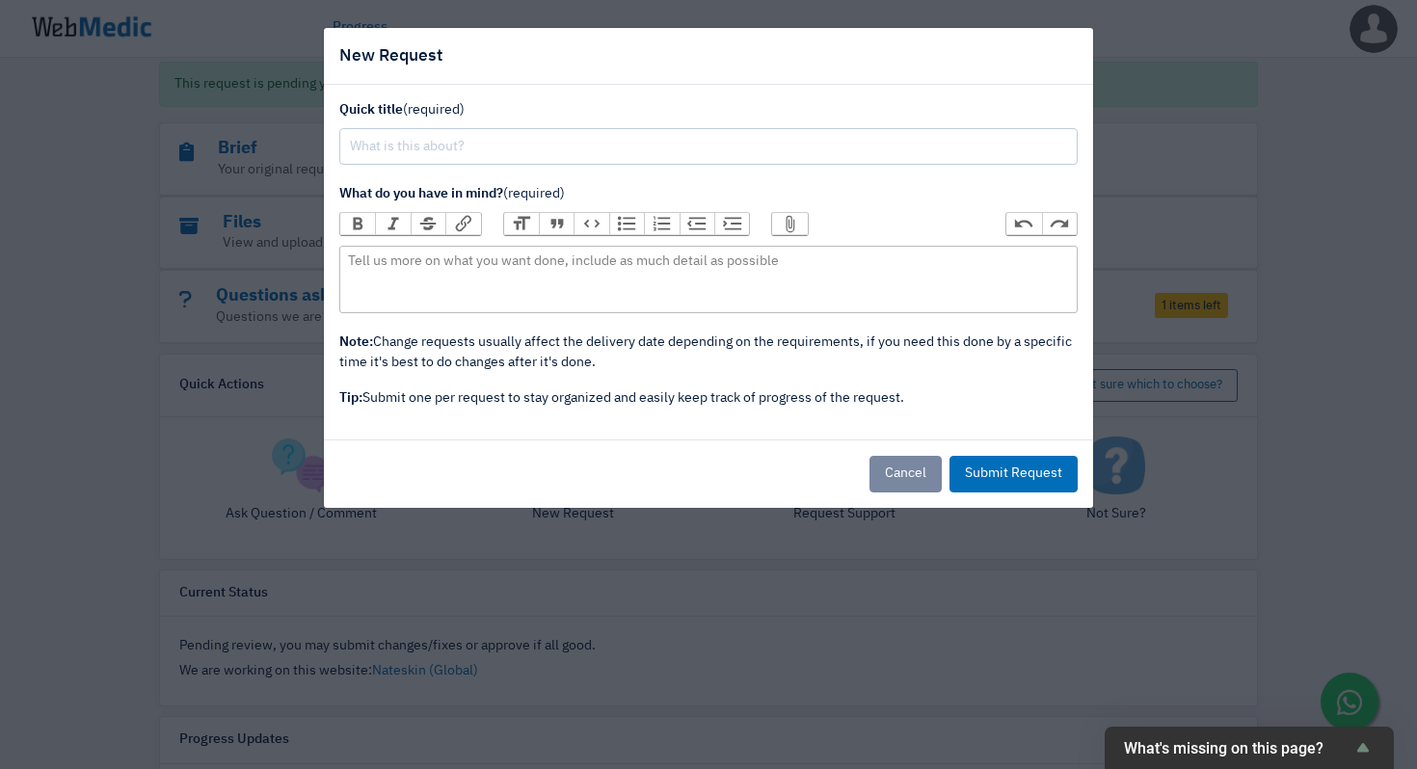
click at [1335, 419] on div "New Request Quick title (required) What do you have in mind? (required) Bold It…" at bounding box center [708, 384] width 1417 height 769
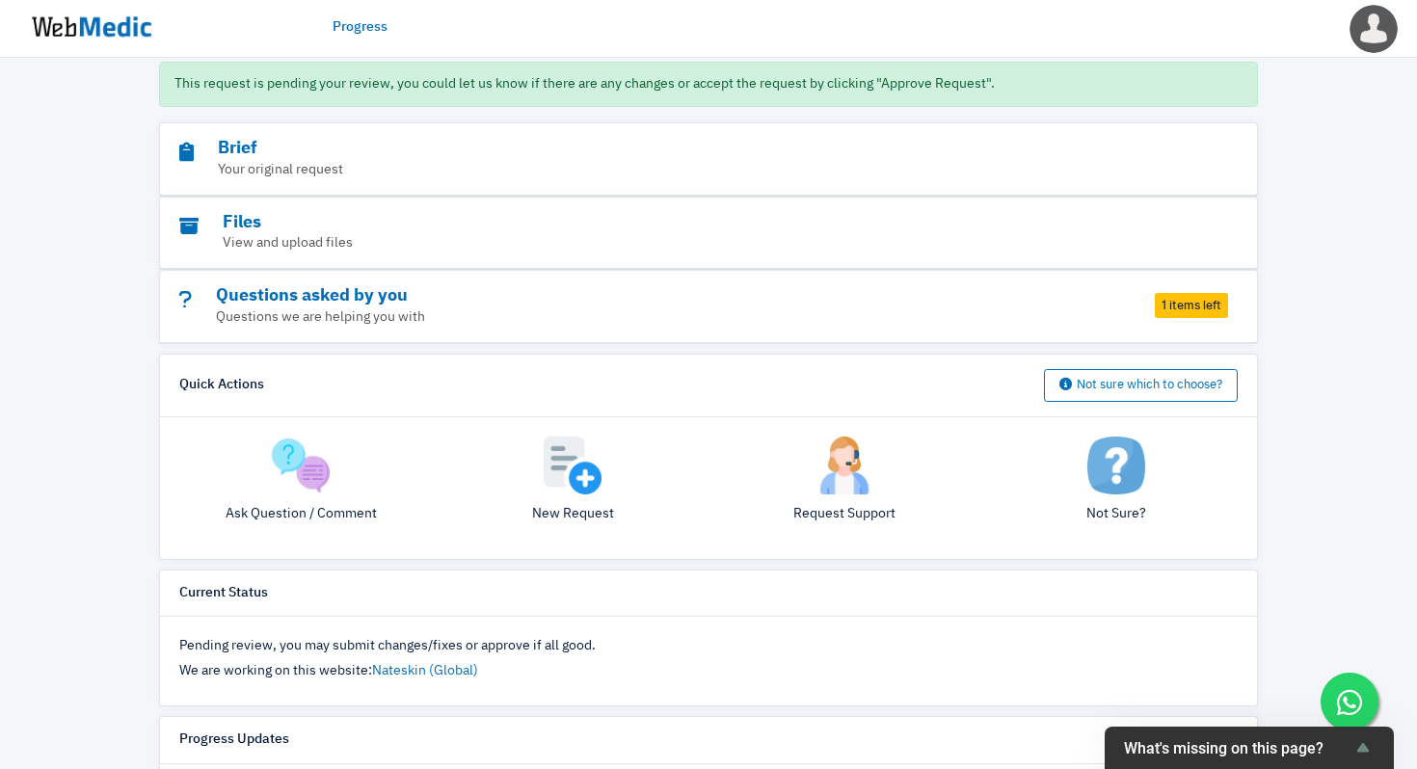
click at [1194, 298] on span "1 items left" at bounding box center [1191, 305] width 73 height 25
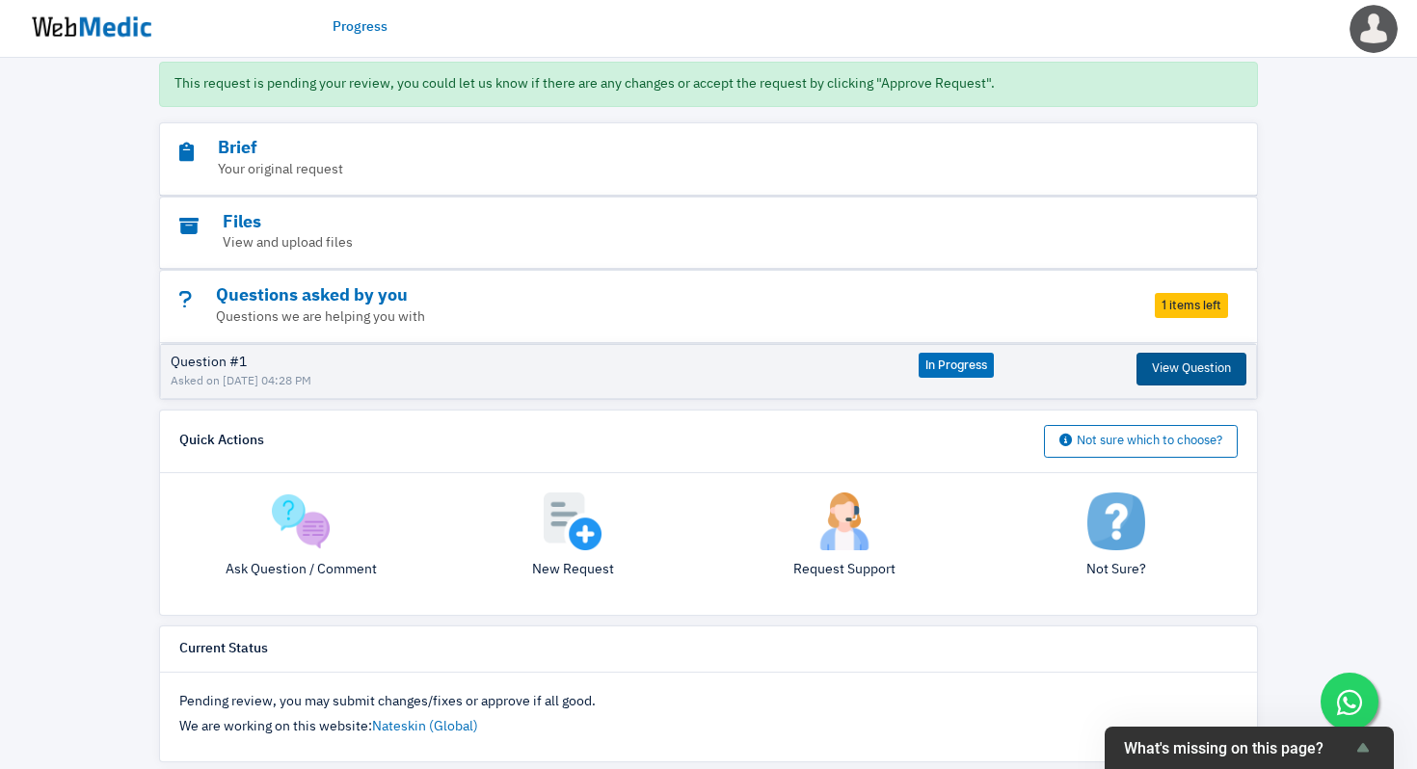
click at [1167, 378] on button "View Question" at bounding box center [1191, 369] width 110 height 33
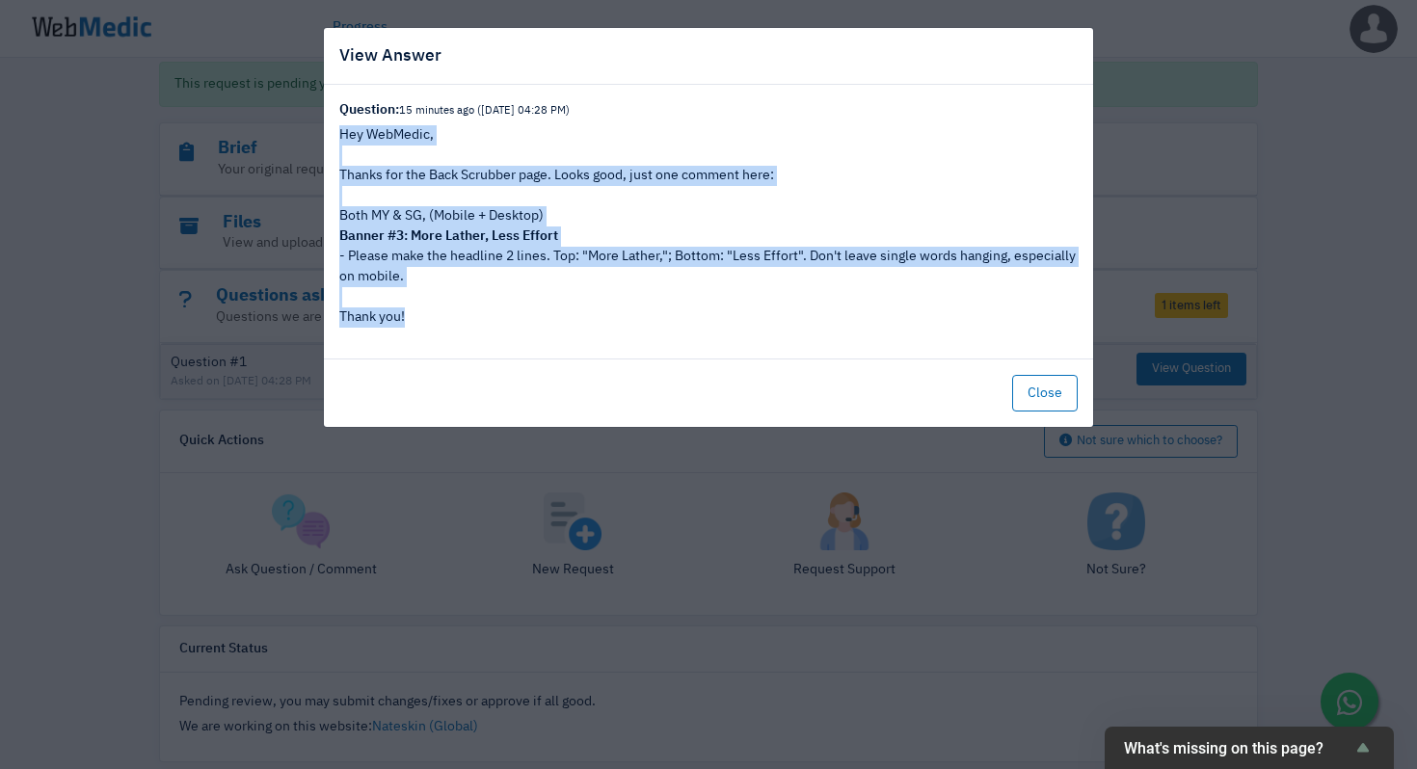
drag, startPoint x: 453, startPoint y: 315, endPoint x: 334, endPoint y: 140, distance: 211.7
click at [334, 140] on div "Question: 15 minutes ago ([DATE] 04:28 PM) Hey WebMedic, Thanks for the Back Sc…" at bounding box center [708, 222] width 769 height 274
copy div "Hey WebMedic, Thanks for the Back Scrubber page. Looks good, just one comment h…"
click at [1028, 393] on button "Close" at bounding box center [1045, 393] width 66 height 37
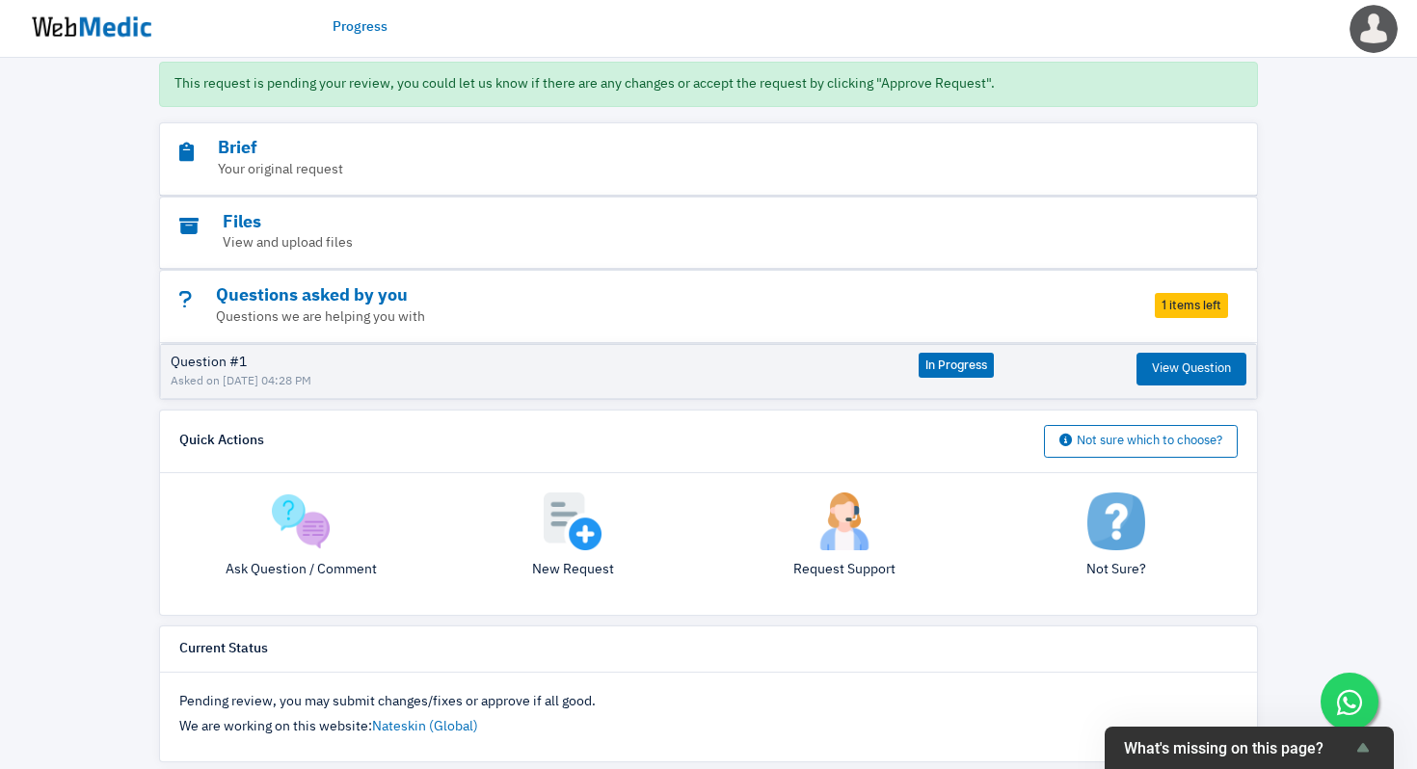
click at [950, 359] on span "In Progress" at bounding box center [955, 365] width 75 height 25
click at [551, 498] on img at bounding box center [573, 521] width 58 height 58
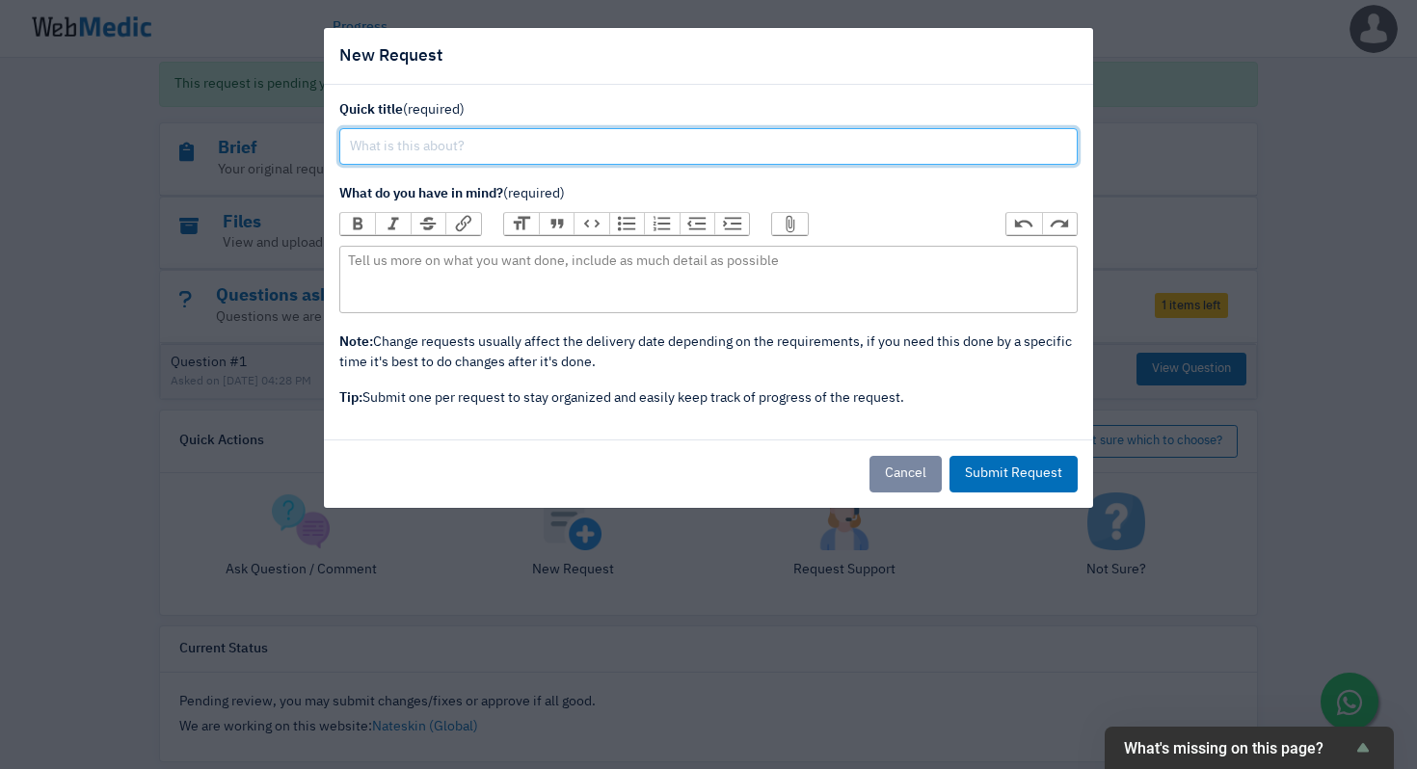
click at [503, 145] on input "text" at bounding box center [708, 146] width 738 height 37
type input "F"
type input "Landing"
type input "Product Page Feedback R1"
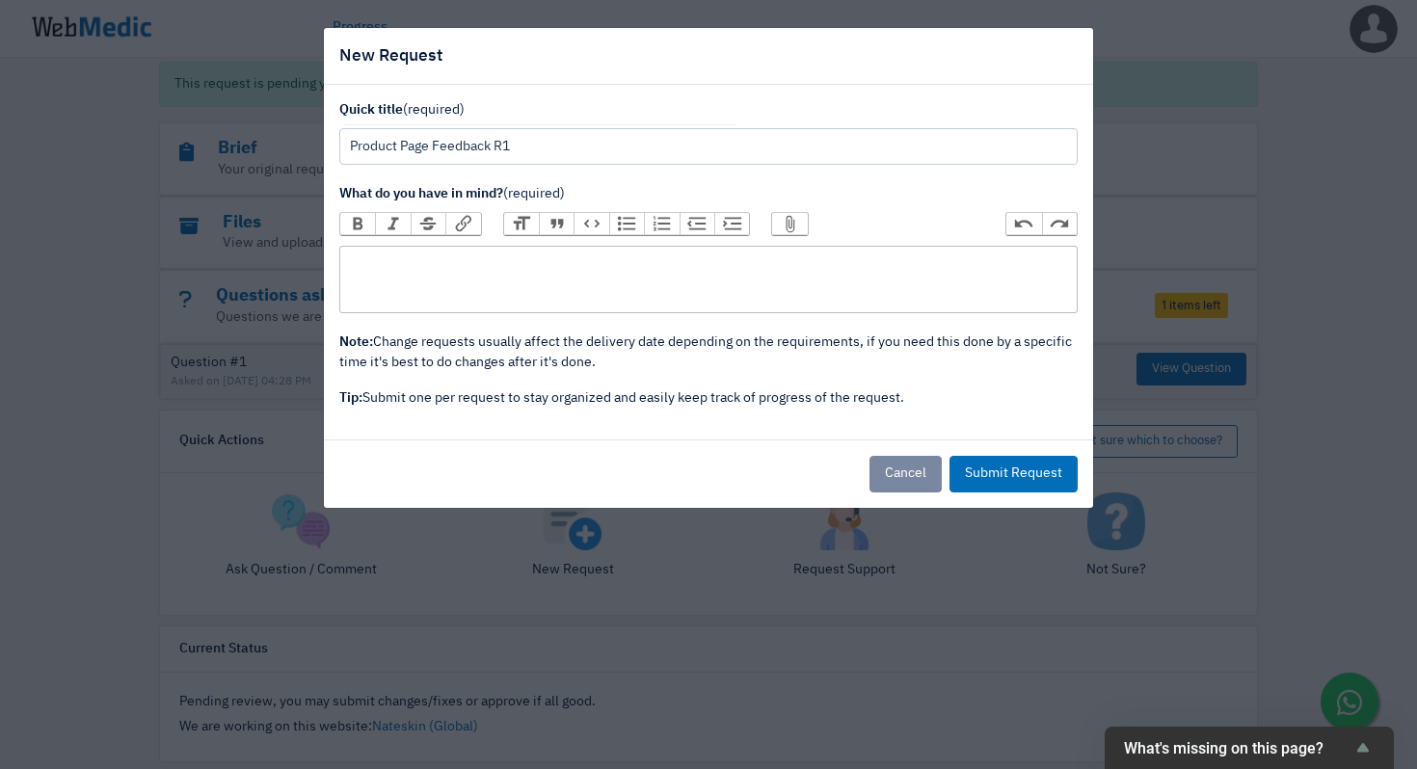
click at [548, 266] on trix-editor at bounding box center [708, 279] width 738 height 67
paste trix-editor "<div>Hey WebMedic,<br><br>Thanks for the Back Scrubber page. Looks good, just o…"
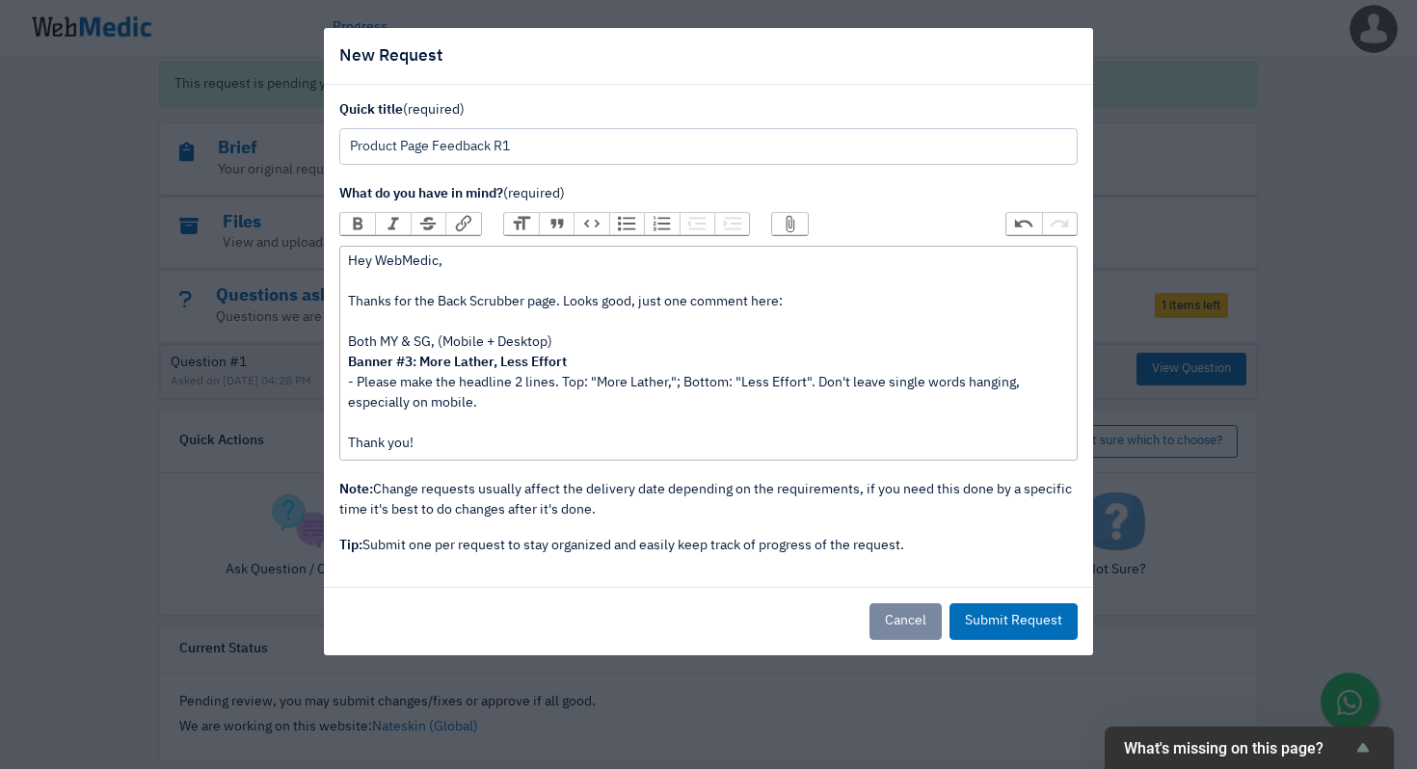
click at [673, 304] on div "Hey WebMedic, Thanks for the Back Scrubber page. Looks good, just one comment h…" at bounding box center [708, 353] width 720 height 202
click at [617, 398] on div "Hey WebMedic, Thanks for the Back Scrubber page. Looks good, just a couple comm…" at bounding box center [708, 353] width 720 height 202
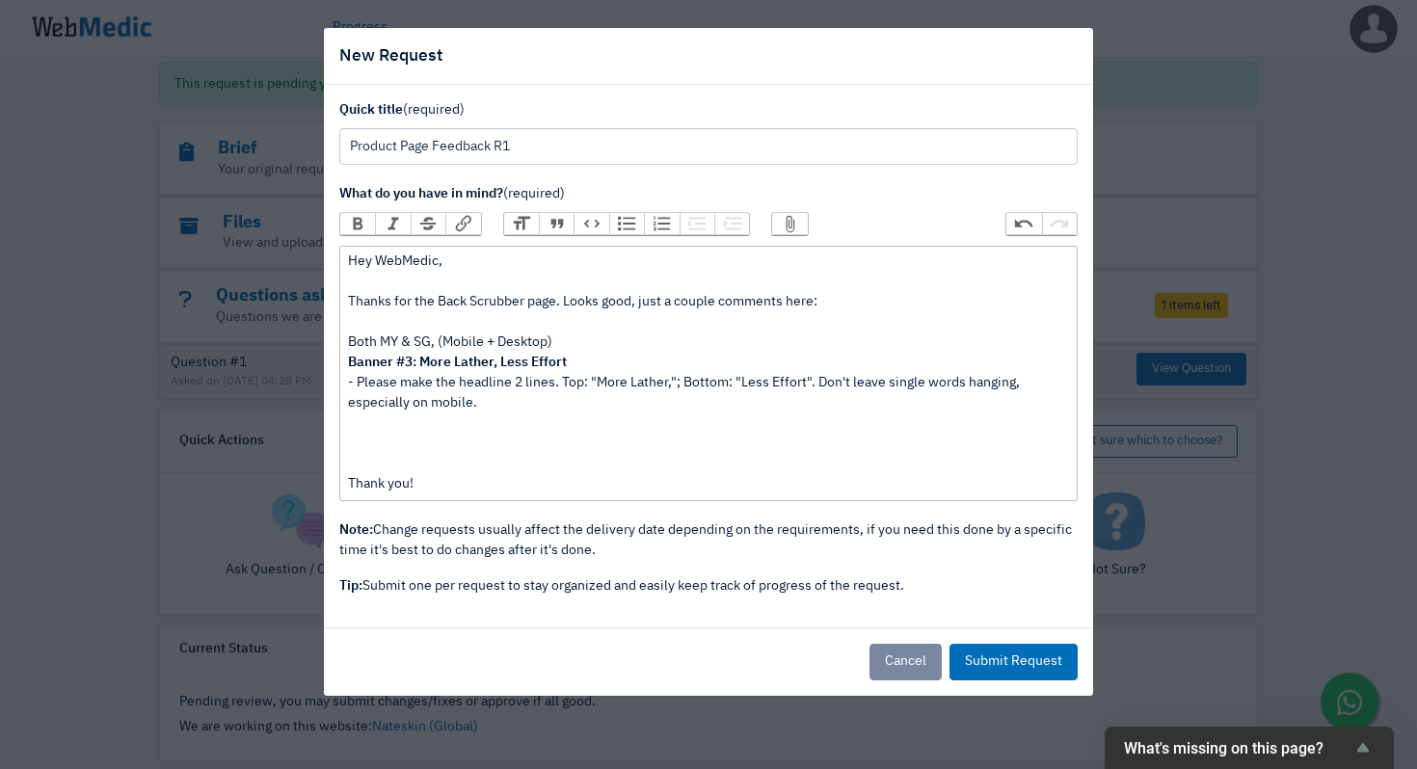
click at [531, 341] on div "Hey WebMedic, Thanks for the Back Scrubber page. Looks good, just a couple comm…" at bounding box center [708, 373] width 720 height 243
copy div "Both MY & SG, (Mobile + Desktop)"
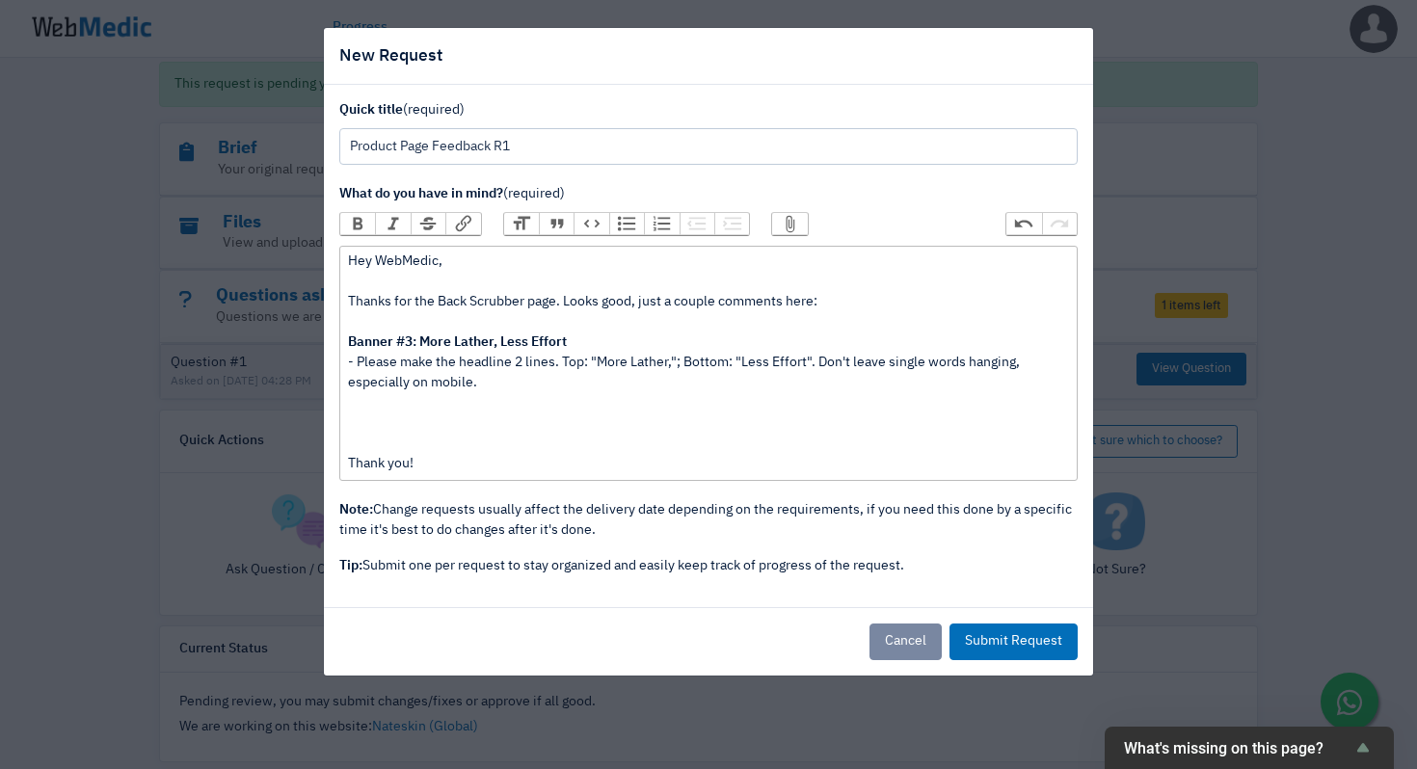
click at [607, 342] on div "Hey WebMedic, Thanks for the Back Scrubber page. Looks good, just a couple comm…" at bounding box center [708, 363] width 720 height 223
paste trix-editor "</strong>Both MY &amp; SG, (Mobile + Desktop)"
paste trix-editor
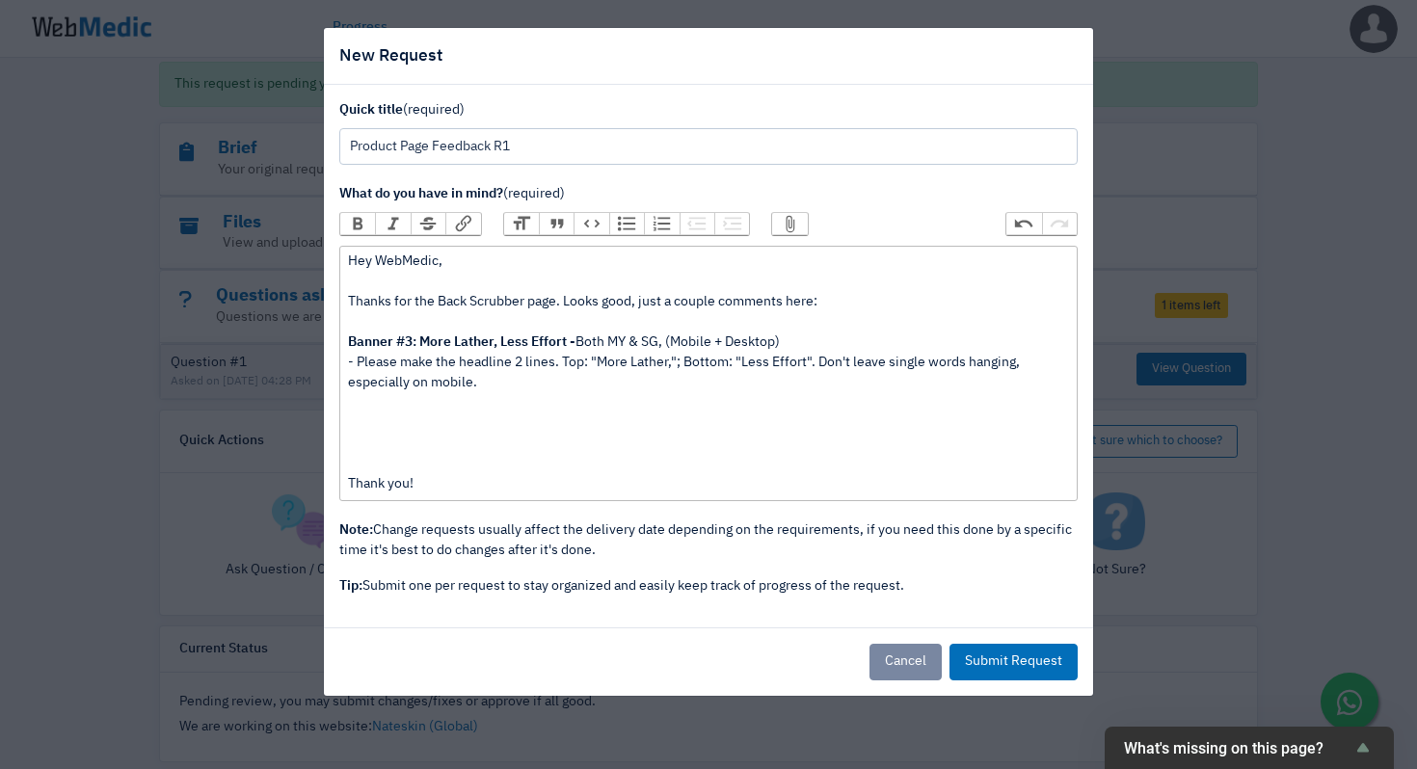
paste trix-editor "<br><br><strong>Banner #3: More Lather, Less Effort - </strong>Both MY &amp; SG…"
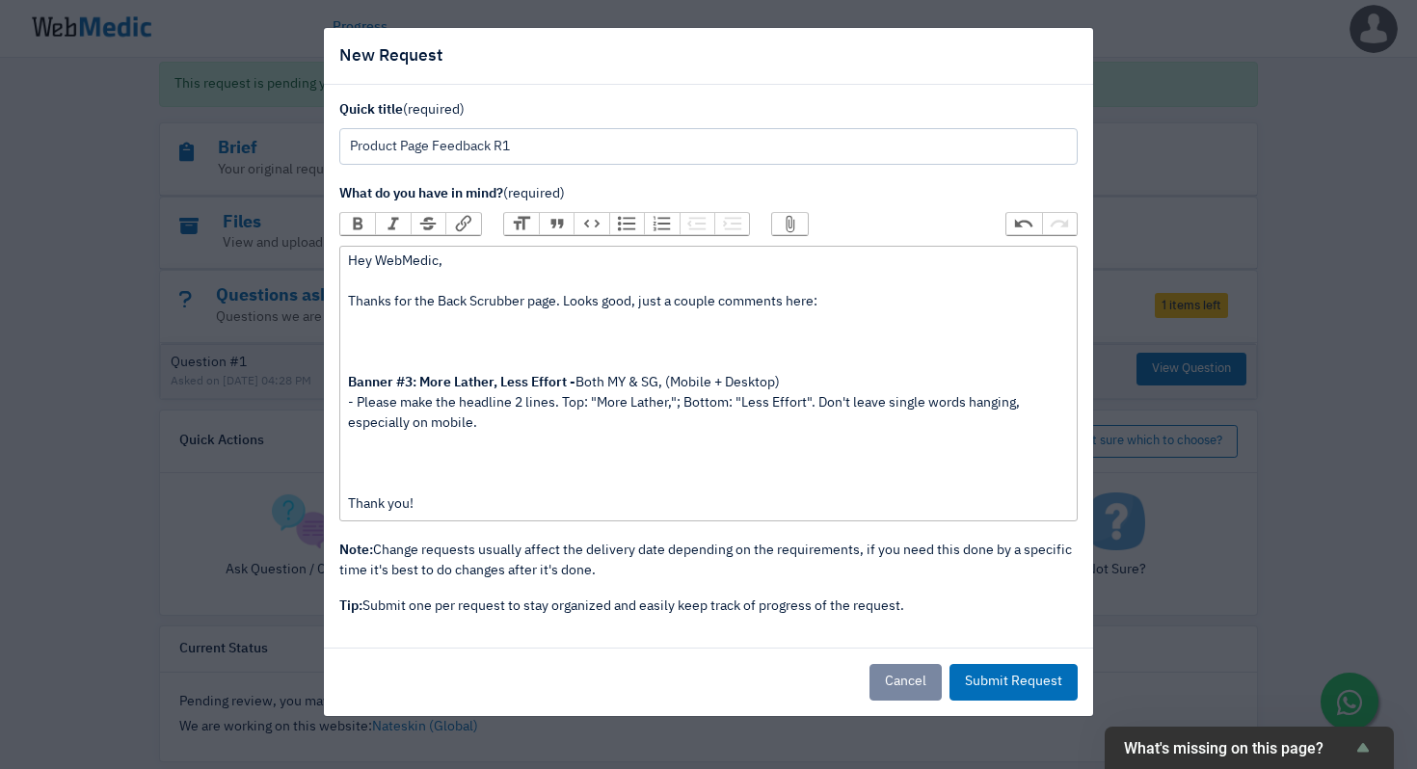
paste trix-editor "strong>Banner #3: More Lather, Less Effort - </strong>Both MY &amp; SG, (Mobile…"
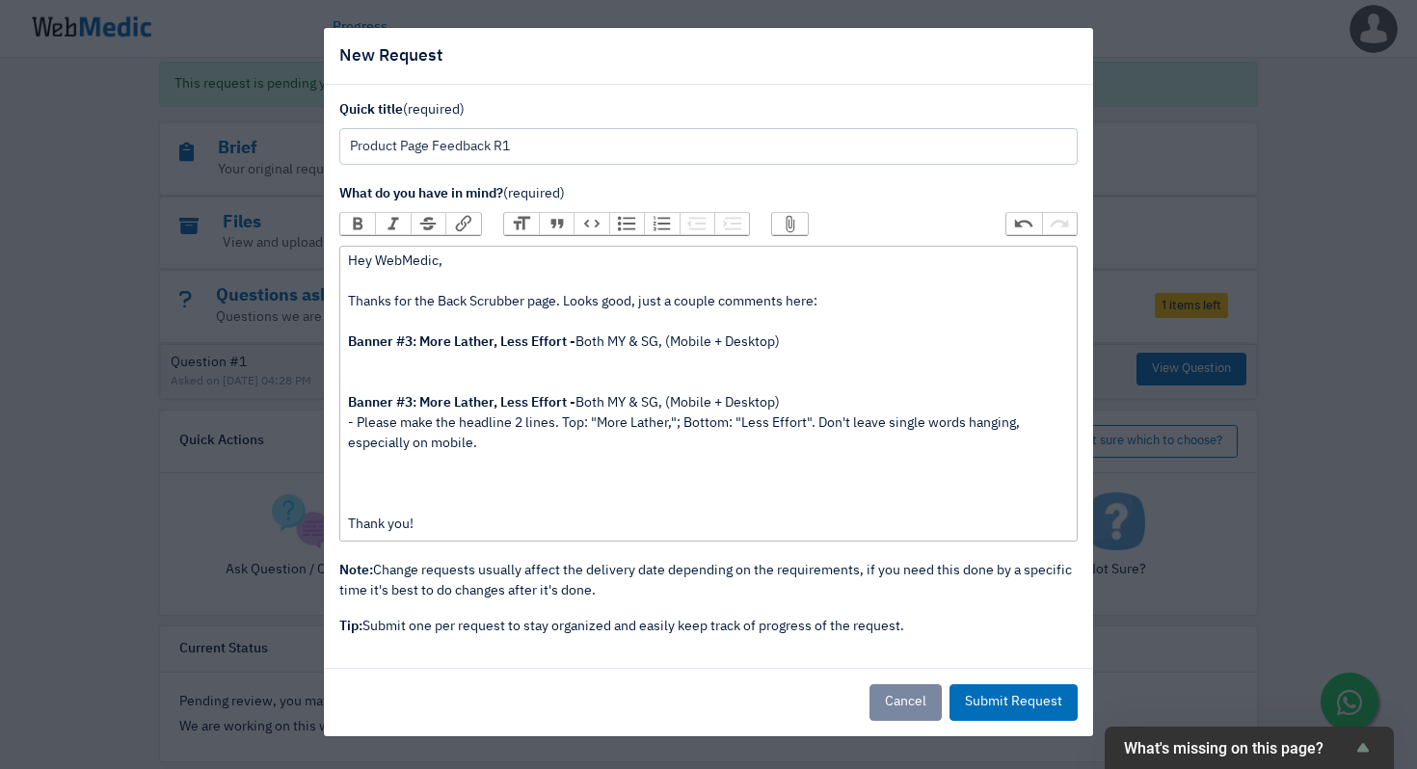
click at [350, 346] on strong "Banner #3: More Lather, Less Effort -" at bounding box center [461, 341] width 227 height 13
click at [505, 346] on div "Hey WebMedic, Thanks for the Back Scrubber page. Looks good, just a couple comm…" at bounding box center [708, 393] width 720 height 283
click at [825, 363] on div "Hey WebMedic, Thanks for the Back Scrubber page. Looks good, just a couple comm…" at bounding box center [708, 393] width 720 height 283
click at [474, 366] on div "Hey WebMedic, Thanks for the Back Scrubber page. Looks good, just a couple comm…" at bounding box center [708, 393] width 720 height 283
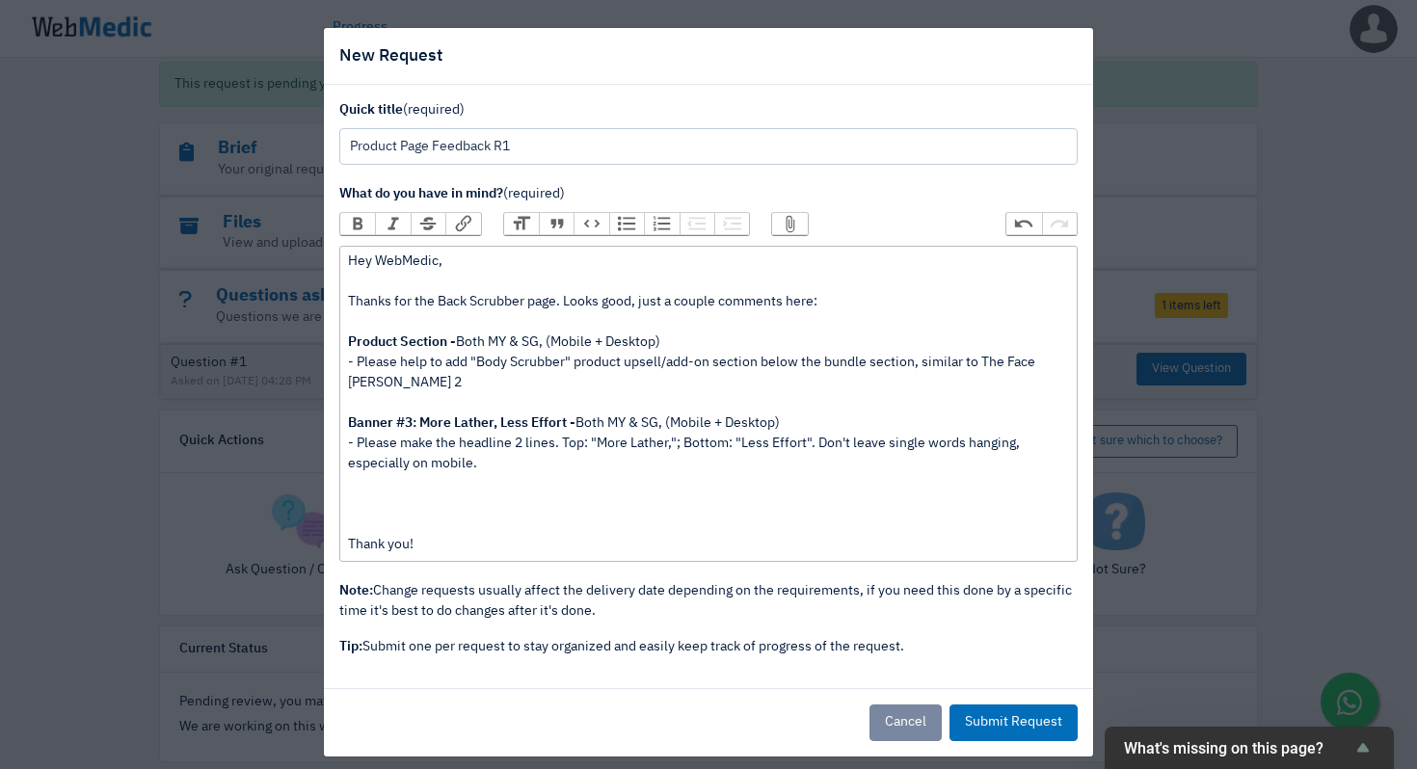
click at [472, 386] on div "Hey WebMedic, Thanks for the Back Scrubber page. Looks good, just a couple comm…" at bounding box center [708, 404] width 720 height 304
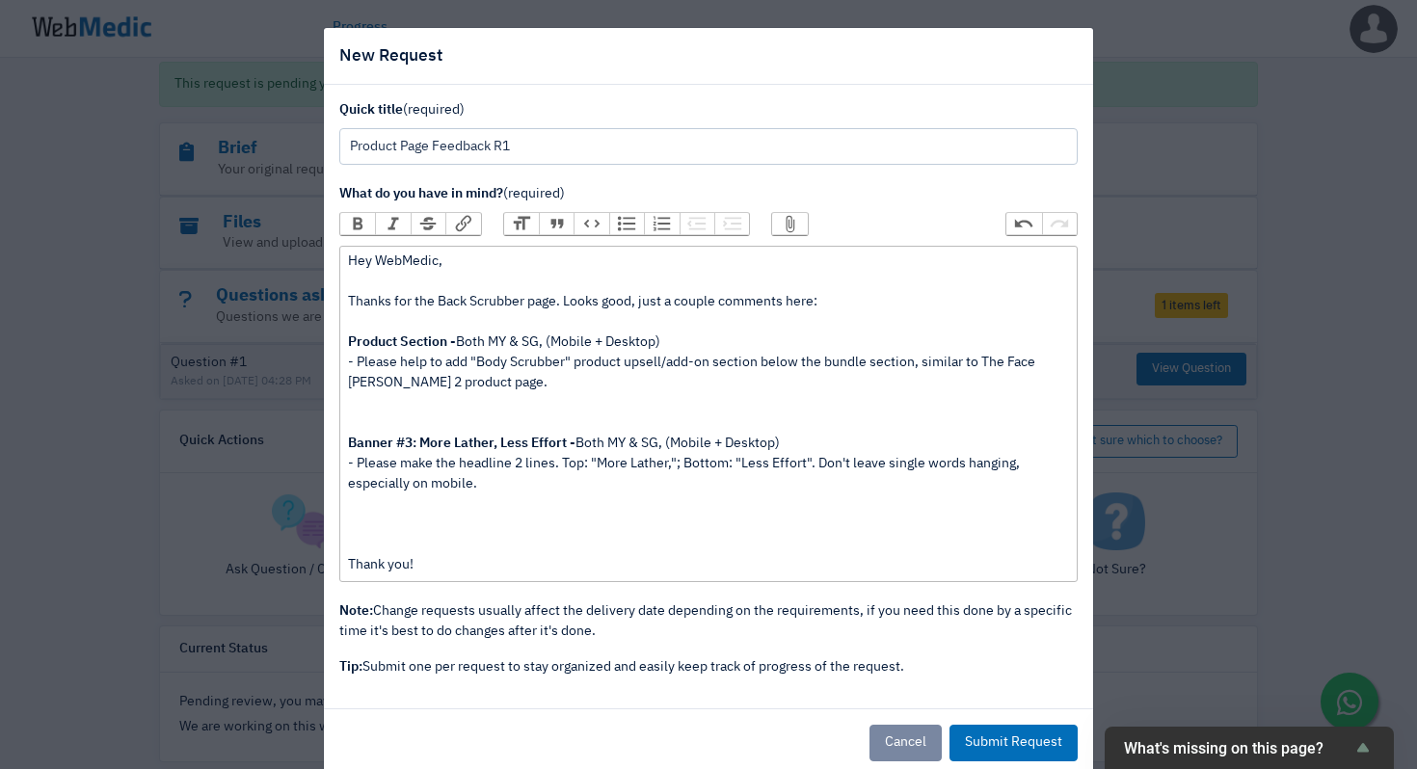
paste trix-editor "figure data-trix-attachment="{&quot;contentType&quot;:&quot;image/png&quot;,&qu…"
paste trix-editor
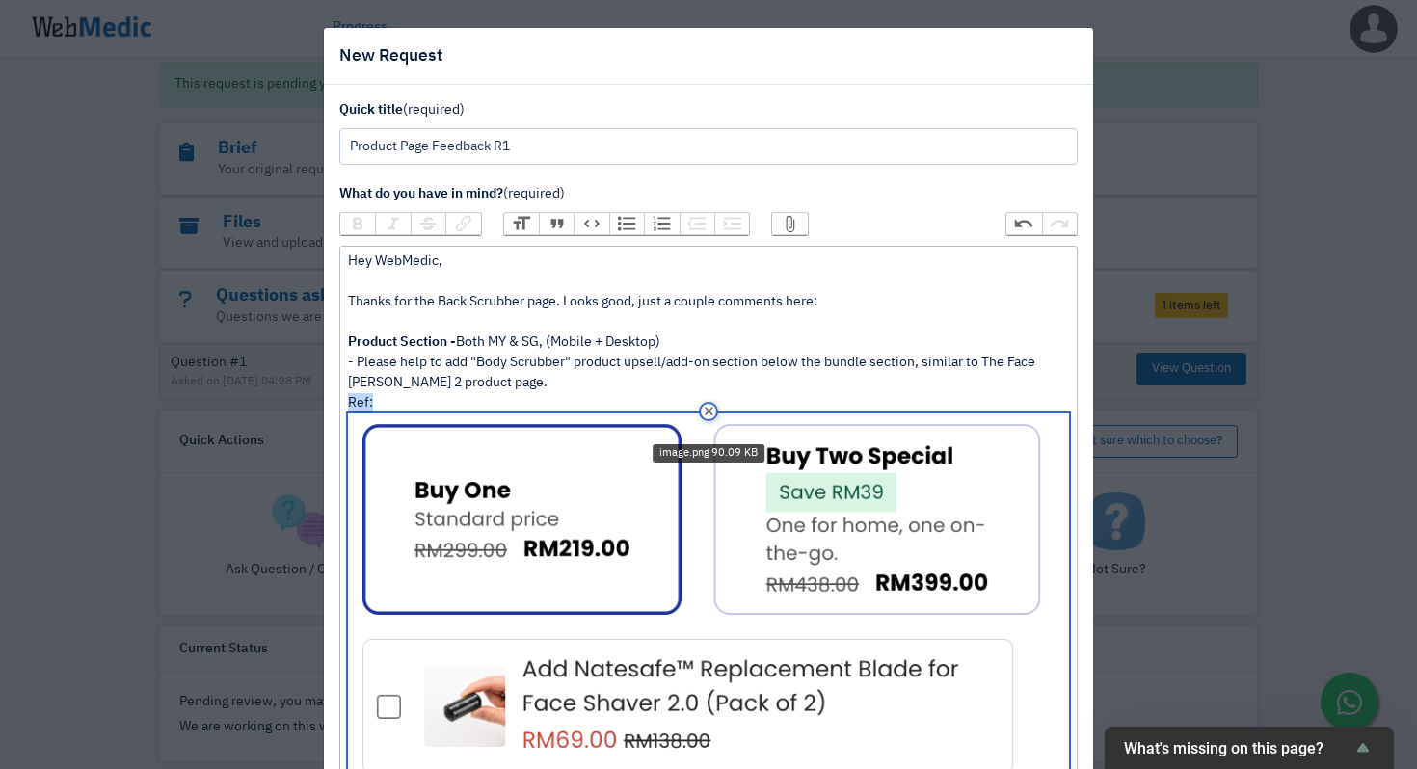
click at [682, 523] on img at bounding box center [708, 665] width 720 height 505
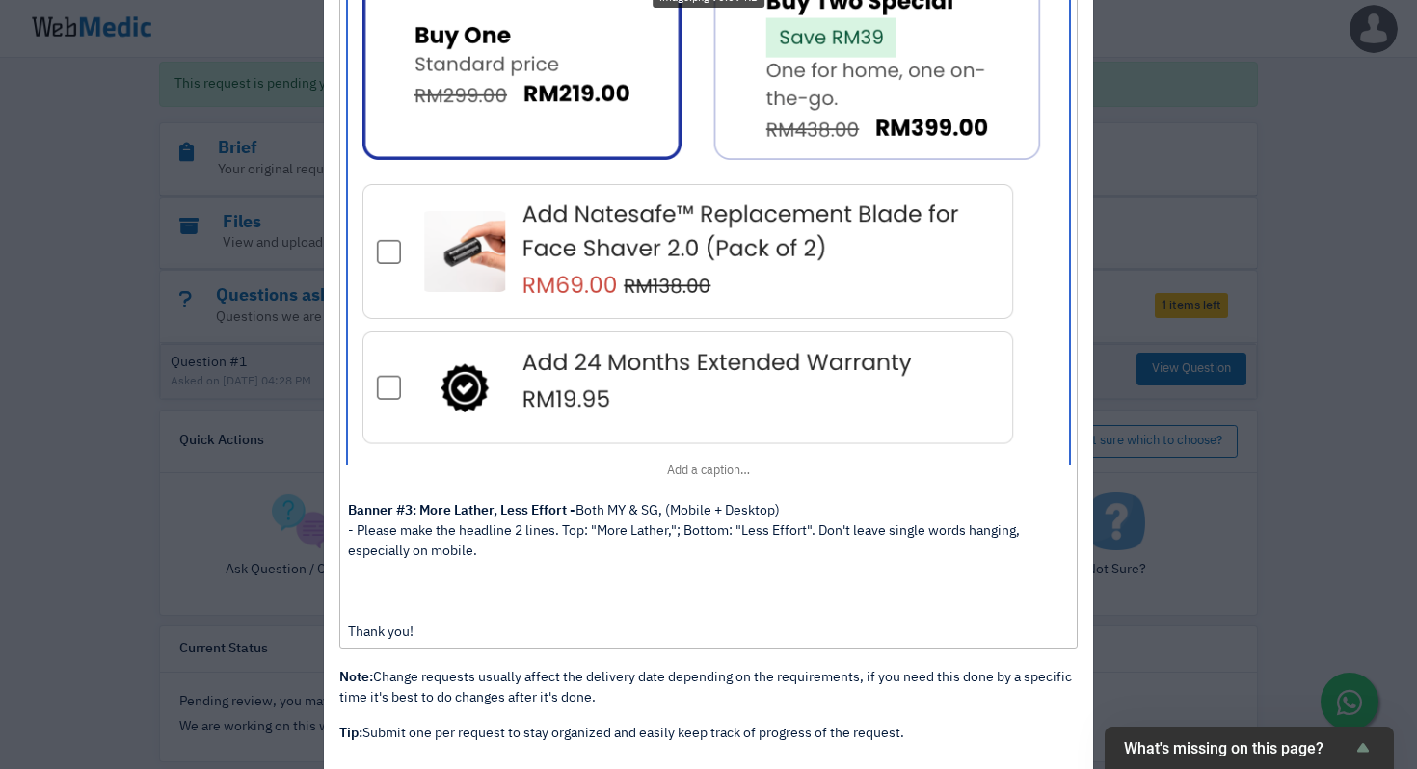
scroll to position [433, 0]
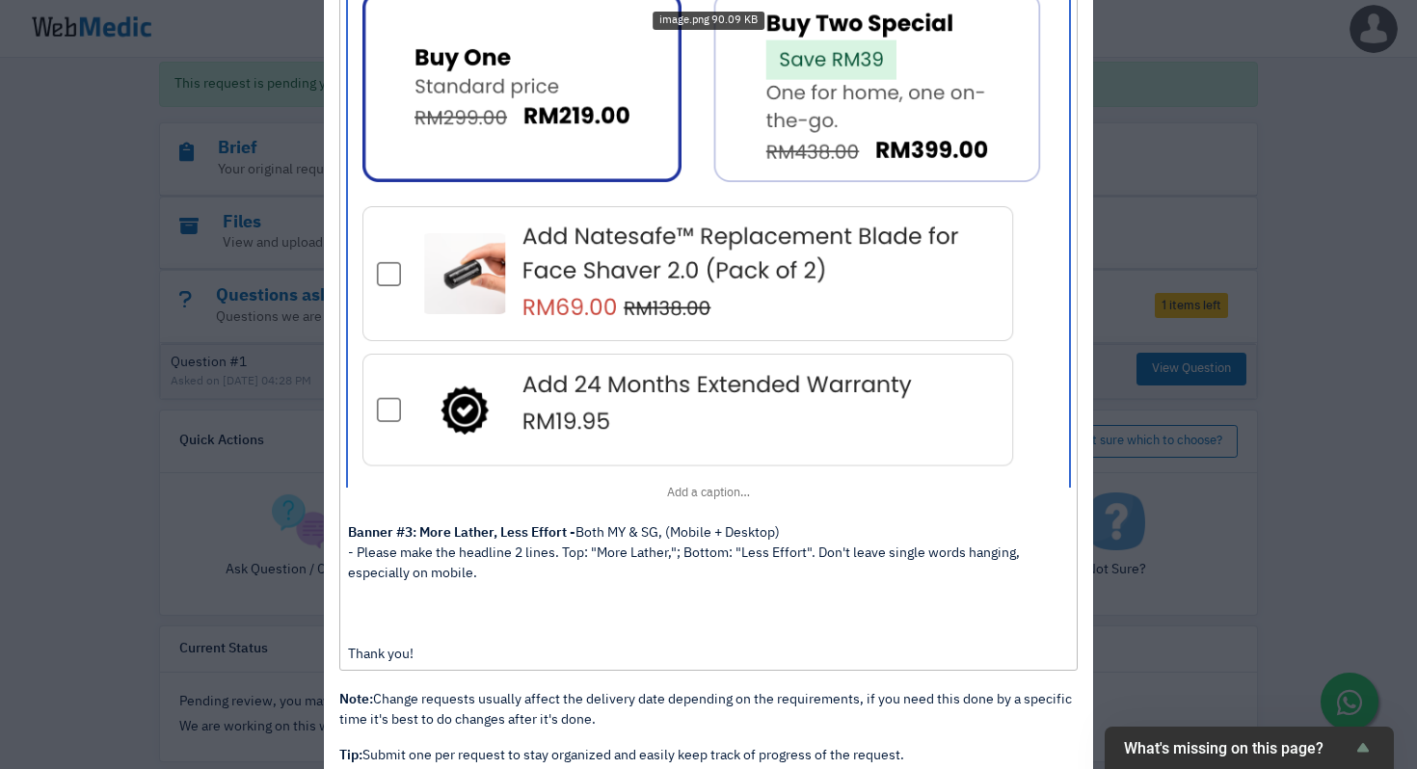
click at [1012, 430] on img at bounding box center [708, 233] width 720 height 505
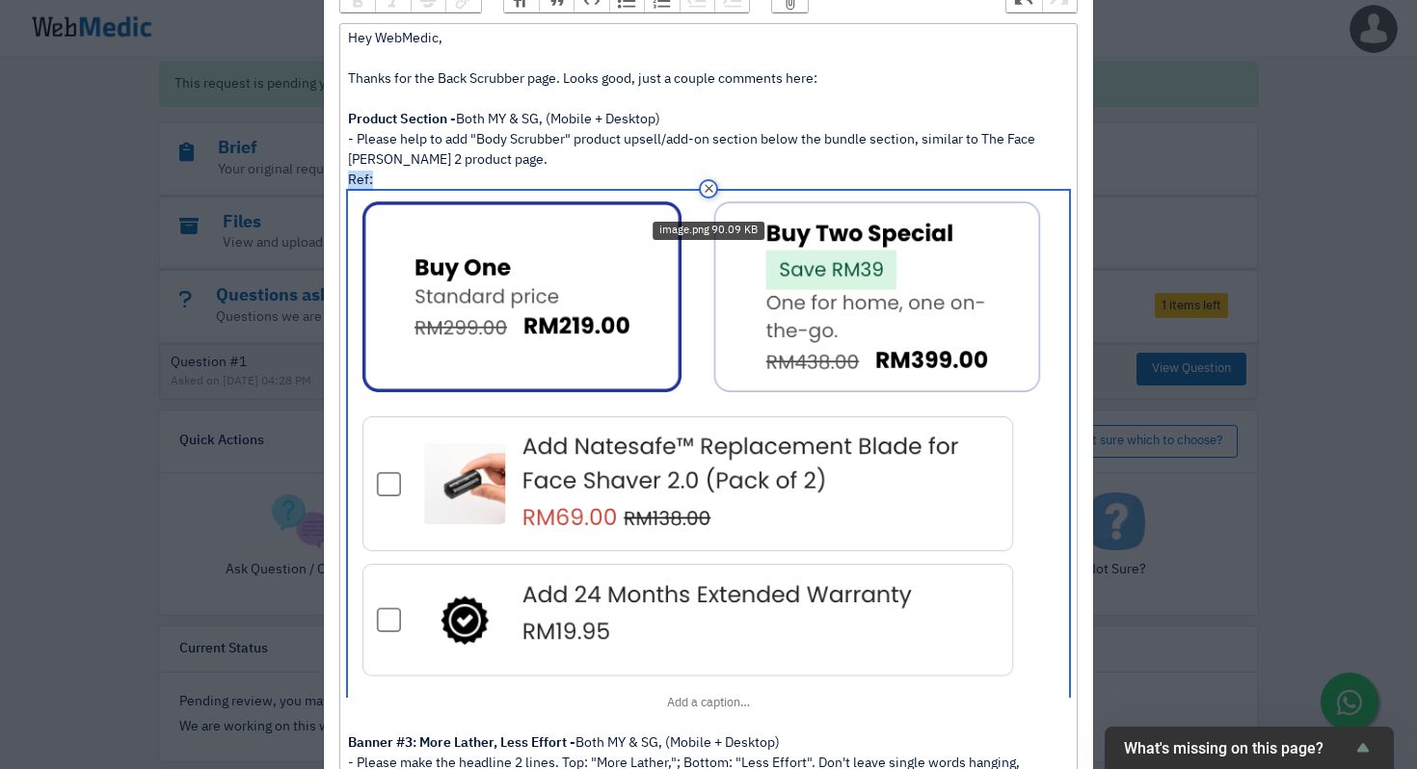
scroll to position [62, 0]
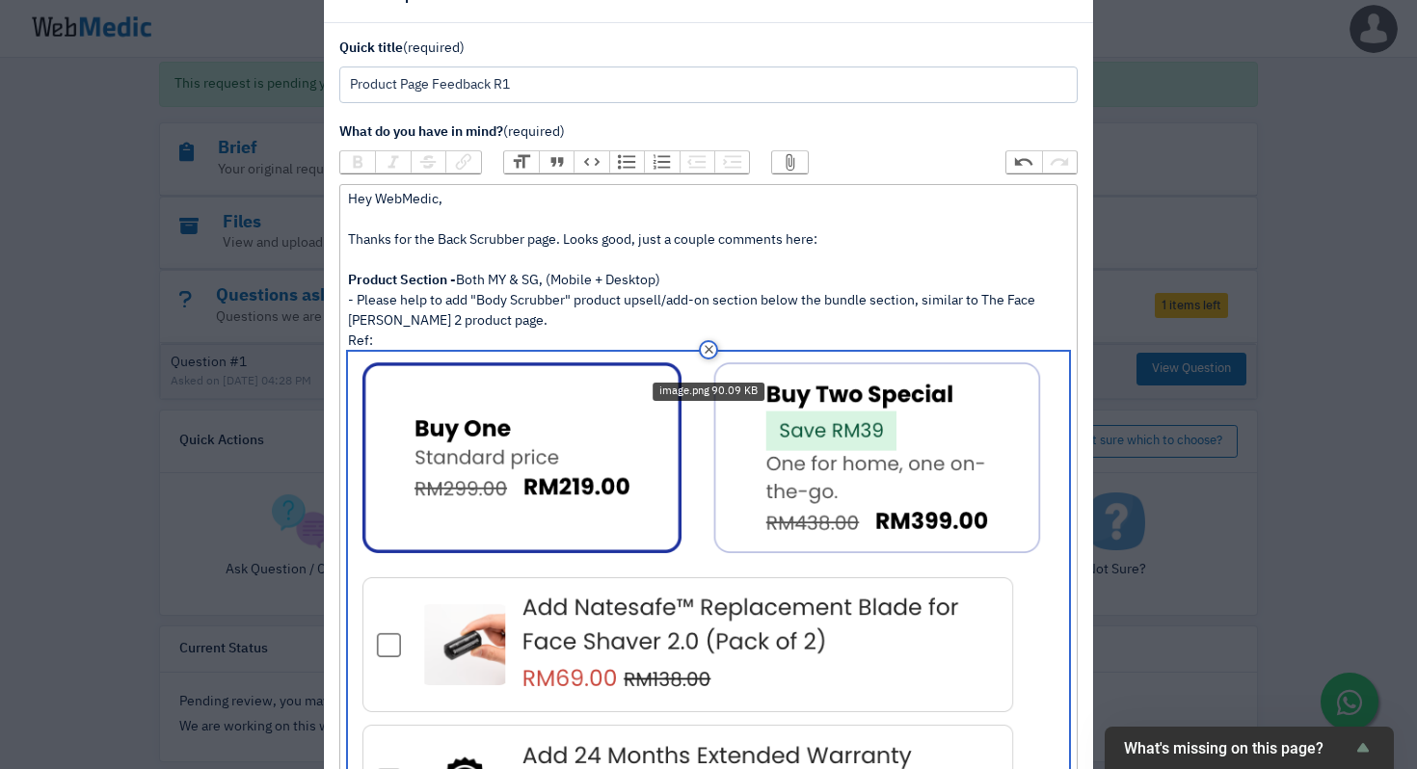
click at [599, 327] on div "Hey WebMedic, Thanks for the Back Scrubber page. Looks good, just a couple comm…" at bounding box center [708, 613] width 720 height 846
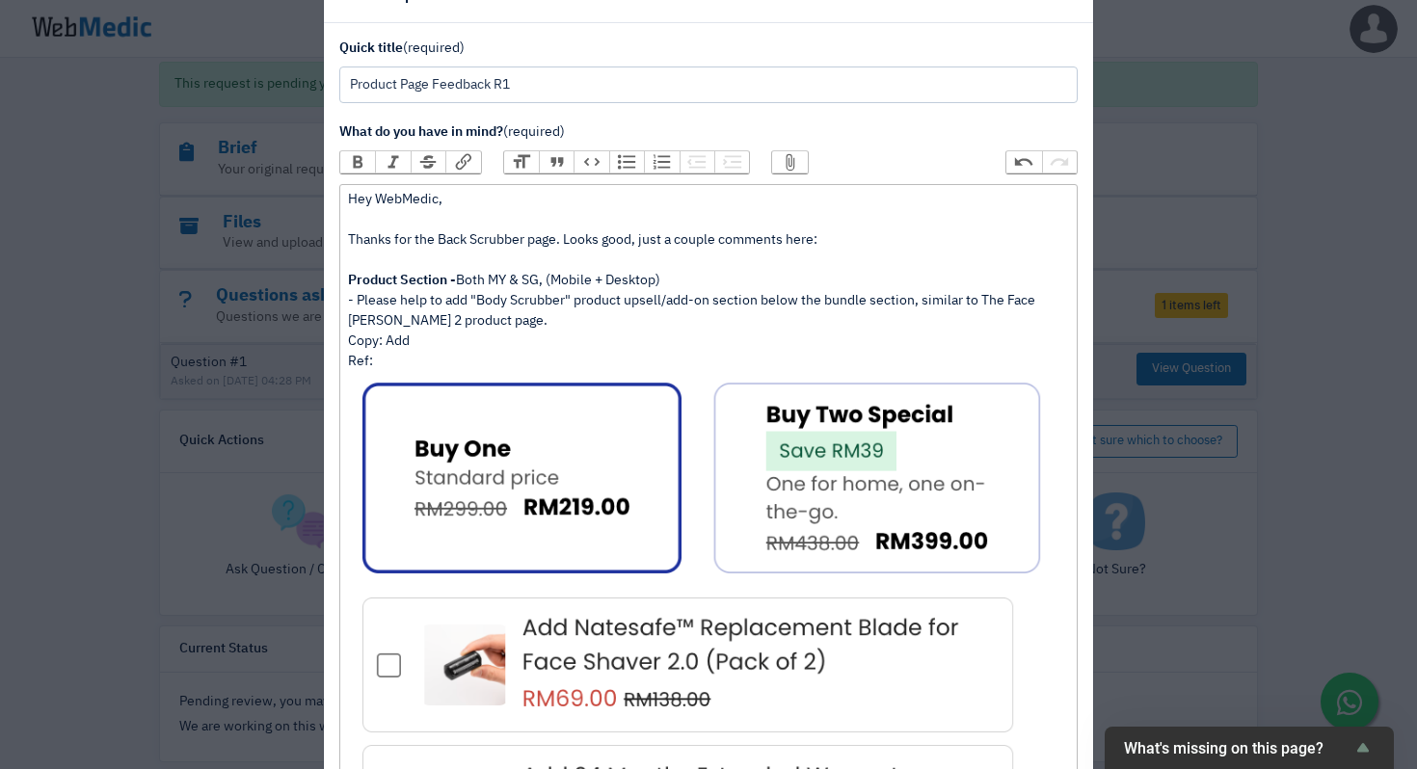
paste trix-editor "<div>Hey WebMedic,<br><br>Thanks for the Back Scrubber page. Looks good, just a…"
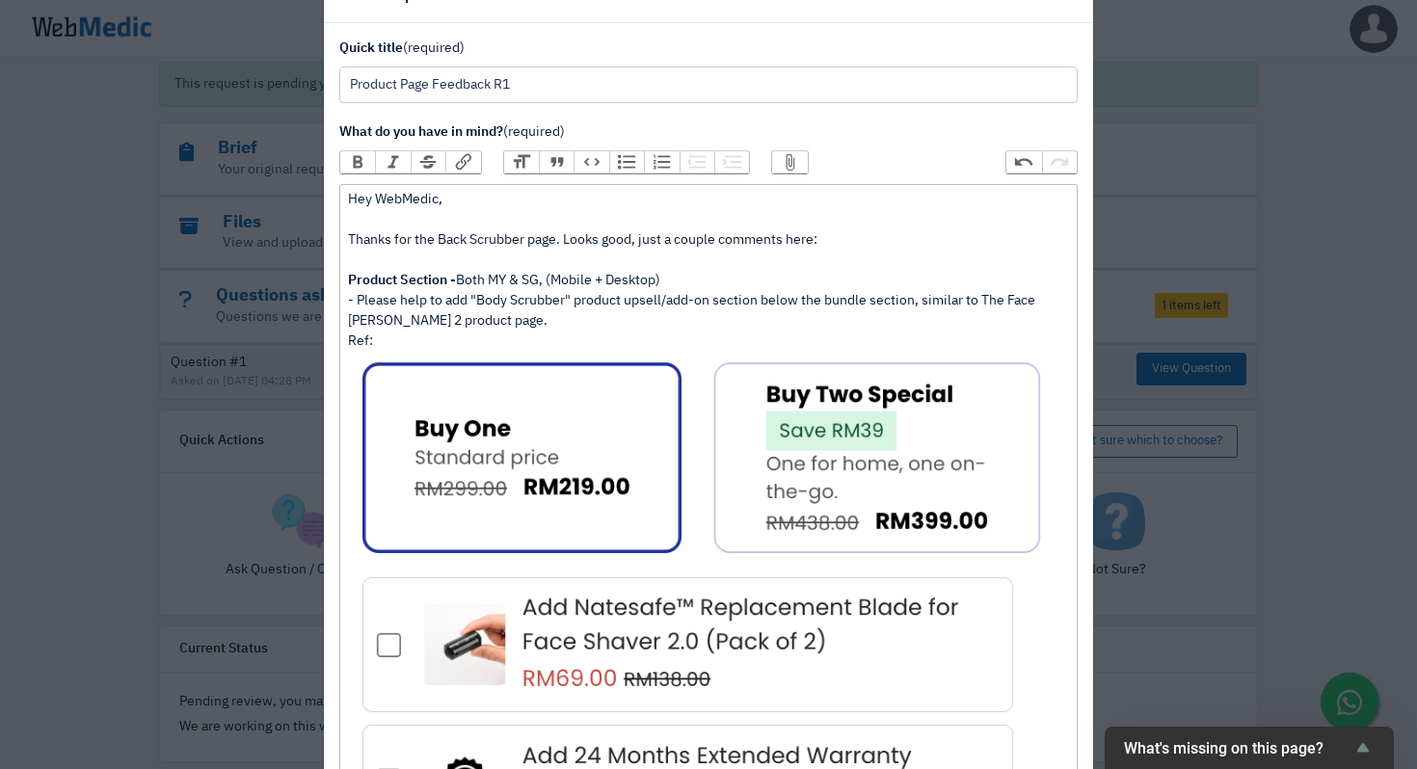
scroll to position [540, 0]
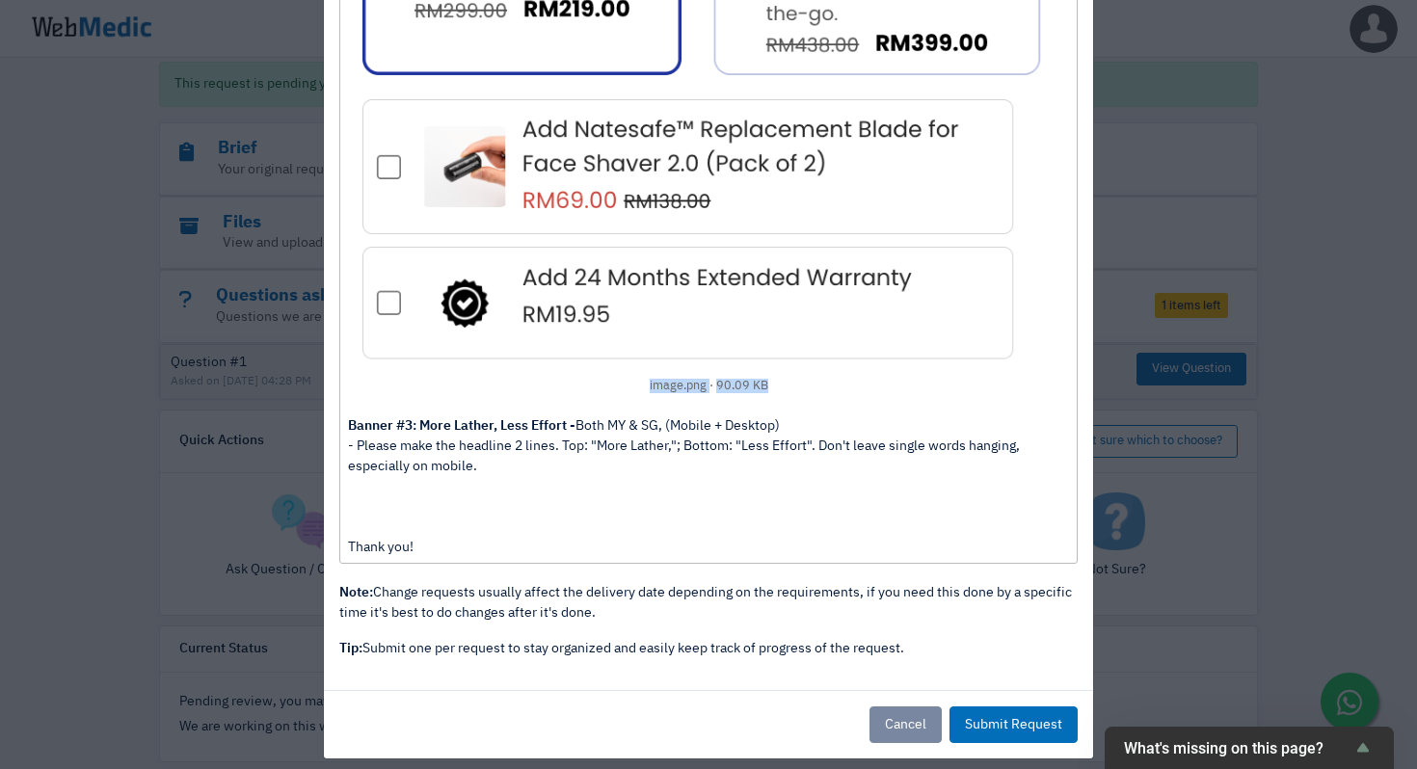
click at [888, 320] on img at bounding box center [708, 126] width 720 height 505
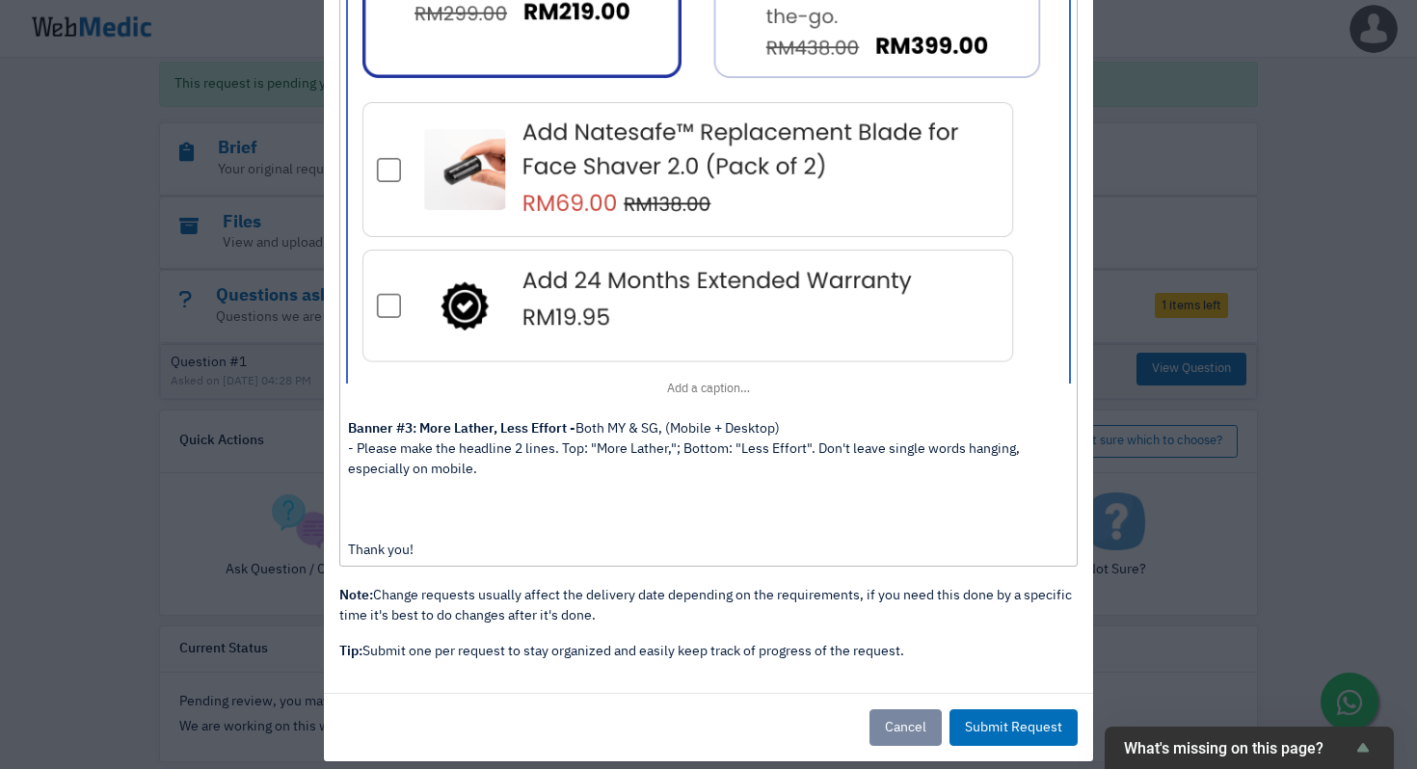
scroll to position [557, 0]
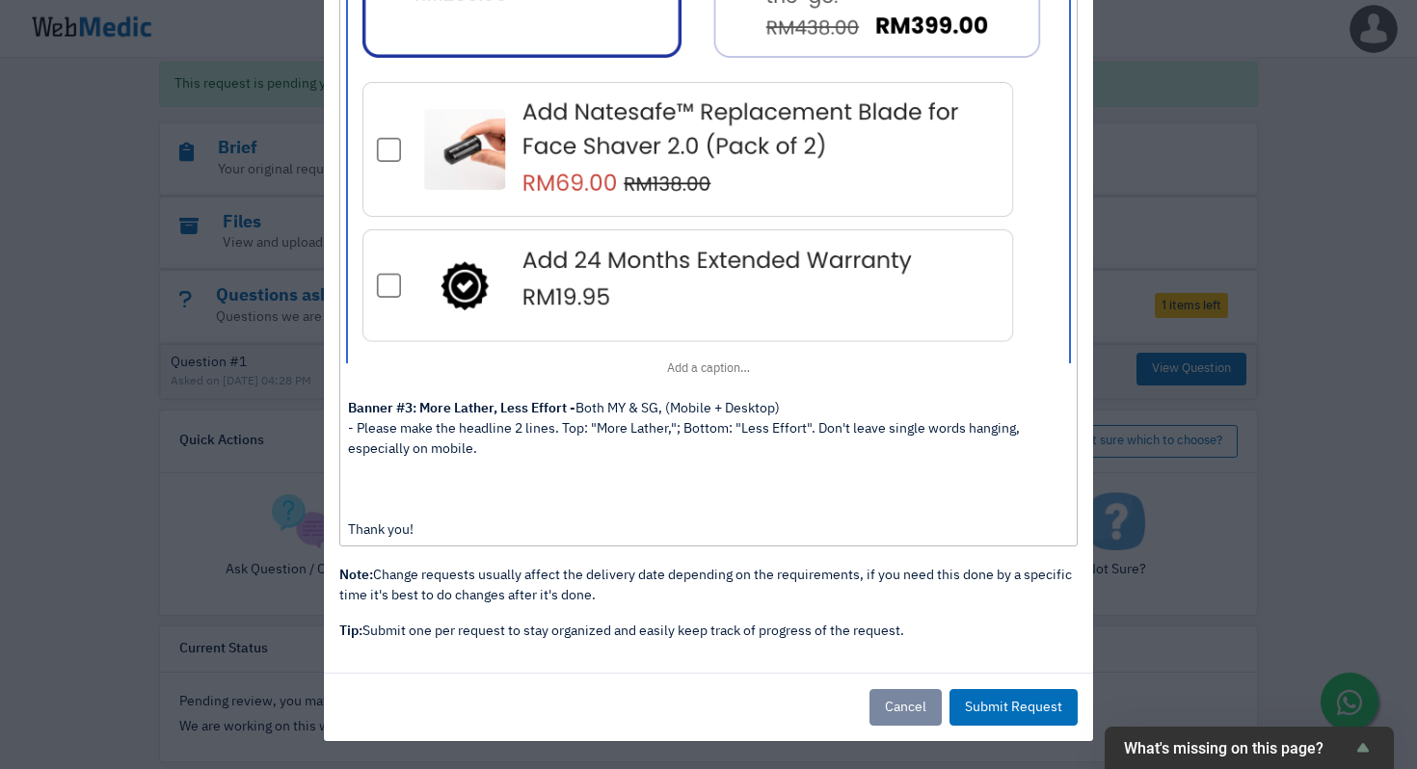
click at [522, 453] on div "Hey WebMedic, Thanks for the Back Scrubber page. Looks good, just a couple comm…" at bounding box center [708, 117] width 720 height 846
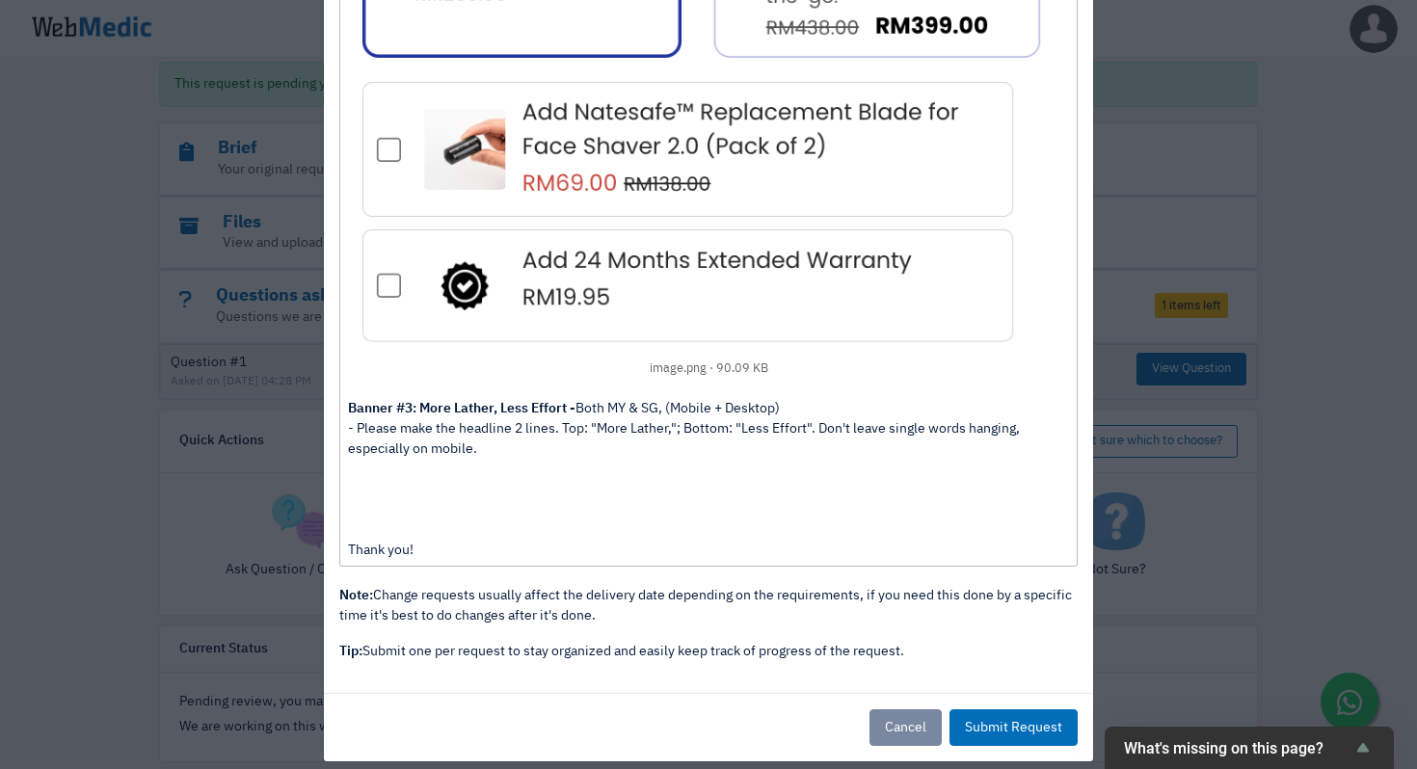
paste trix-editor
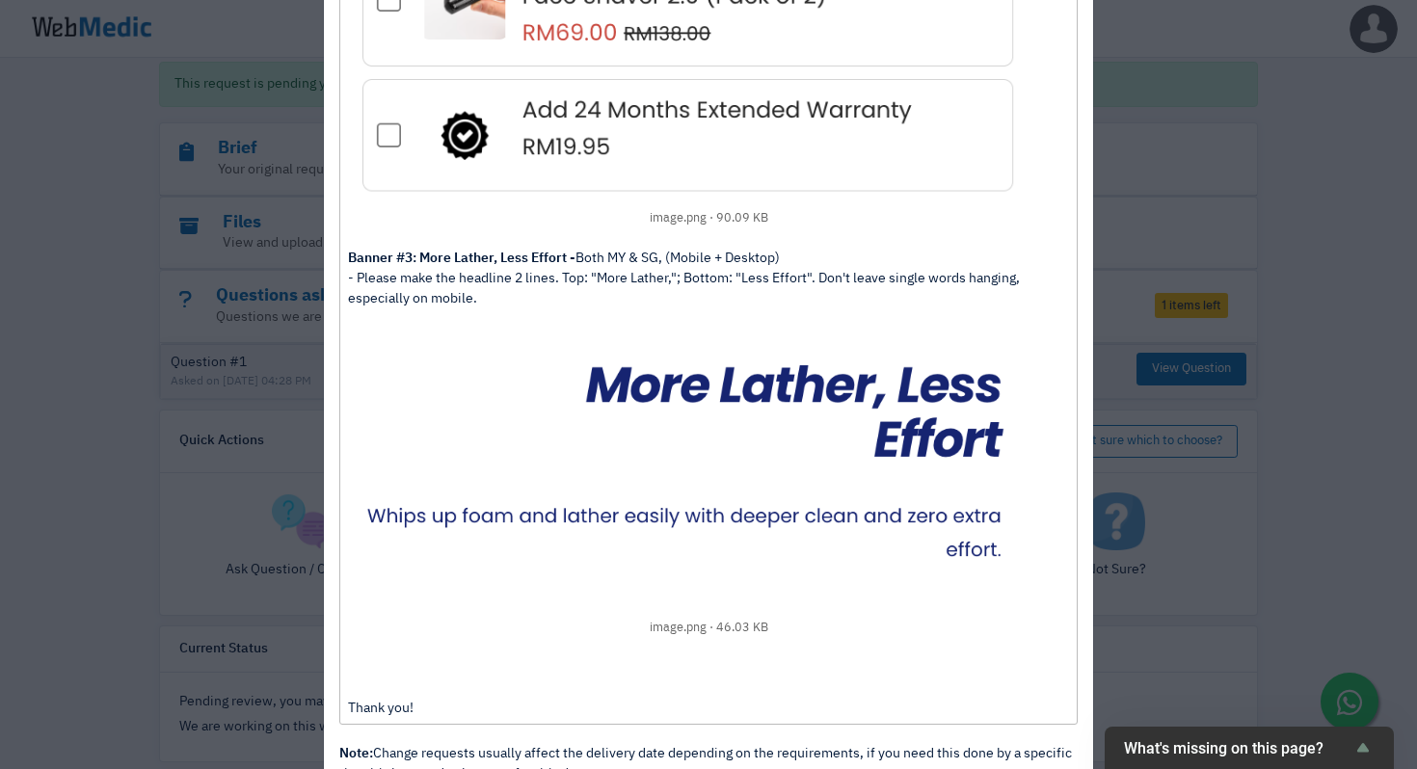
scroll to position [710, 0]
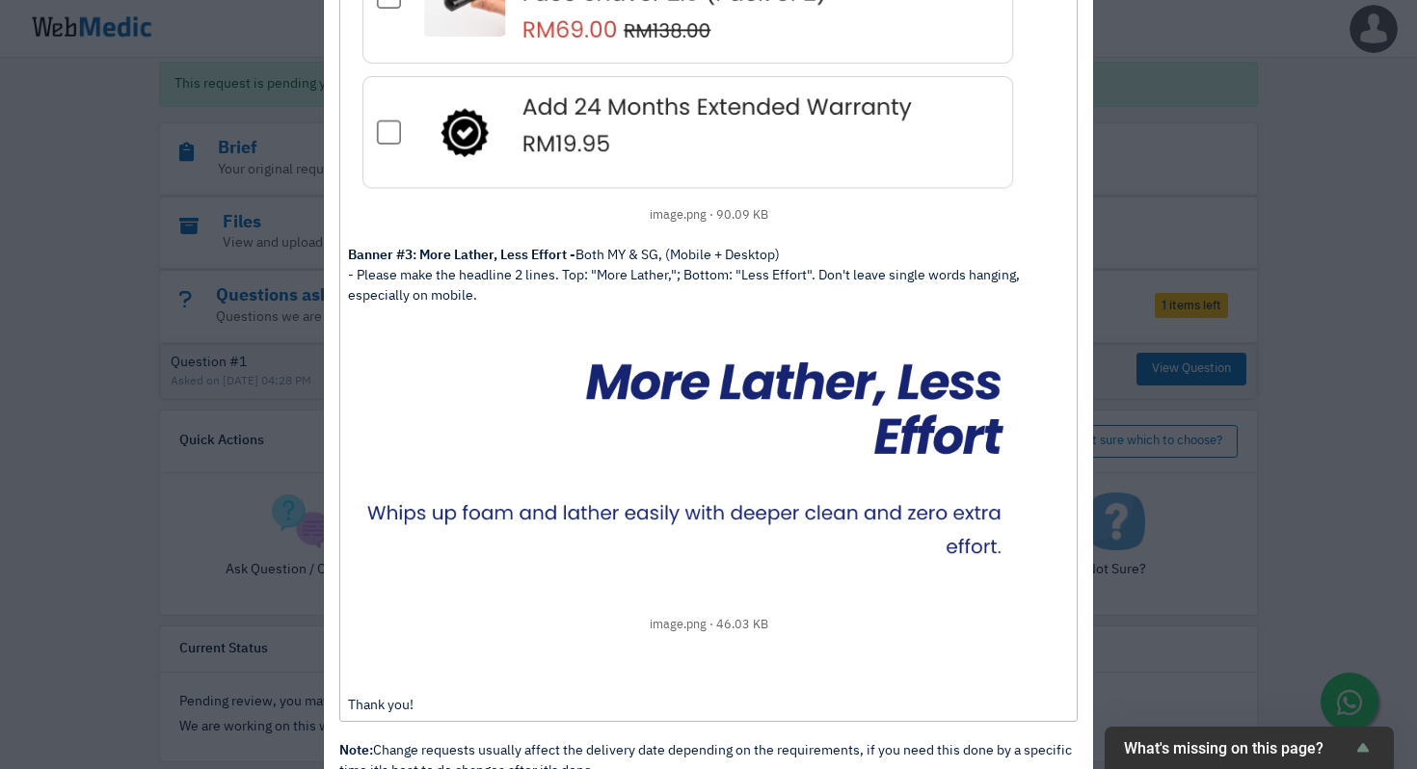
click at [690, 296] on div "Hey WebMedic, Thanks for the Back Scrubber page. Looks good, just a couple comm…" at bounding box center [708, 128] width 720 height 1174
click at [820, 277] on div "Hey WebMedic, Thanks for the Back Scrubber page. Looks good, just a couple comm…" at bounding box center [708, 128] width 720 height 1174
type trix-editor "<div>Hey WebMedic,<br><br>Thanks for the Back Scrubber page. Looks good, just a…"
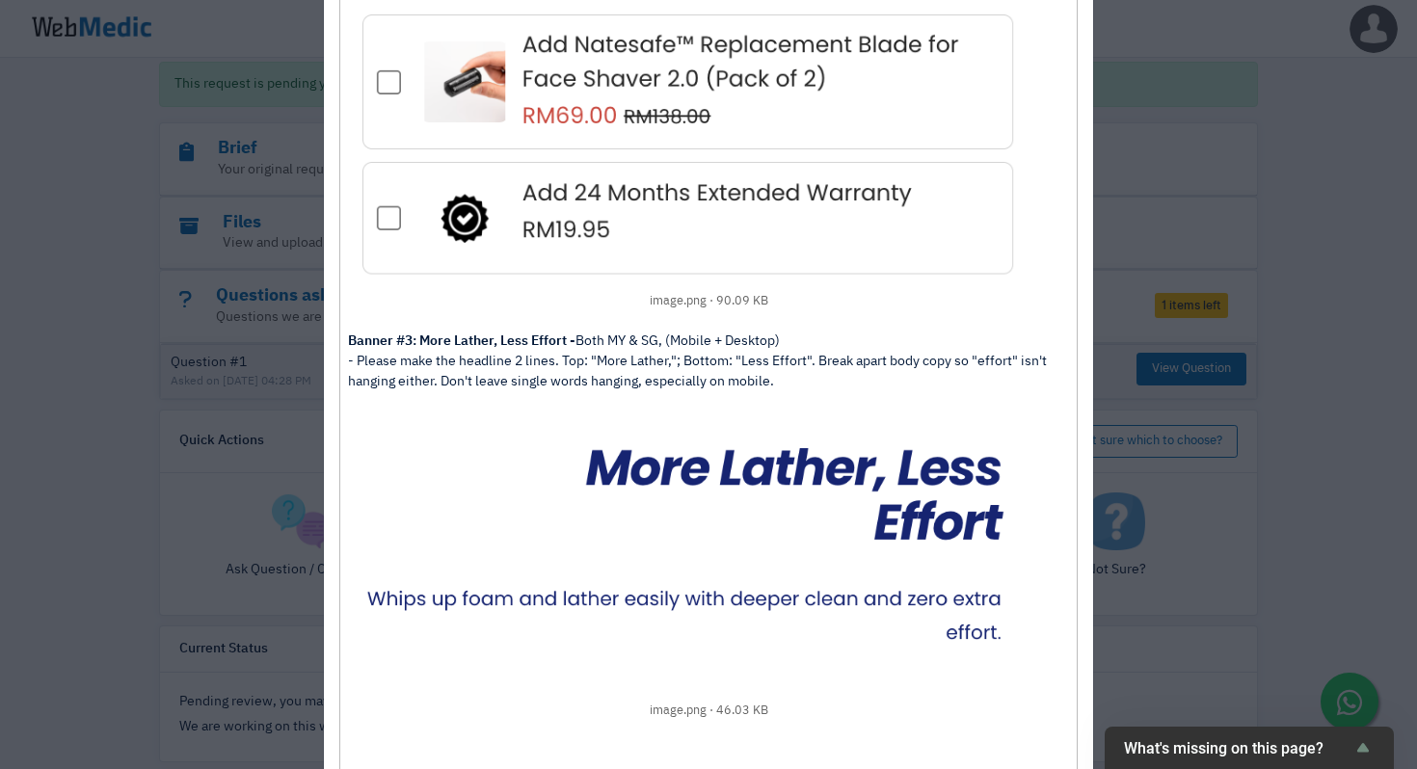
scroll to position [885, 0]
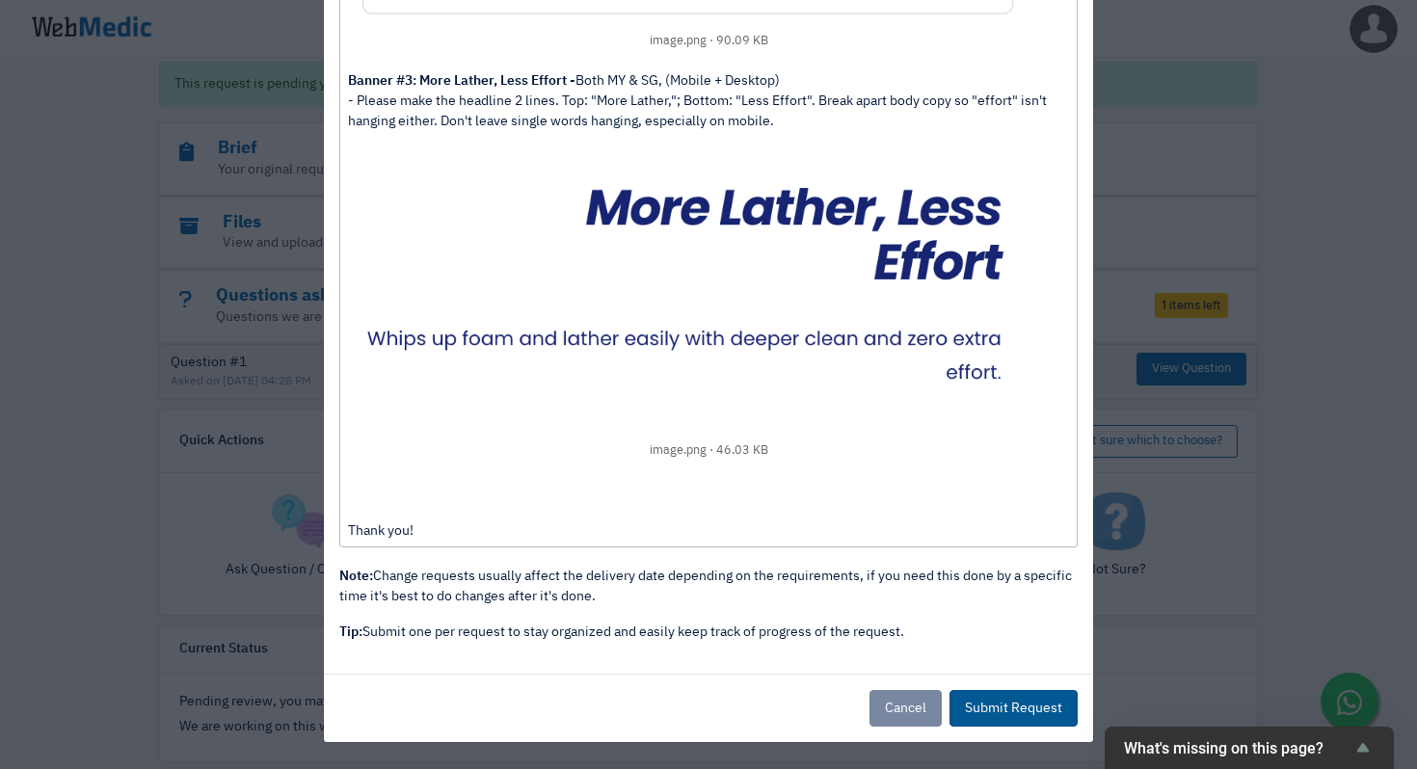
click at [1042, 718] on button "Submit Request" at bounding box center [1013, 708] width 128 height 37
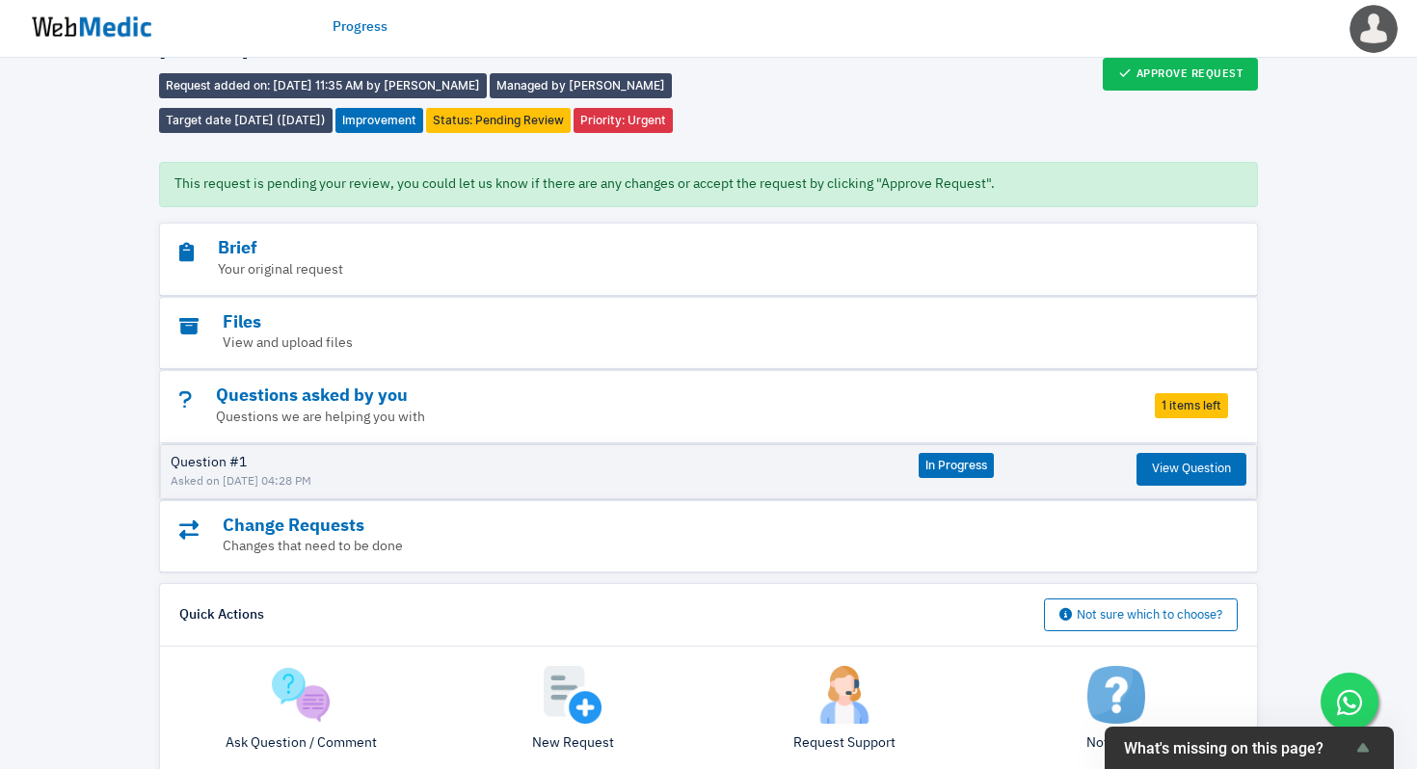
scroll to position [77, 0]
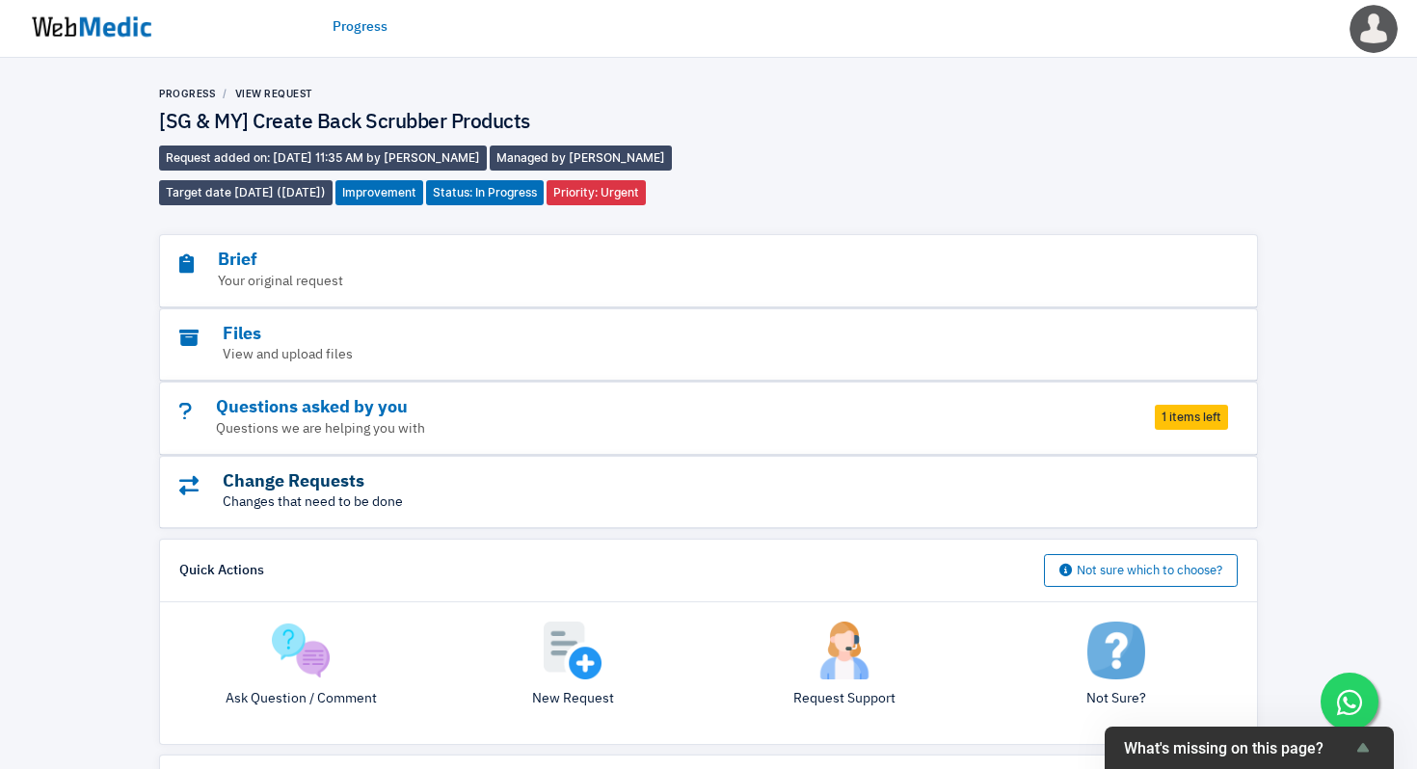
click at [347, 491] on h3 "Change Requests" at bounding box center [655, 482] width 952 height 22
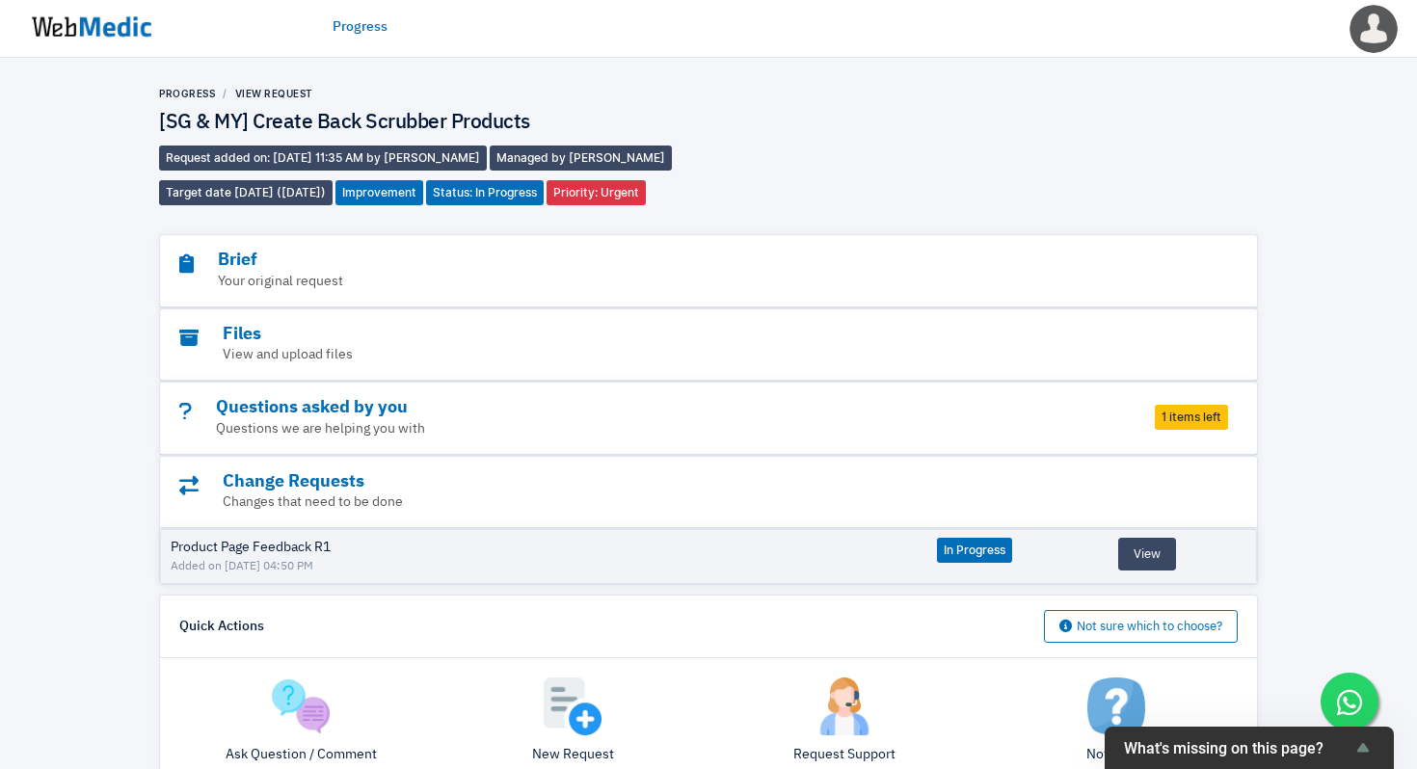
click at [1130, 173] on div "Progress View Request [SG & MY] Create Back Scrubber Products Request added on:…" at bounding box center [708, 146] width 1099 height 119
